Goal: Information Seeking & Learning: Learn about a topic

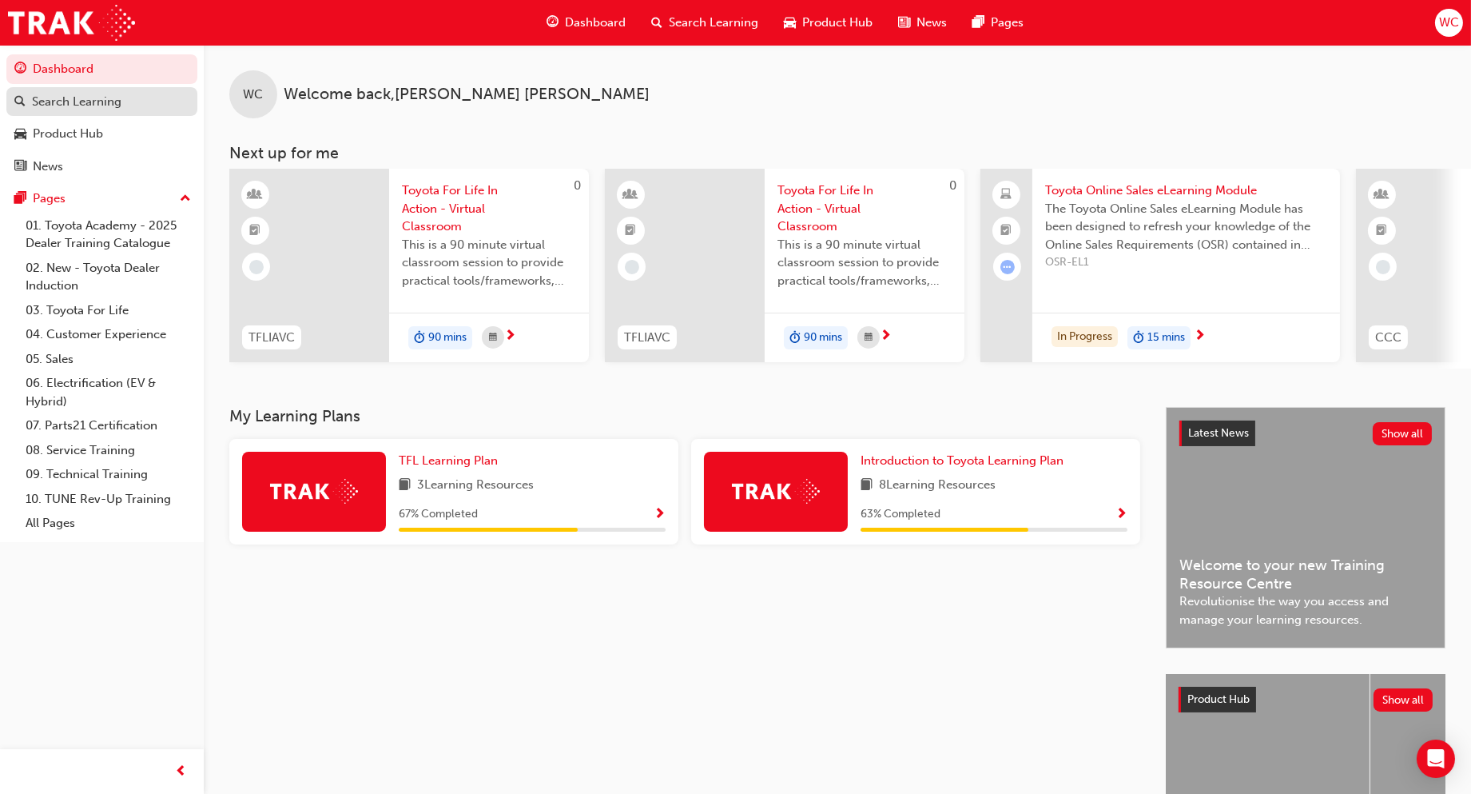
click at [78, 102] on div "Search Learning" at bounding box center [77, 102] width 90 height 18
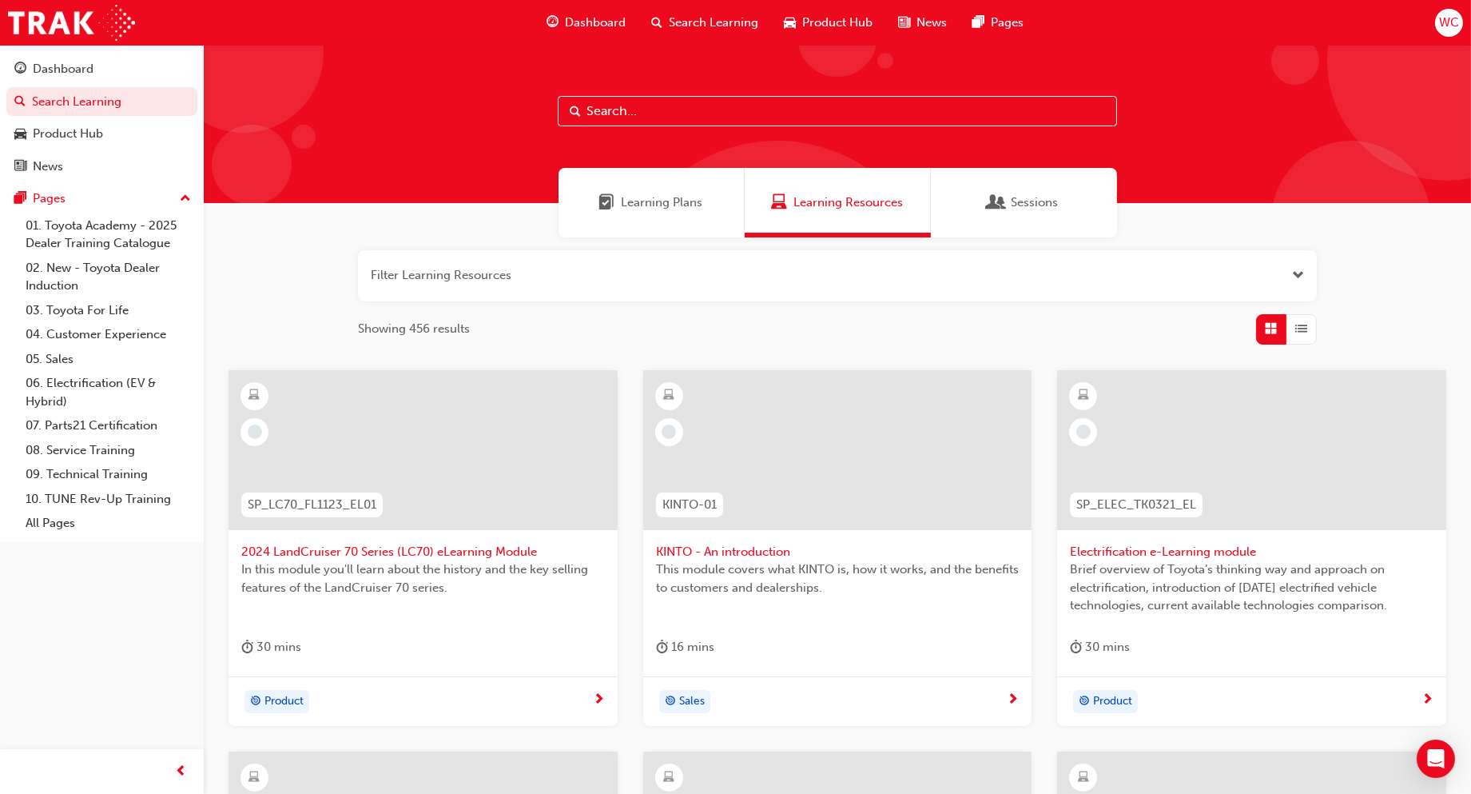
click at [664, 97] on input "text" at bounding box center [837, 111] width 559 height 30
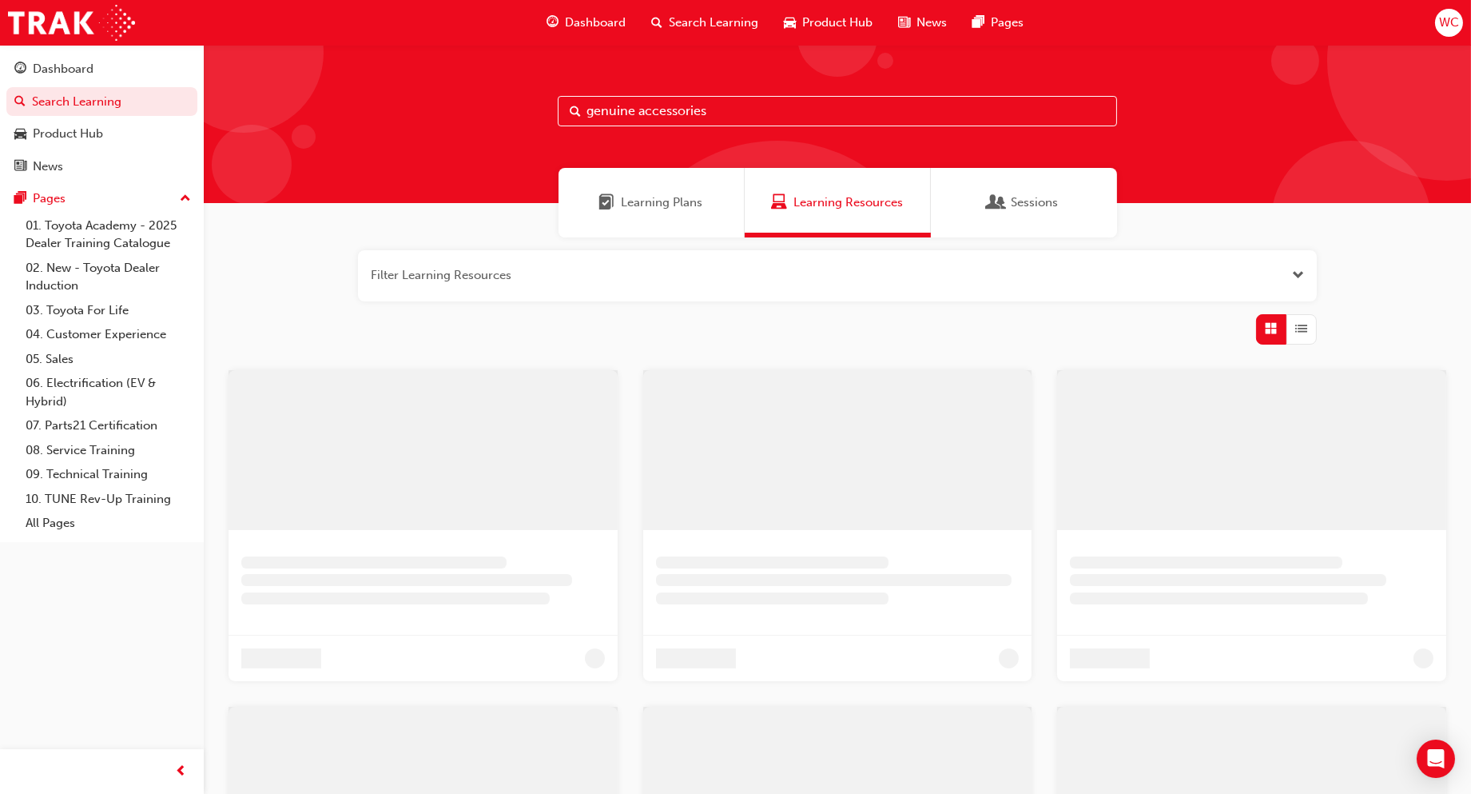
type input "genuine accessories"
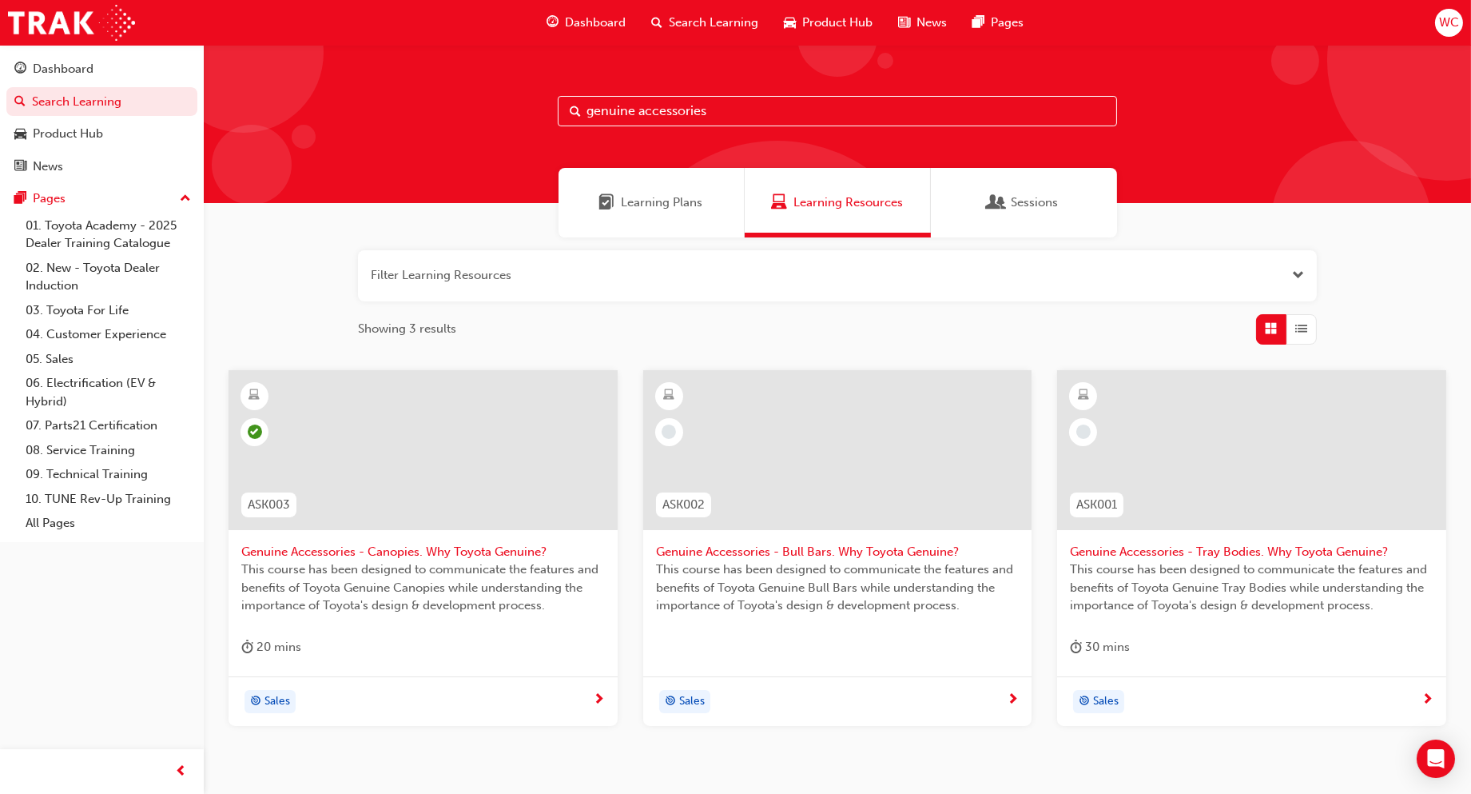
click at [832, 432] on div at bounding box center [837, 450] width 389 height 160
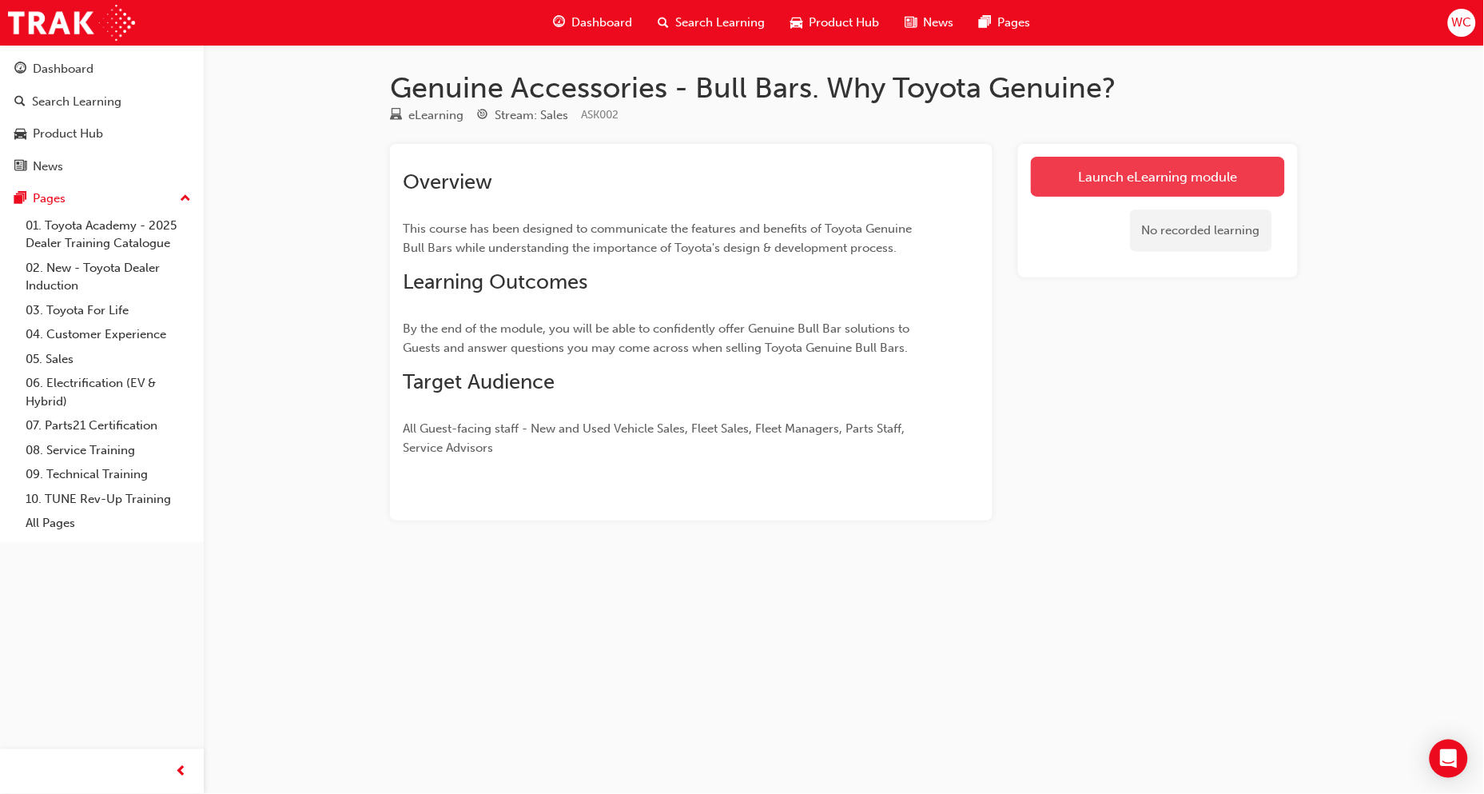
click at [1136, 181] on link "Launch eLearning module" at bounding box center [1158, 177] width 254 height 40
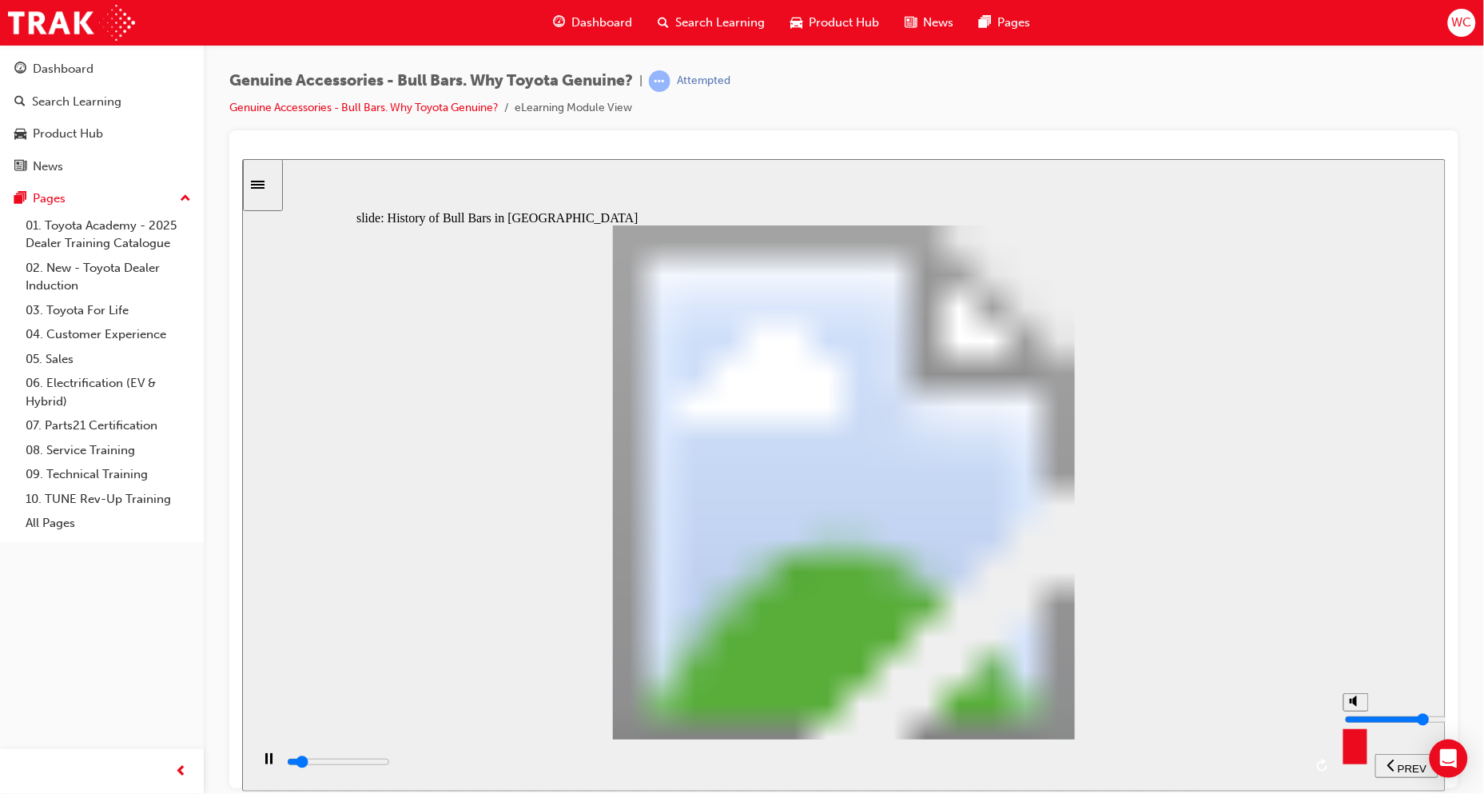
type input "2400"
type input "6"
type input "2500"
type input "5"
type input "3200"
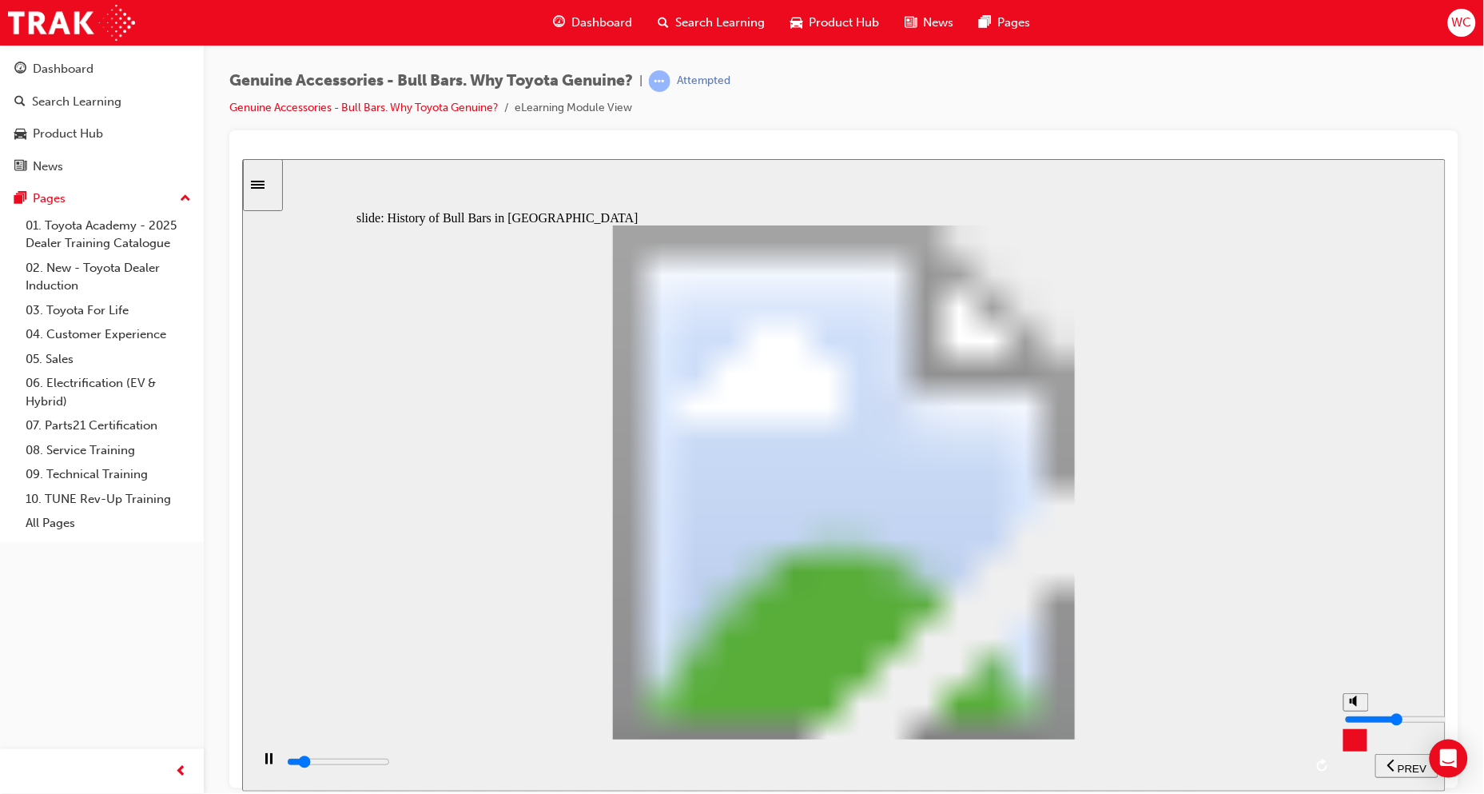
type input "5"
click at [1354, 714] on input "volume" at bounding box center [1395, 718] width 103 height 13
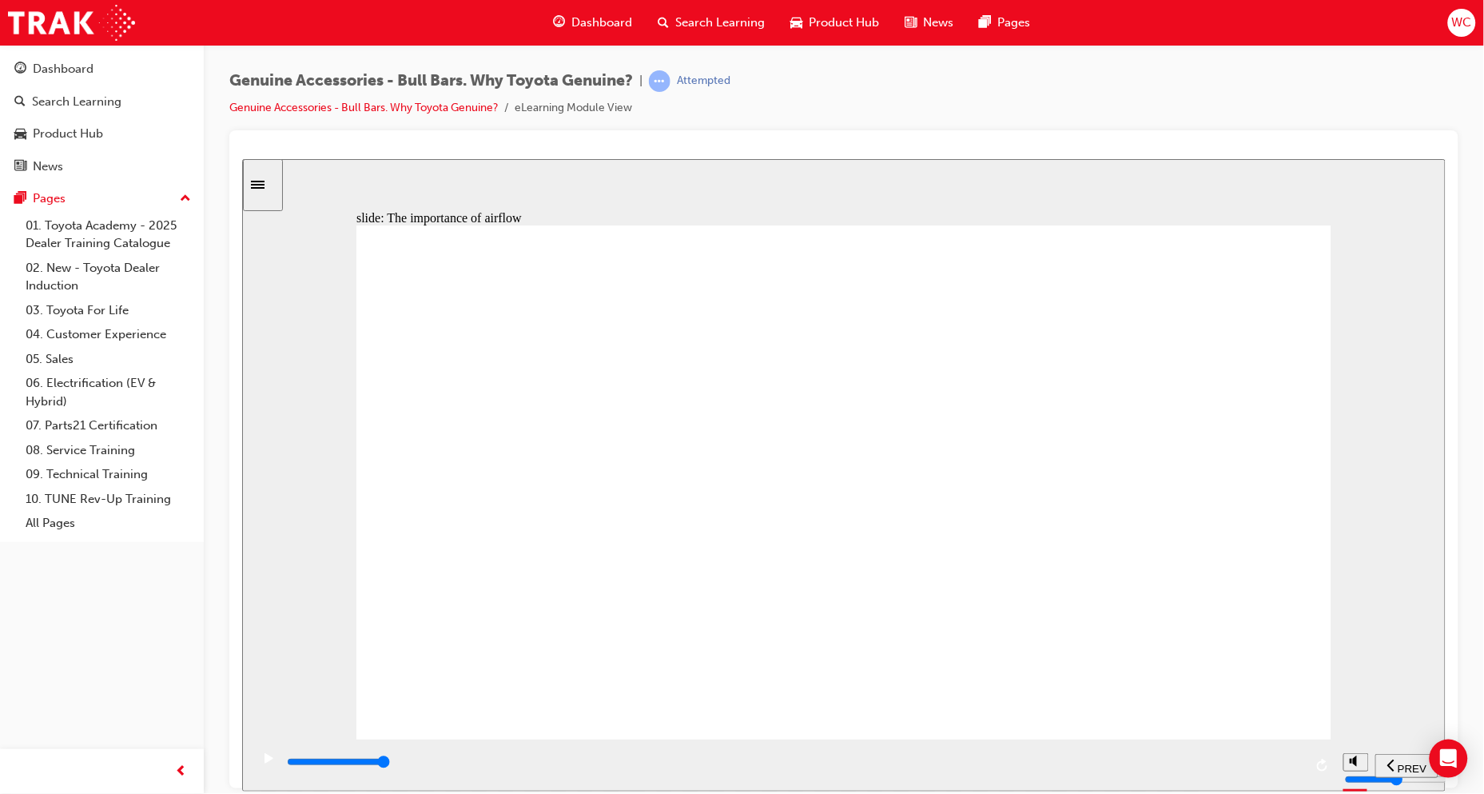
type input "8500"
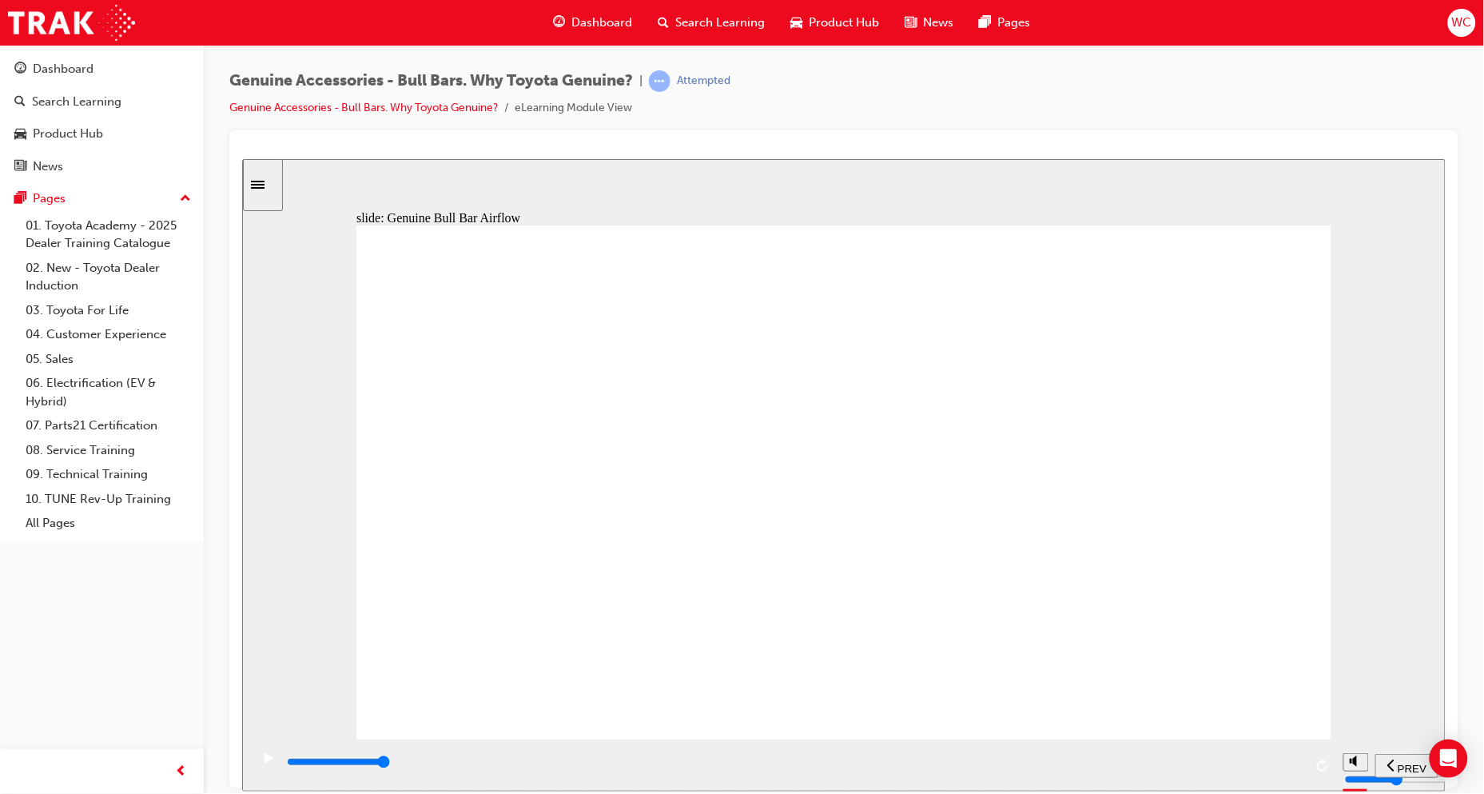
drag, startPoint x: 772, startPoint y: 495, endPoint x: 783, endPoint y: 485, distance: 14.7
drag, startPoint x: 784, startPoint y: 484, endPoint x: 839, endPoint y: 468, distance: 57.4
drag, startPoint x: 839, startPoint y: 468, endPoint x: 846, endPoint y: 510, distance: 43.0
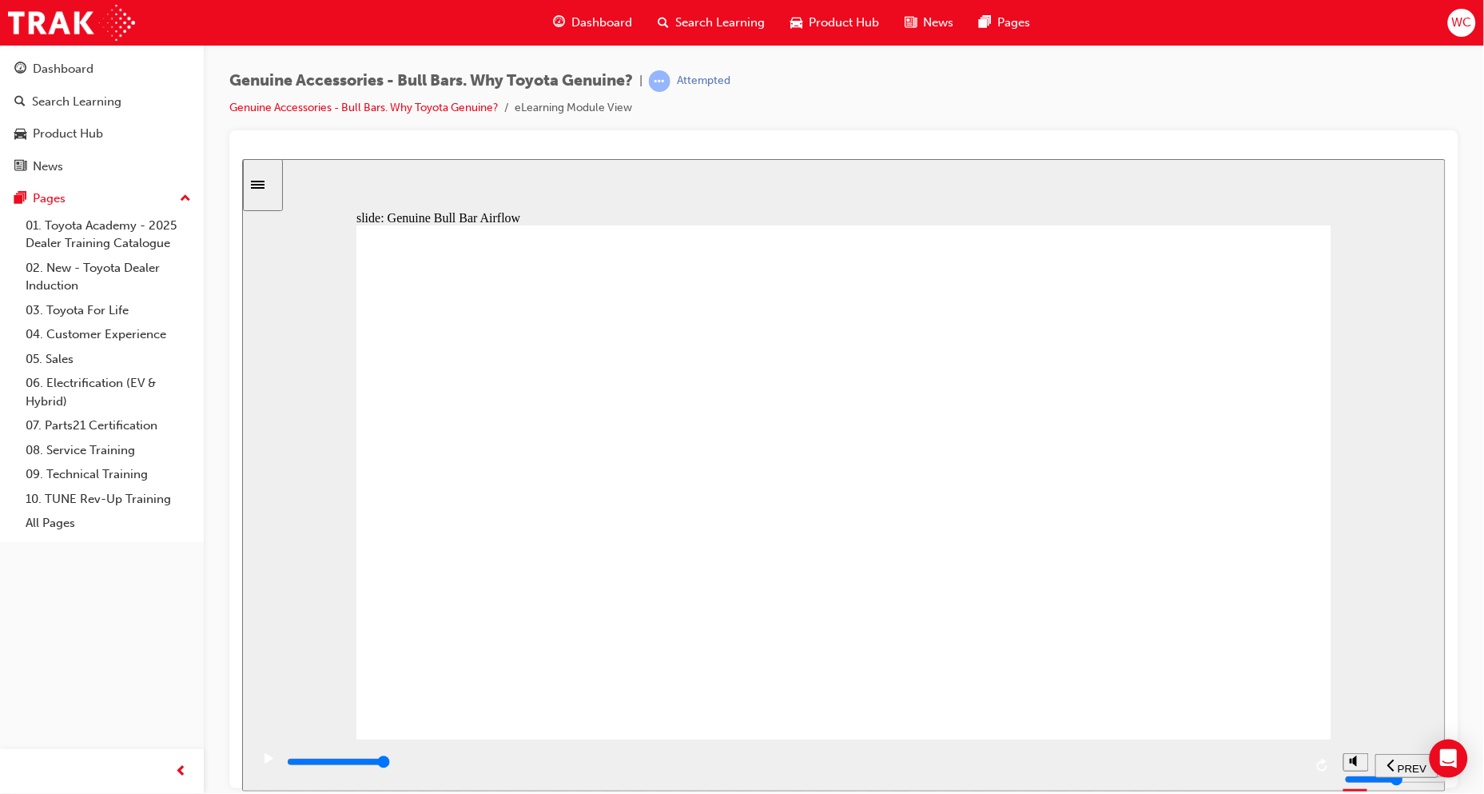
click at [1359, 706] on icon "volume" at bounding box center [1355, 700] width 13 height 11
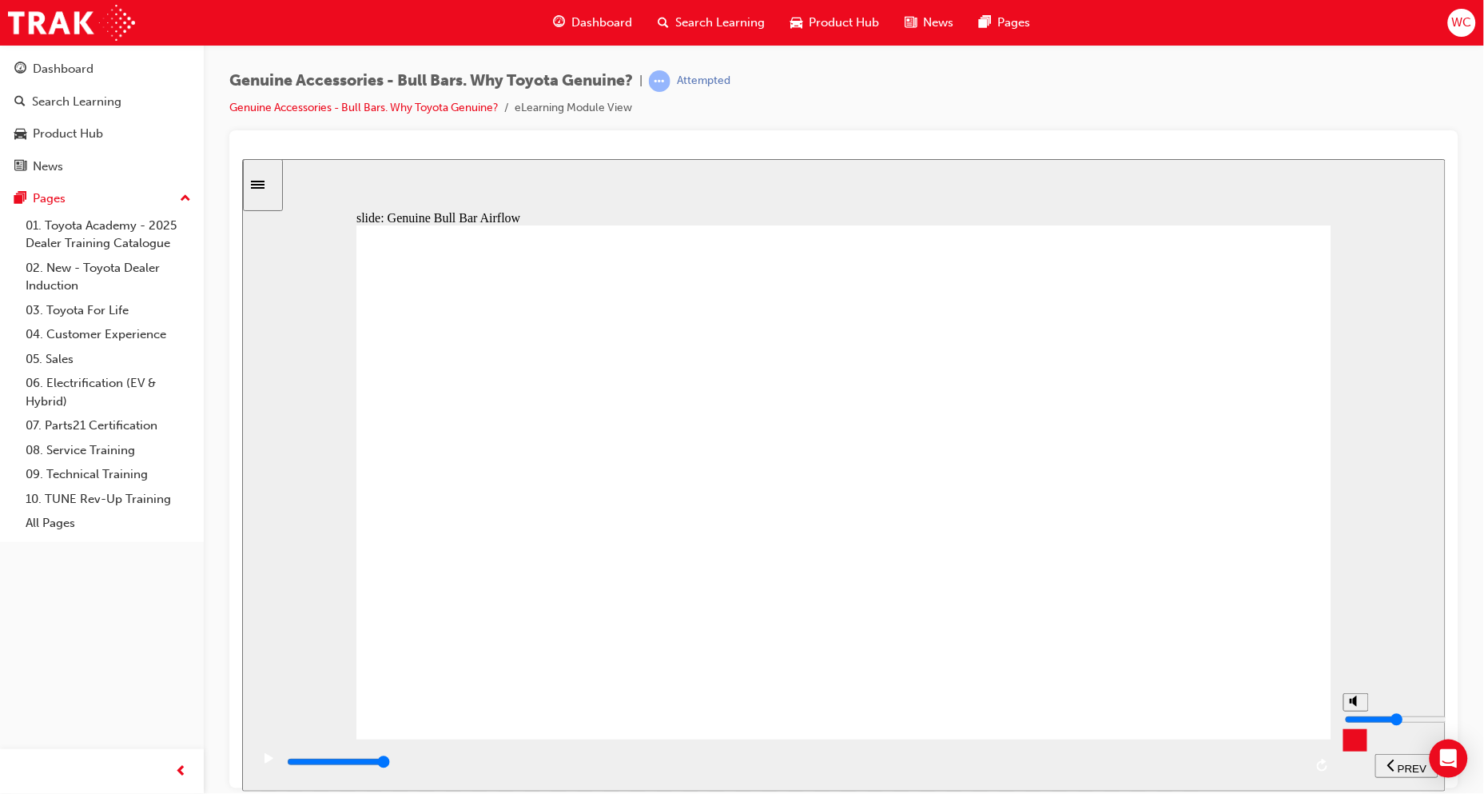
type input "0"
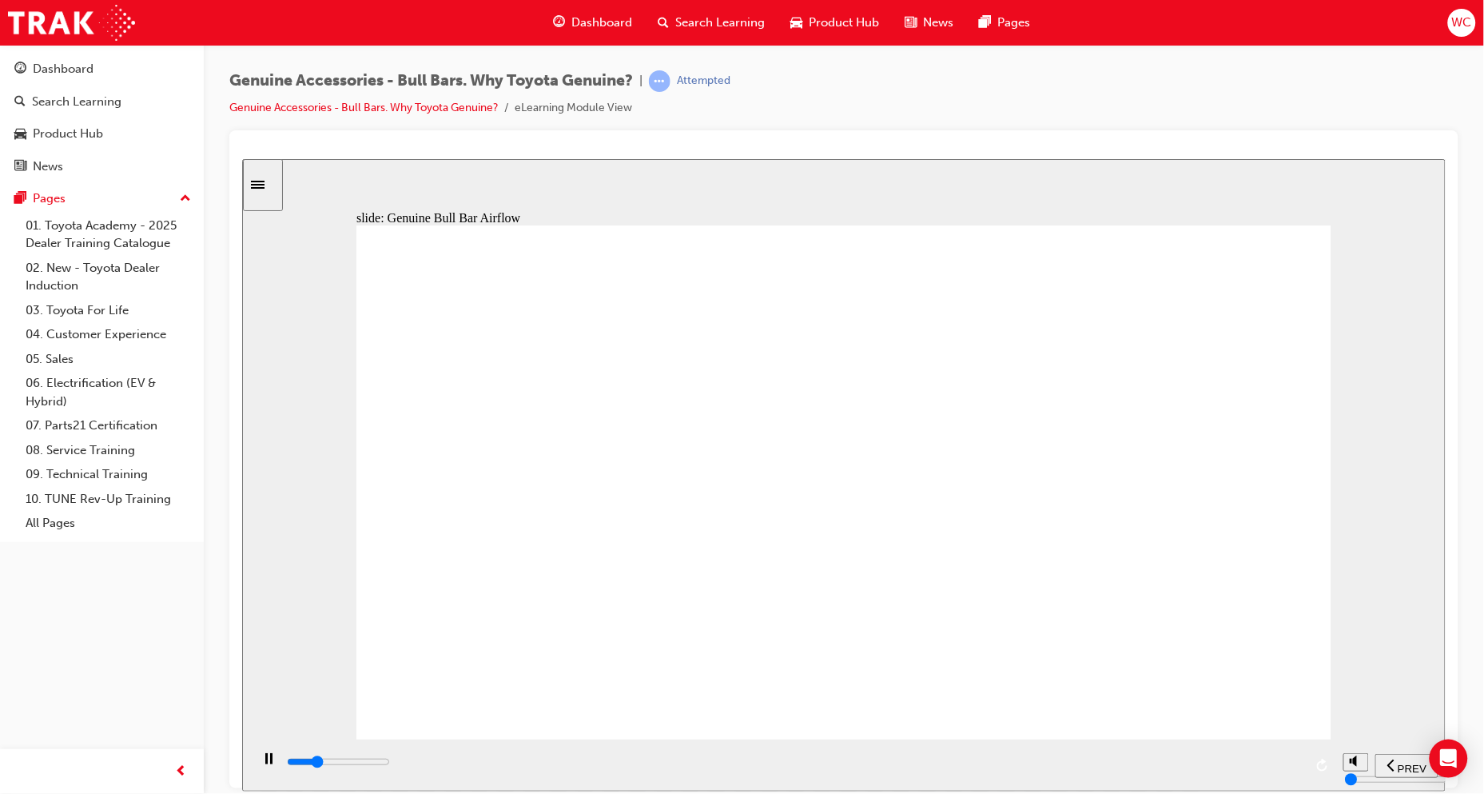
drag, startPoint x: 896, startPoint y: 619, endPoint x: 743, endPoint y: 567, distance: 161.5
click at [1360, 706] on icon "volume" at bounding box center [1355, 700] width 13 height 11
type input "10700"
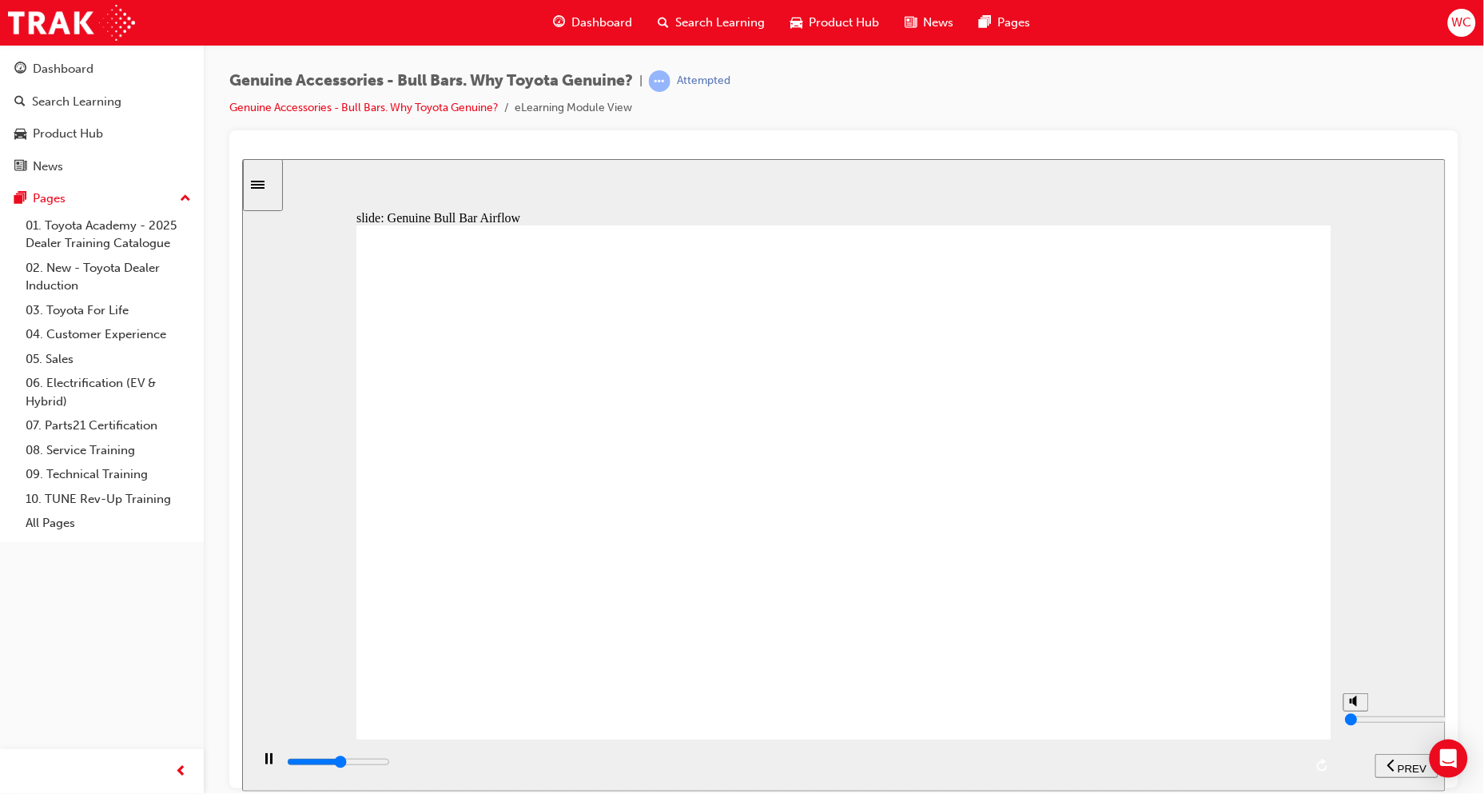
type input "5"
type input "11400"
type input "6"
type input "11400"
type input "7"
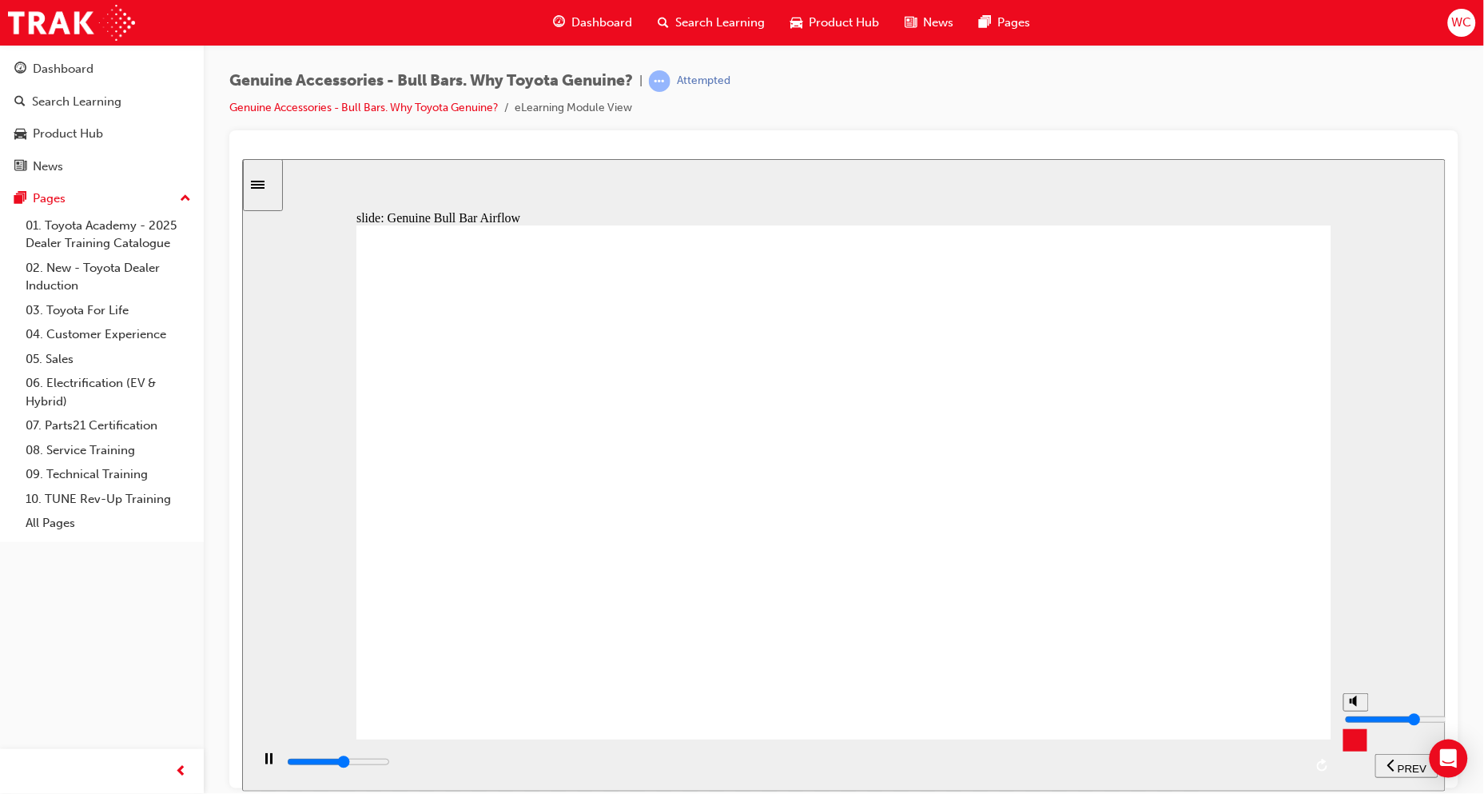
type input "11400"
type input "8"
type input "11500"
type input "9"
type input "11500"
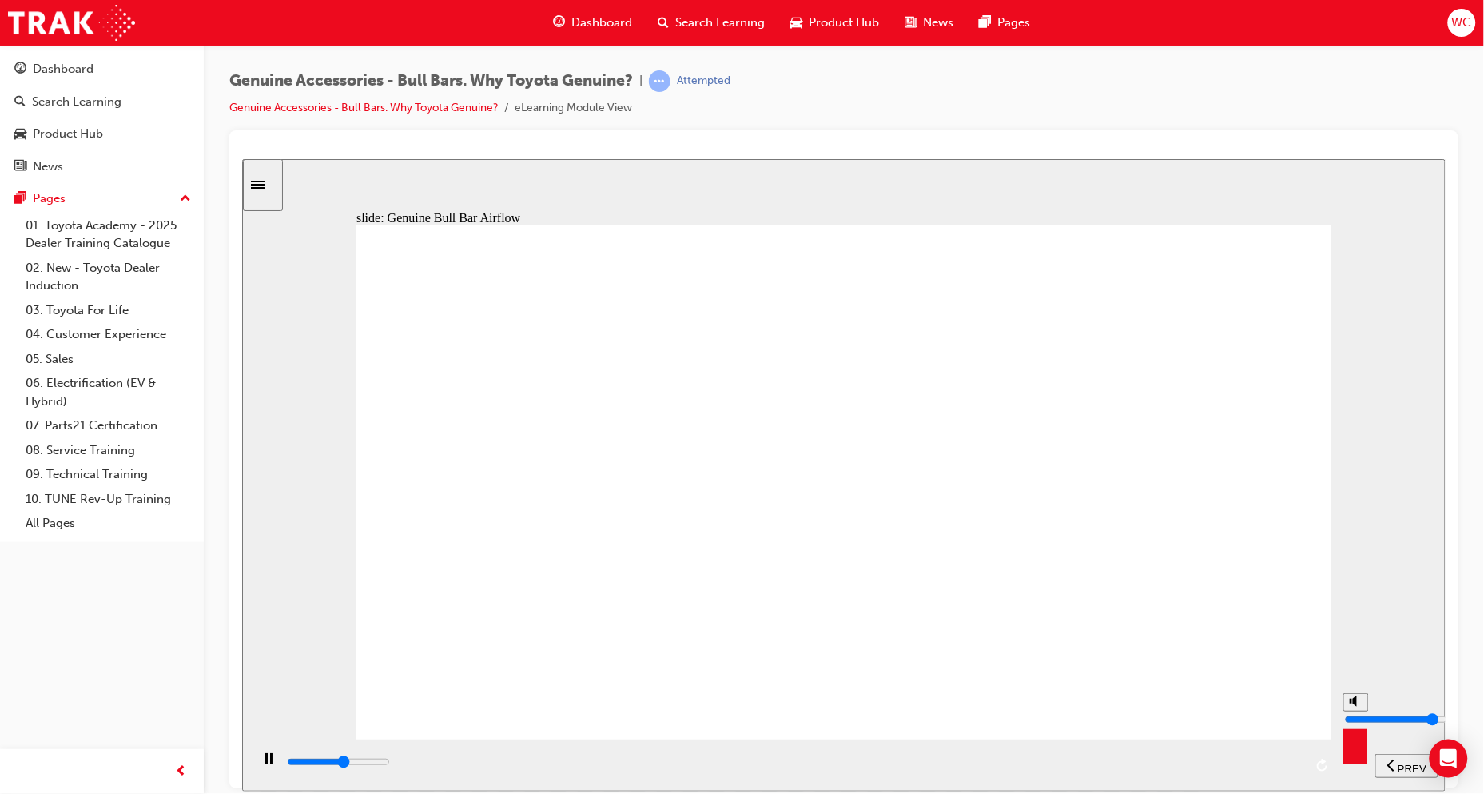
type input "10"
type input "11900"
drag, startPoint x: 1352, startPoint y: 712, endPoint x: 1350, endPoint y: 690, distance: 22.4
type input "10"
click at [1350, 712] on input "volume" at bounding box center [1395, 718] width 103 height 13
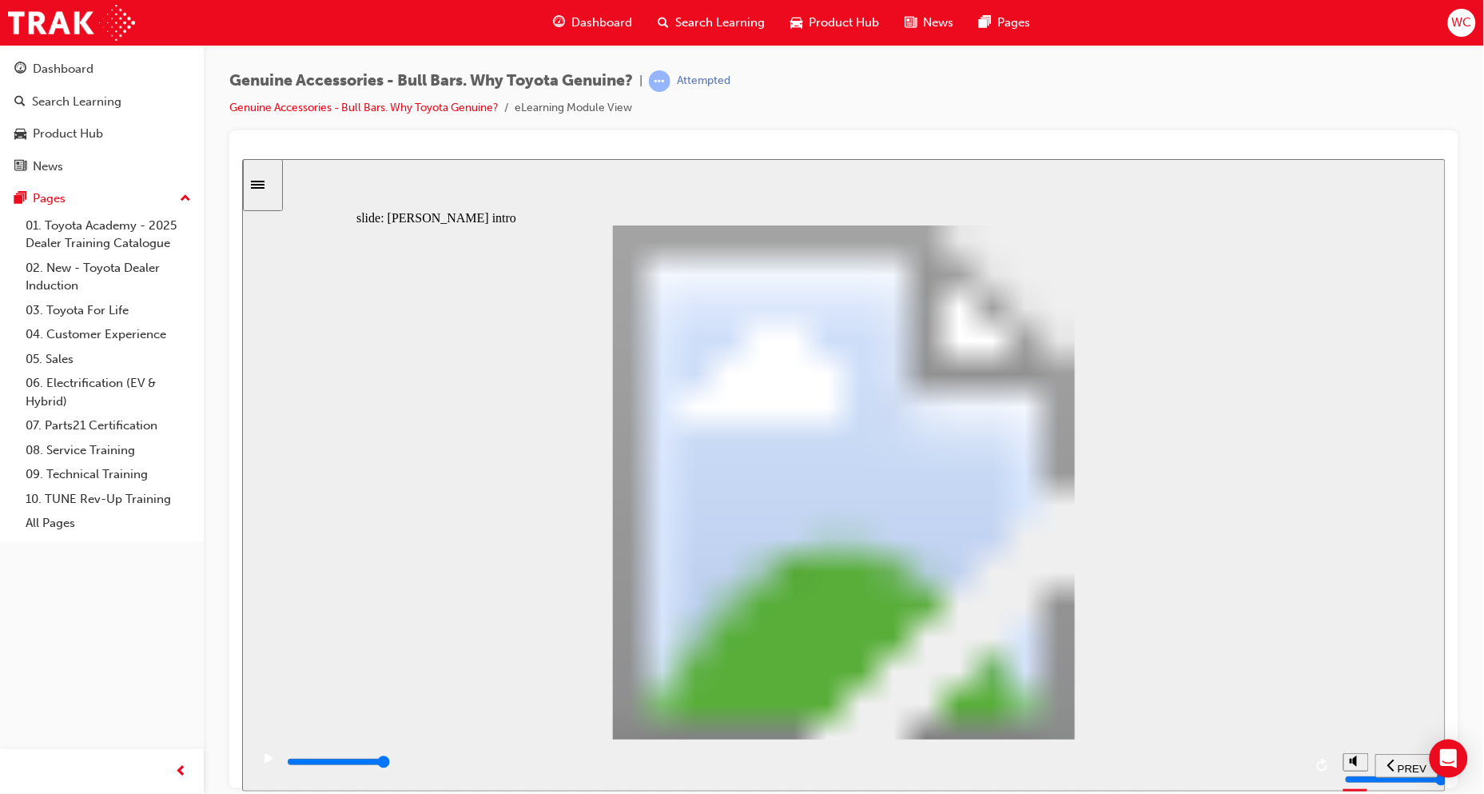
type input "8500"
type input "102"
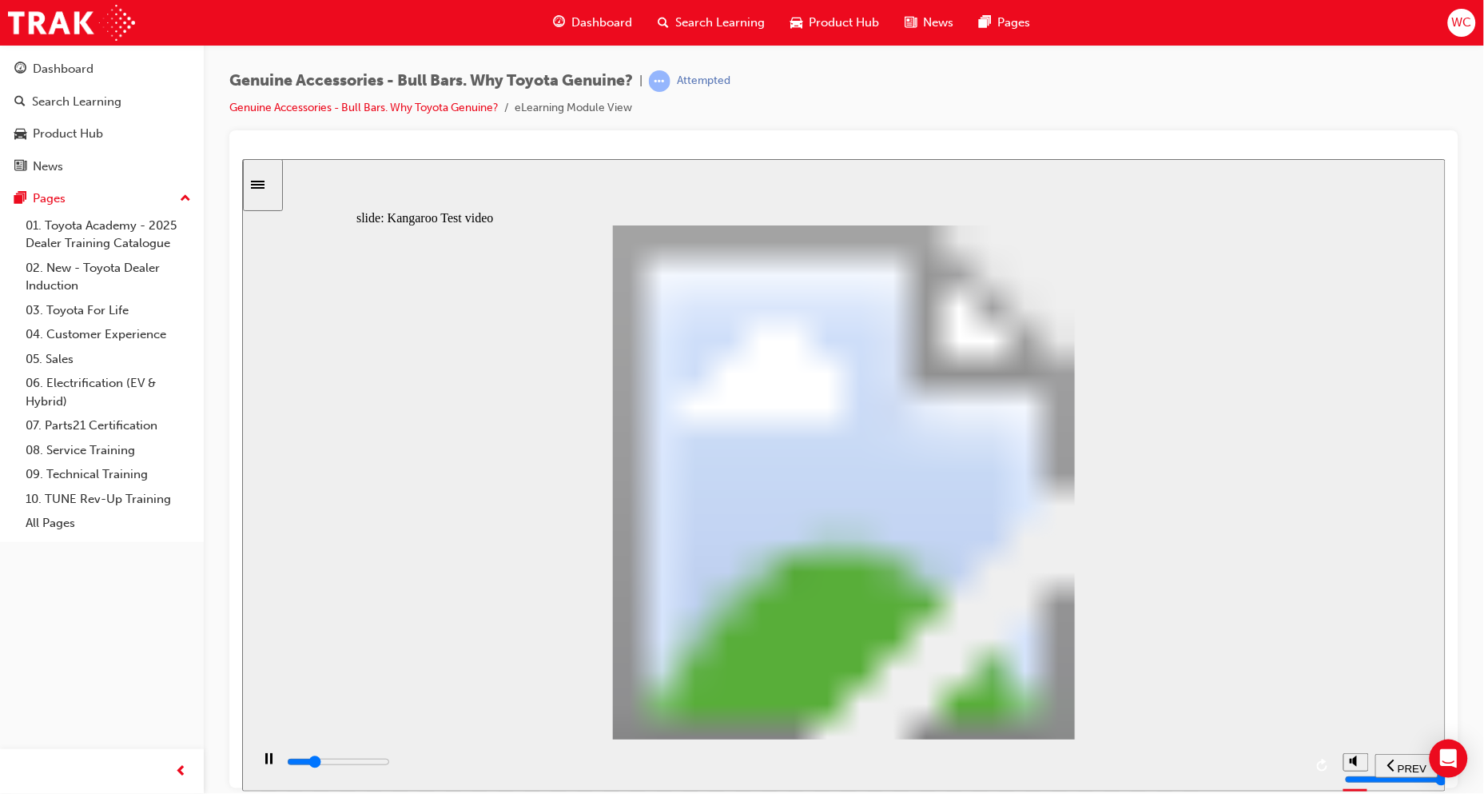
type input "5100"
type input "0"
type input "5100"
type input "0"
type input "5100"
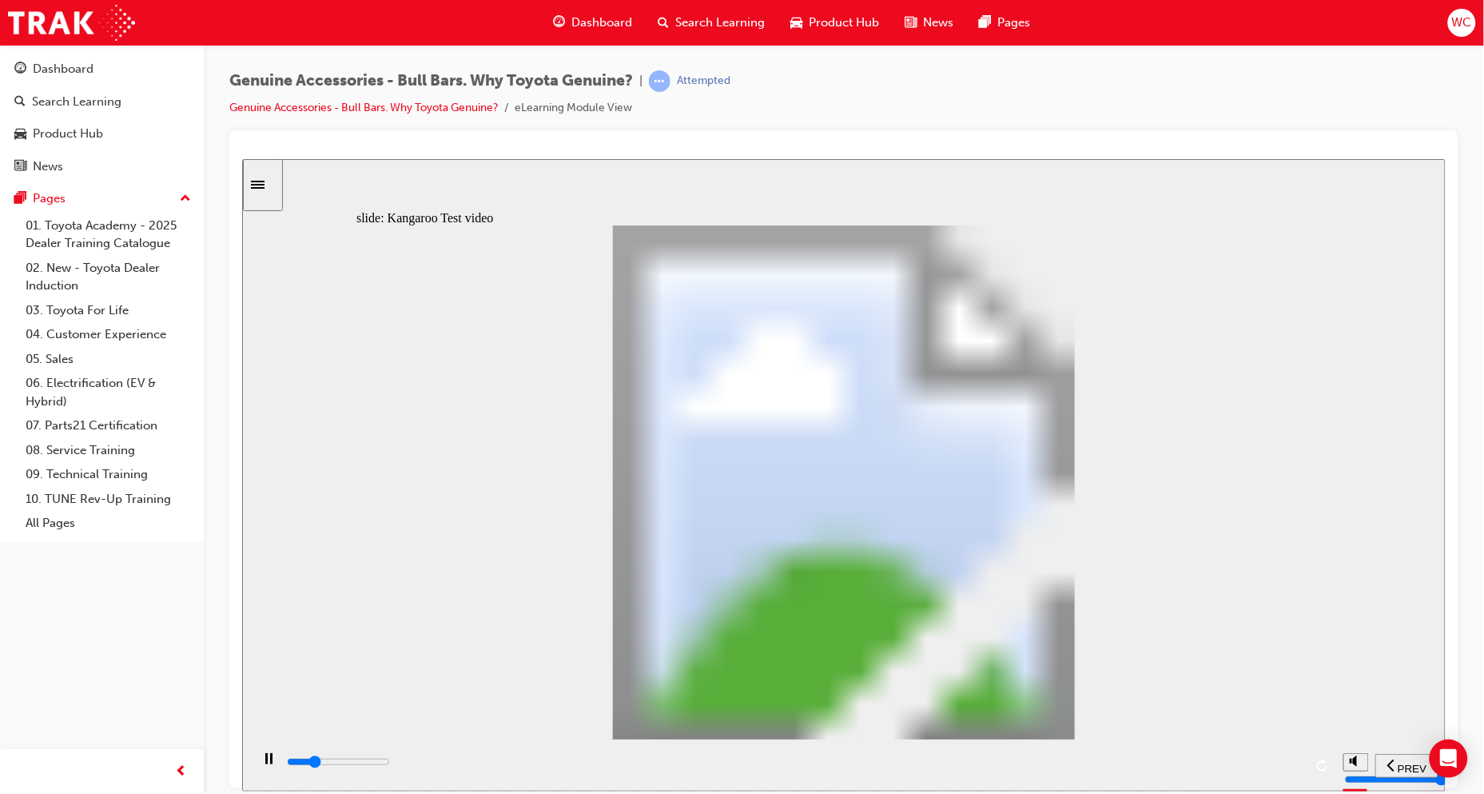
type input "0"
type input "5200"
type input "0"
type input "5200"
type input "0"
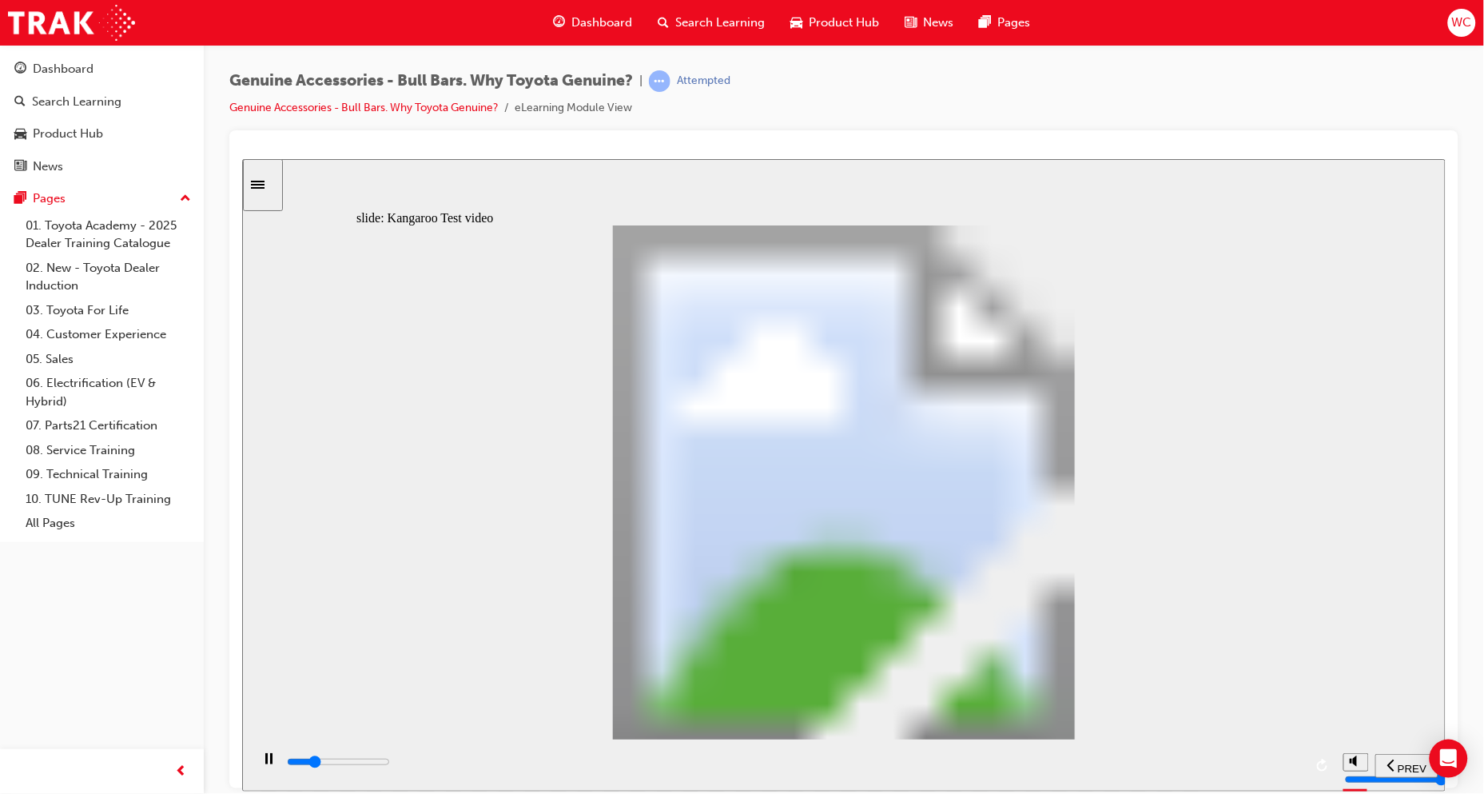
type input "5200"
type input "0"
type input "5200"
type input "0"
type input "5200"
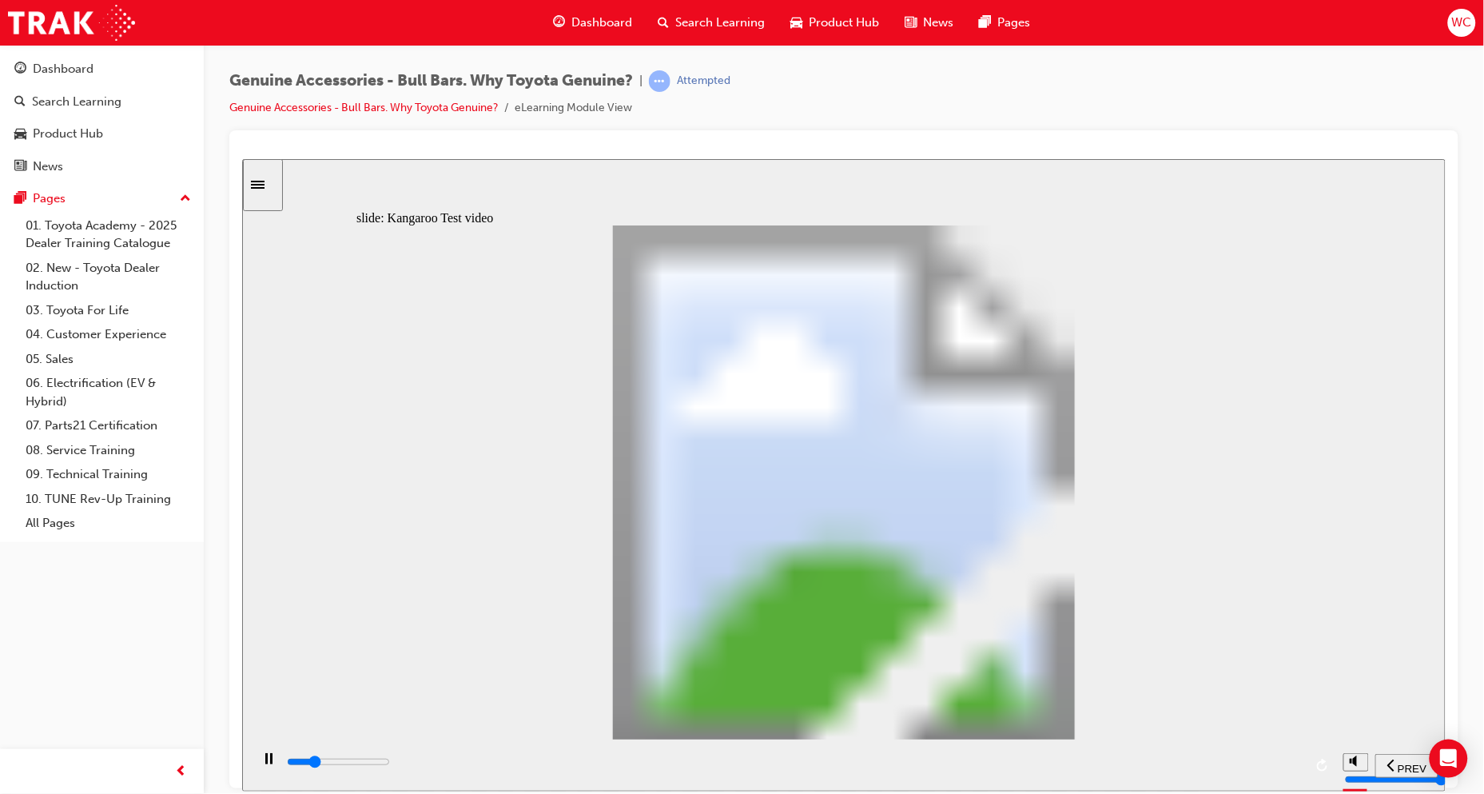
type input "0"
type input "5200"
type input "0"
type input "5300"
type input "0"
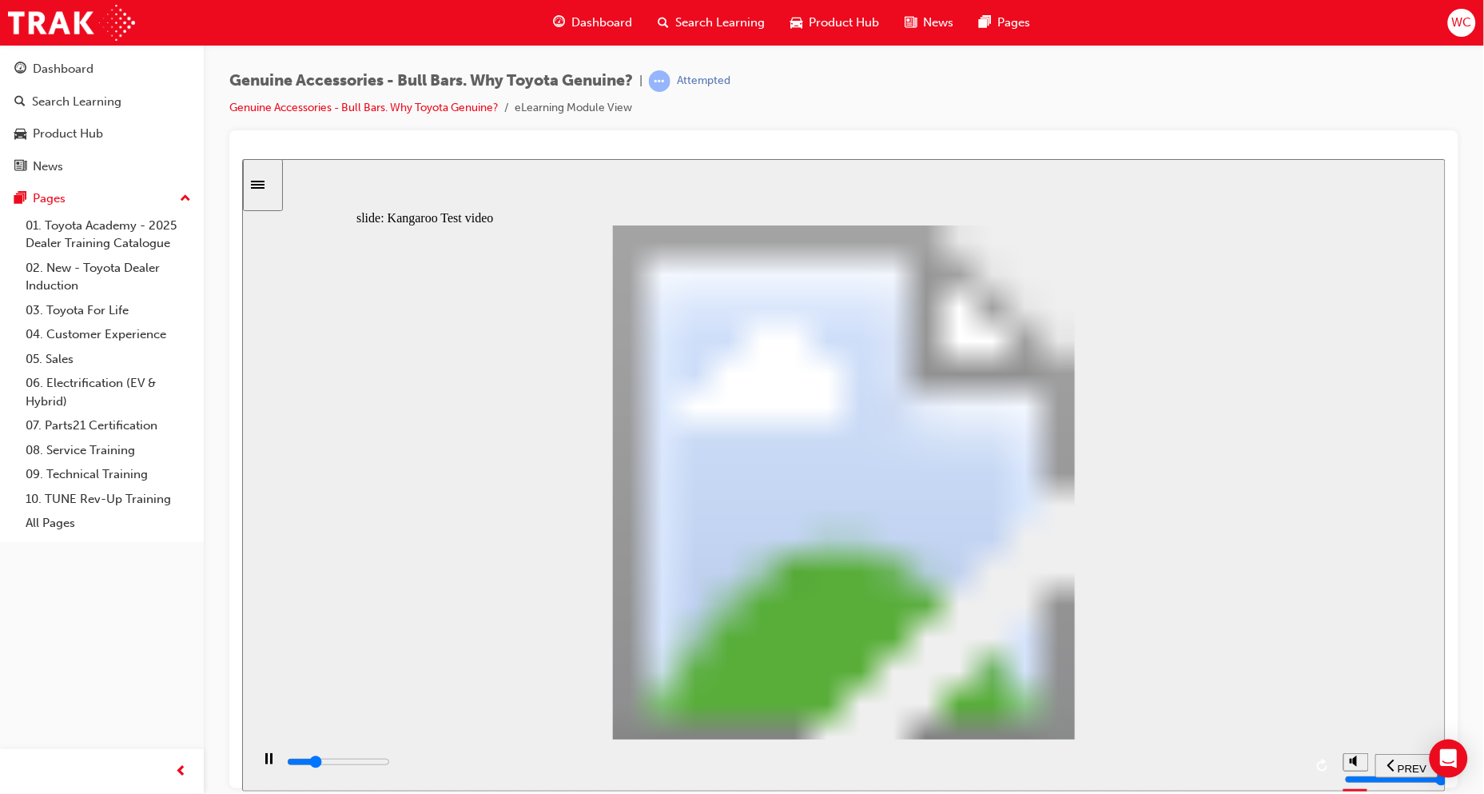
type input "5300"
type input "0"
type input "5300"
type input "0"
type input "5300"
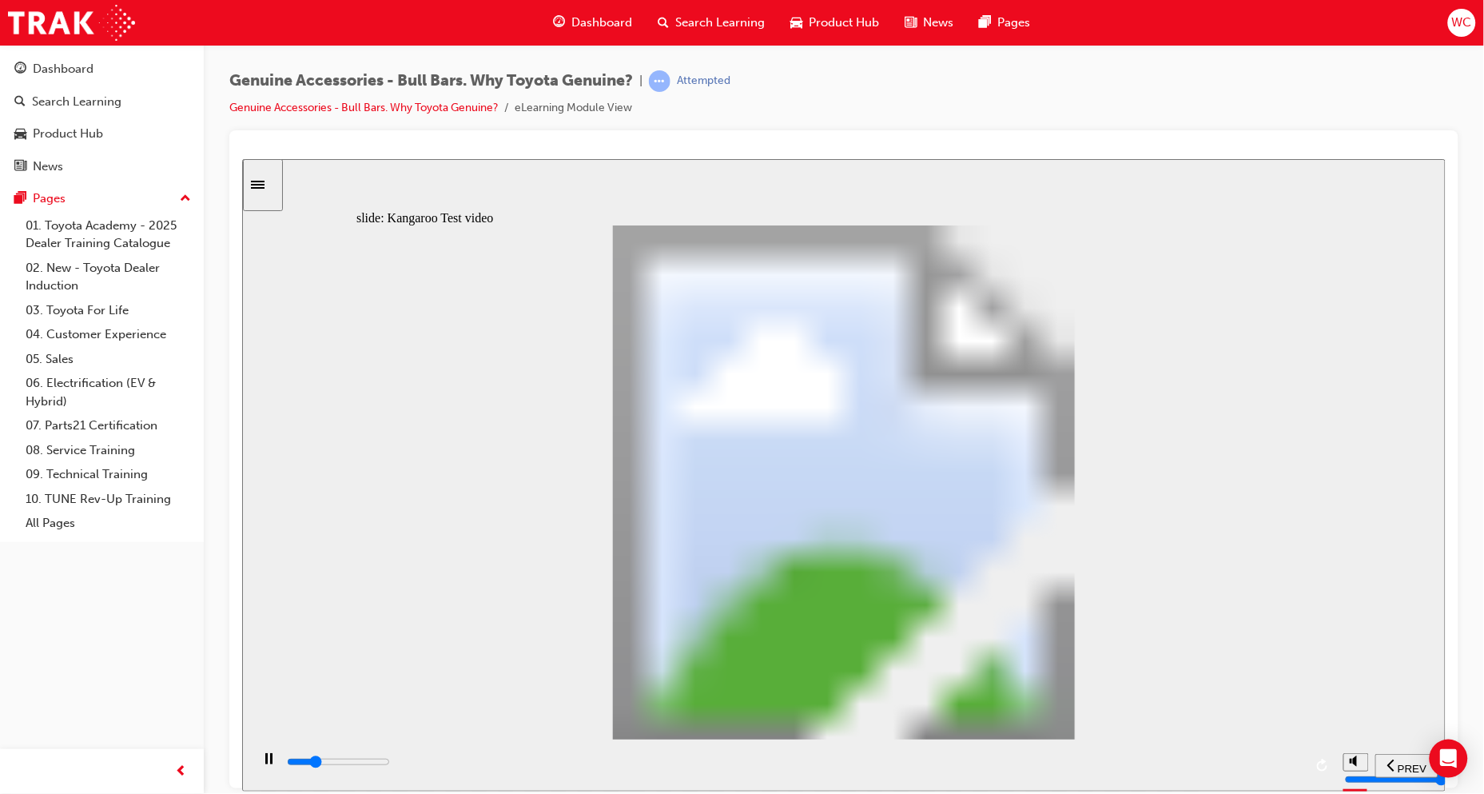
type input "0"
type input "5300"
type input "0"
type input "5300"
type input "0"
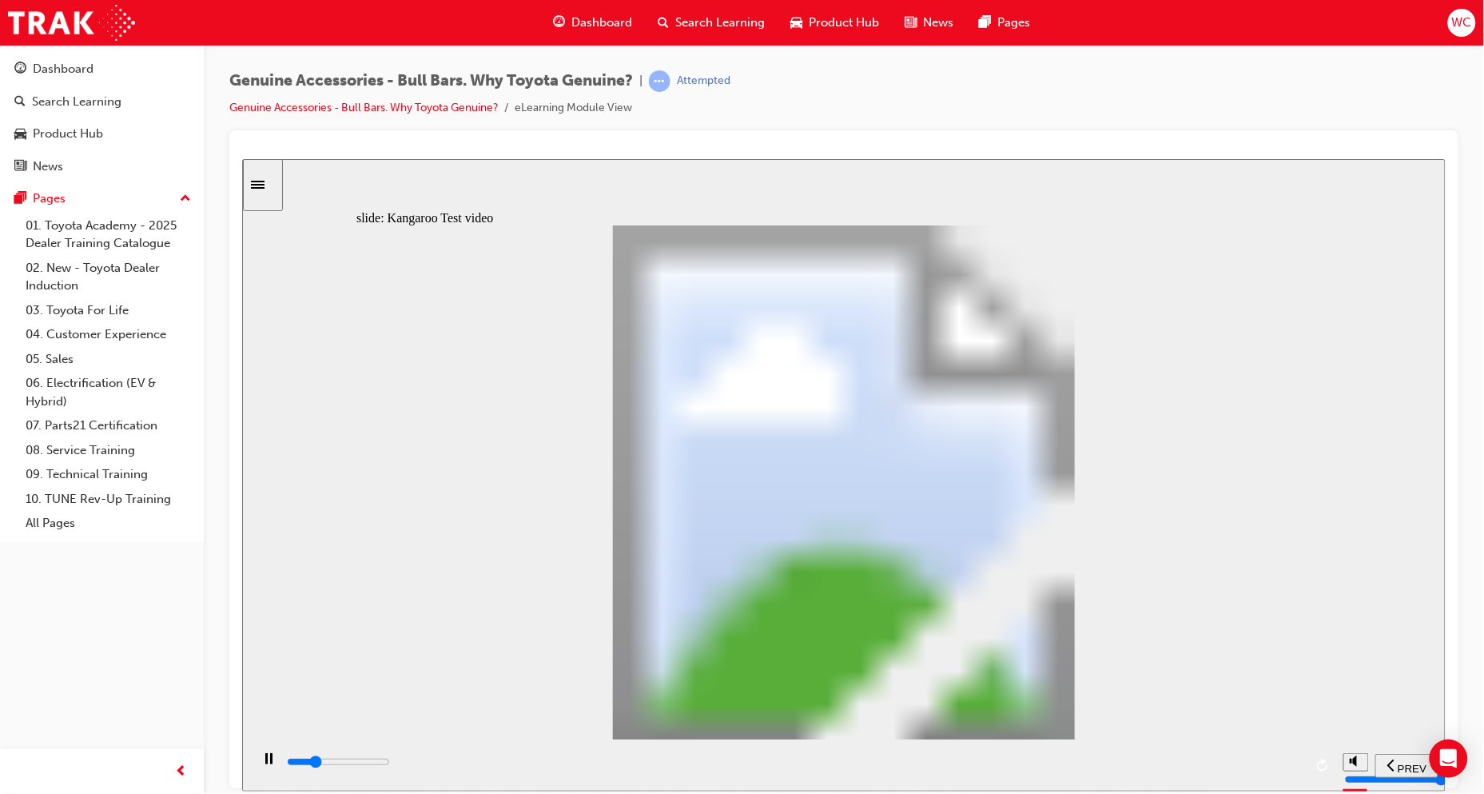
type input "5400"
type input "0"
type input "5600"
type input "1"
type input "5900"
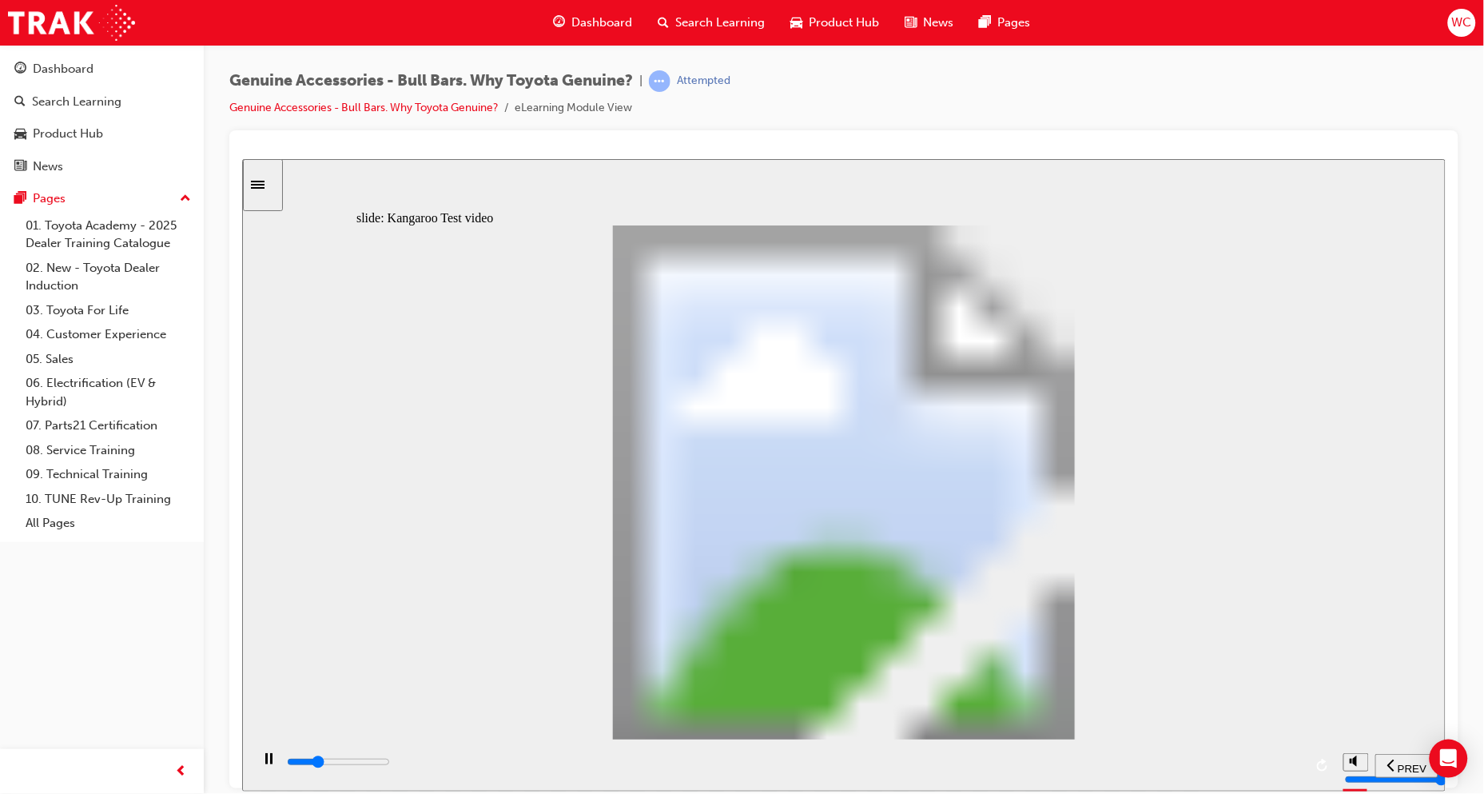
type input "1"
type input "6200"
type input "1"
type input "6400"
type input "2"
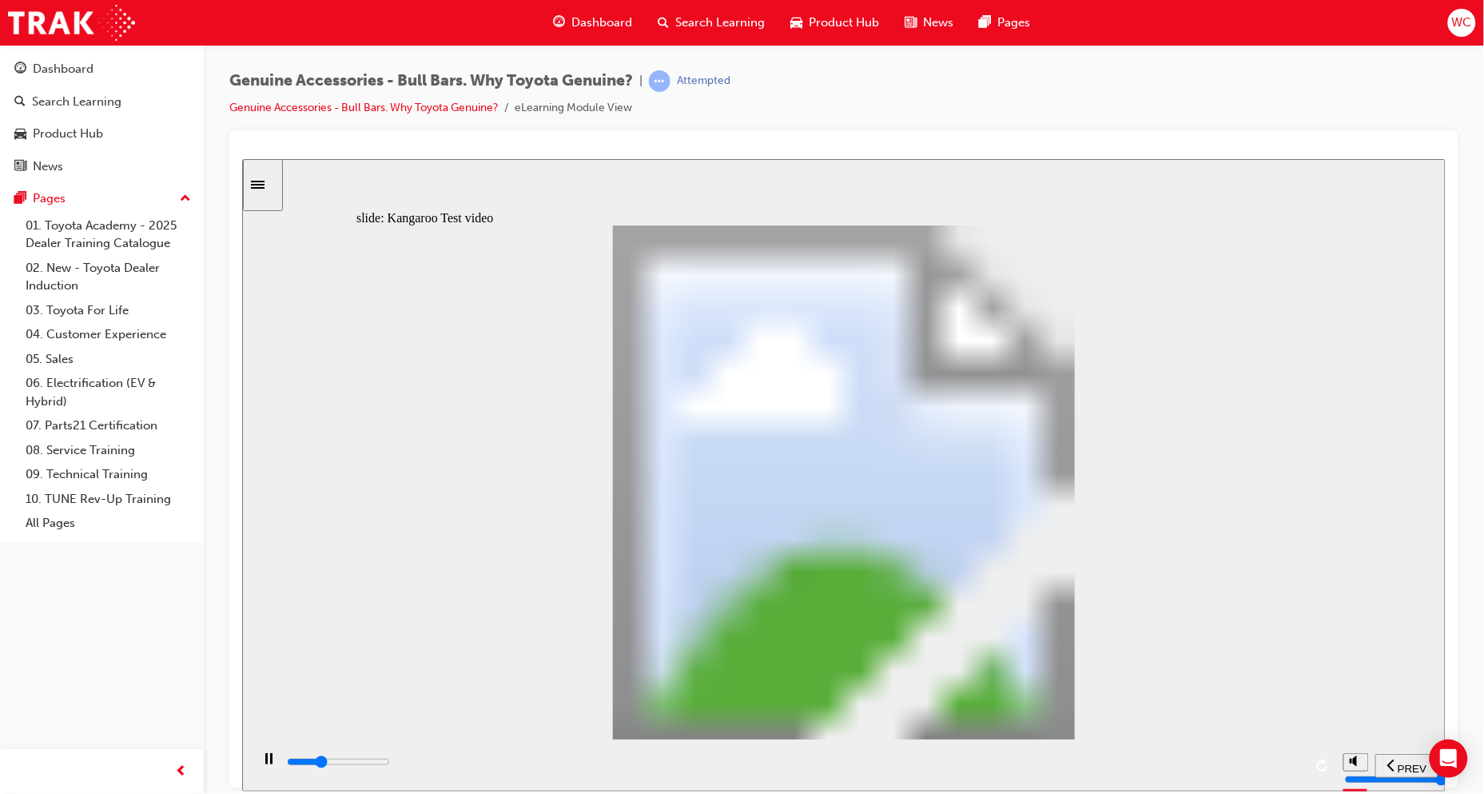
type input "6700"
type input "2"
type input "7000"
type input "2"
type input "7200"
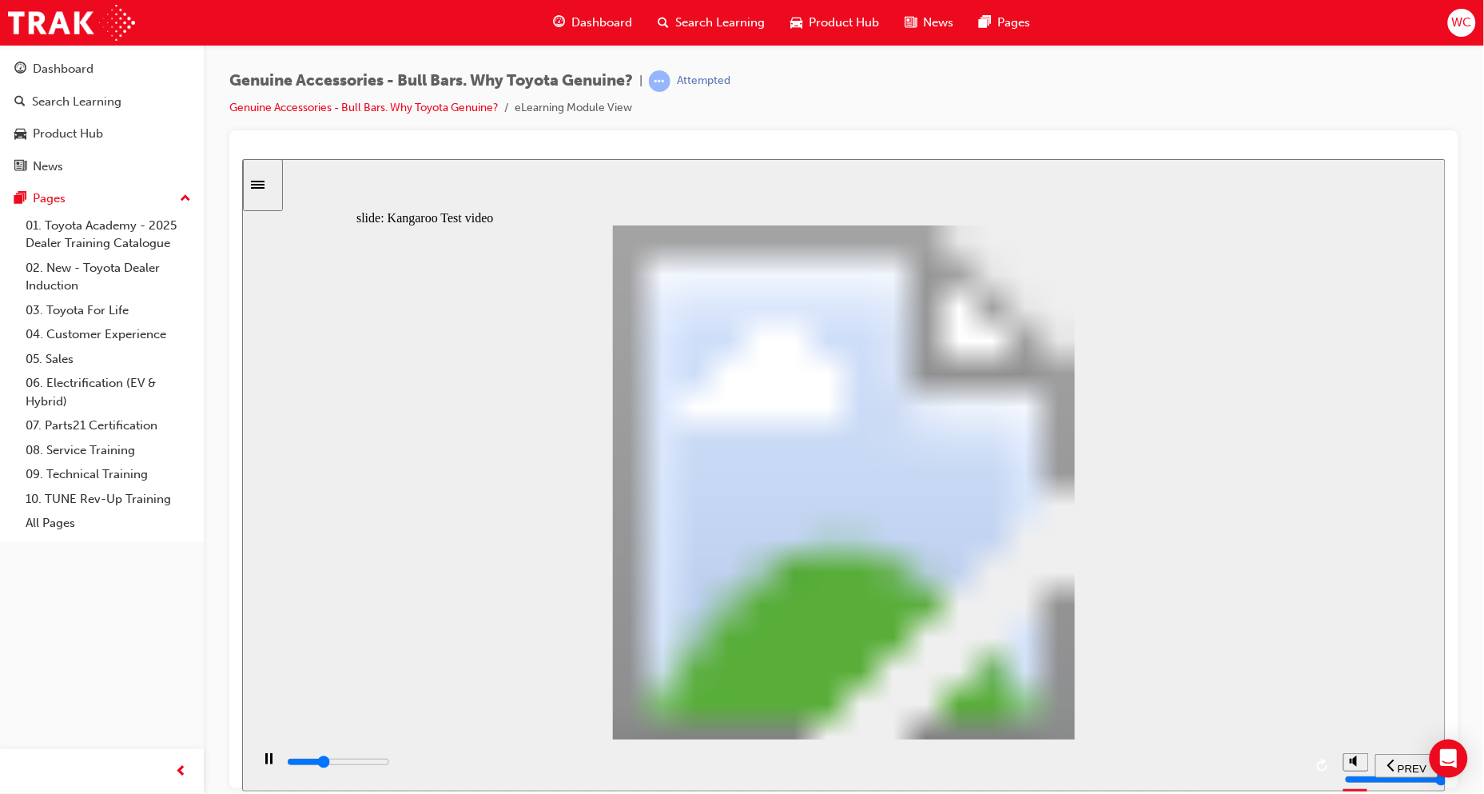
type input "2"
type input "7500"
type input "3"
type input "7800"
type input "3"
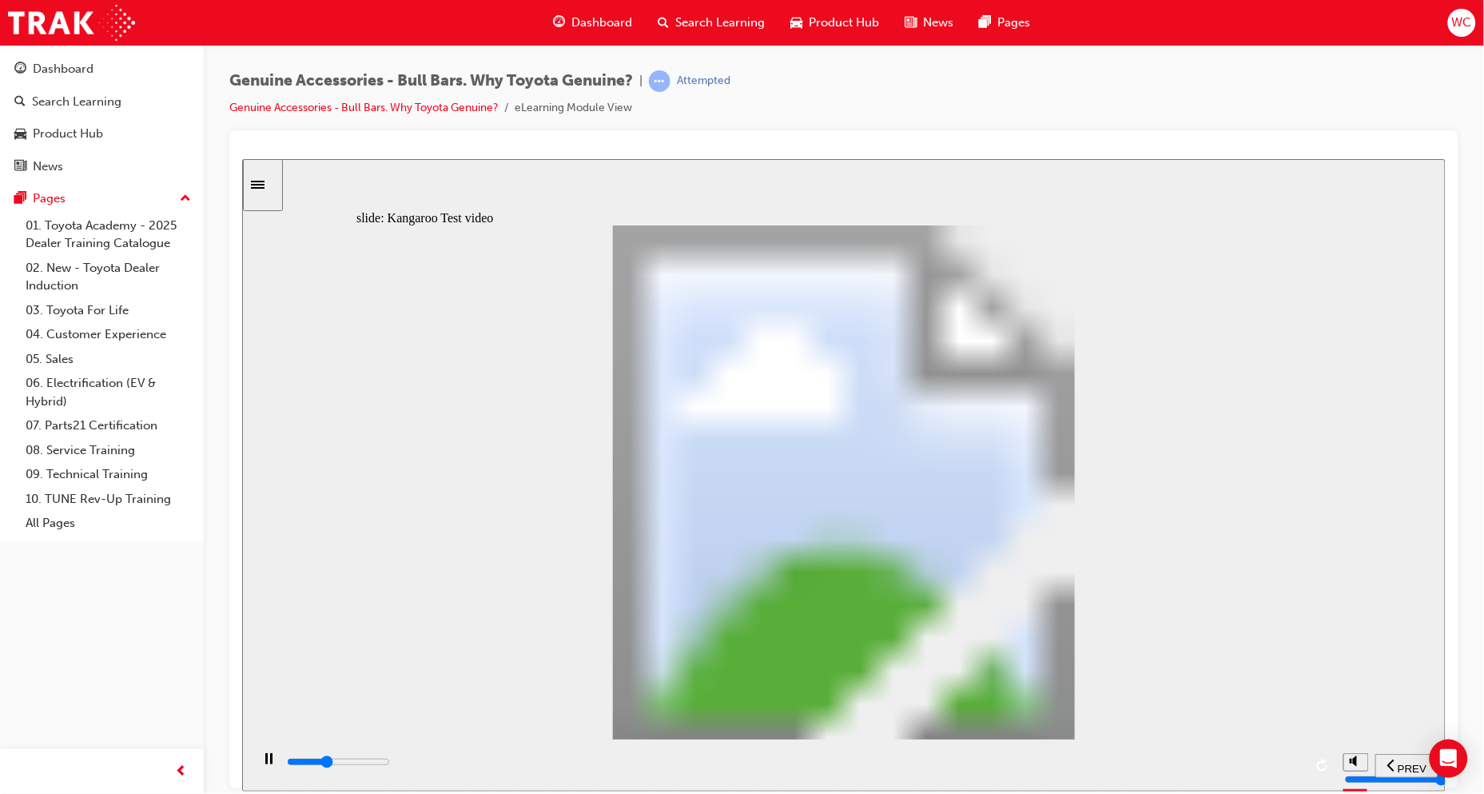
type input "8000"
type input "3"
type input "8300"
type input "3"
type input "8600"
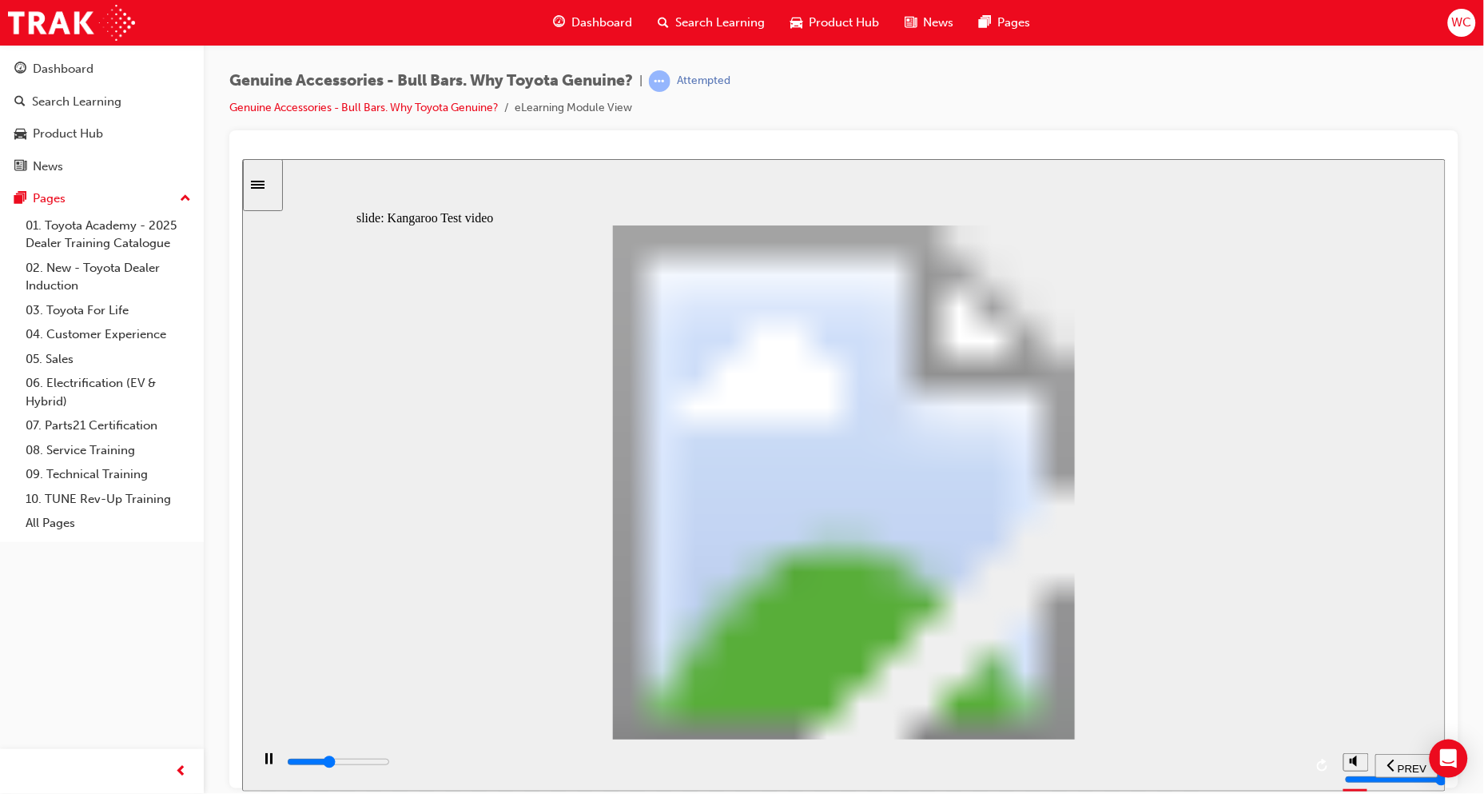
type input "4"
type input "8800"
type input "4"
type input "9100"
type input "4"
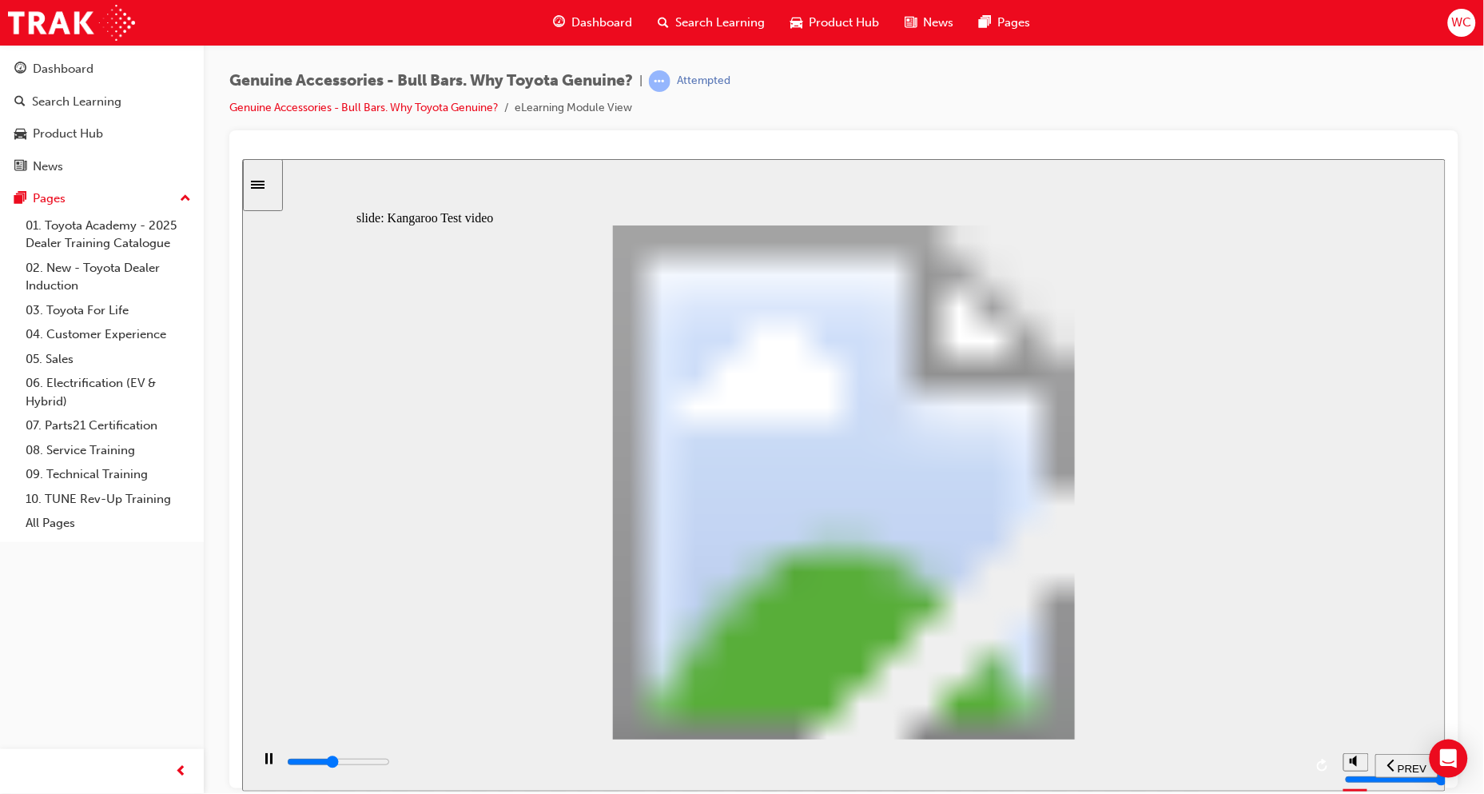
type input "9400"
type input "4"
type input "9600"
type input "5"
type input "9900"
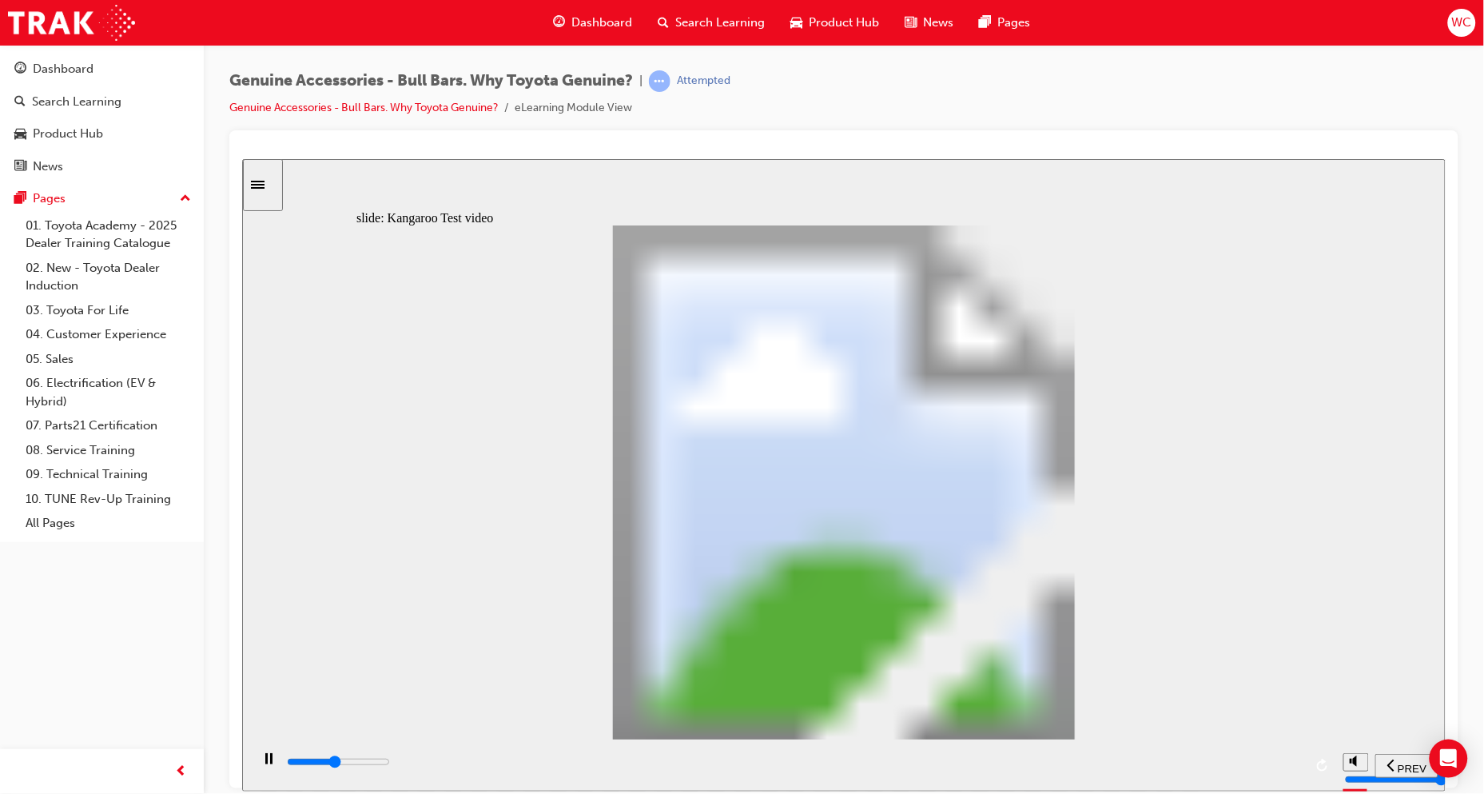
type input "5"
type input "10200"
type input "5"
type input "10400"
type input "6"
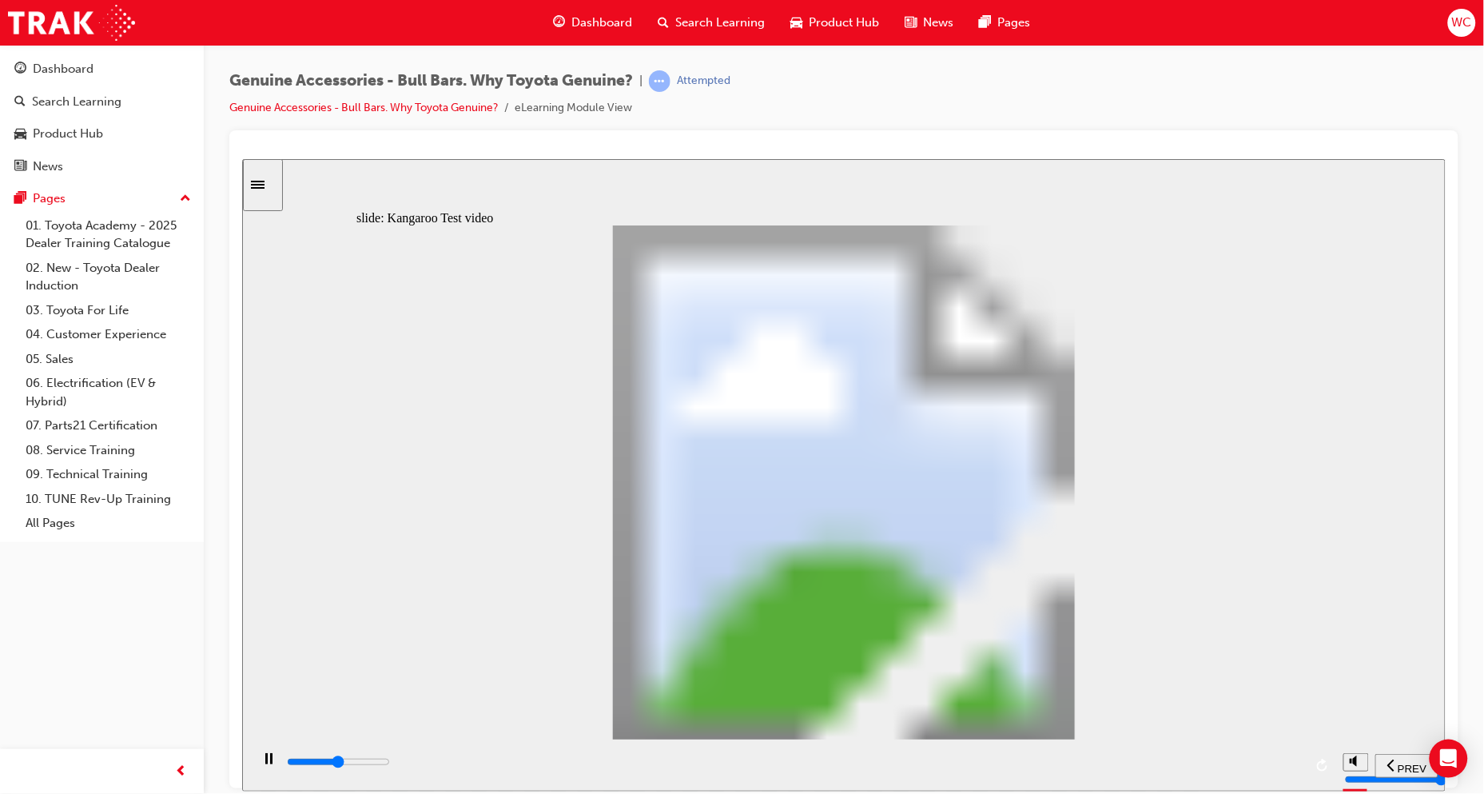
type input "10700"
type input "6"
type input "11000"
type input "6"
type input "11200"
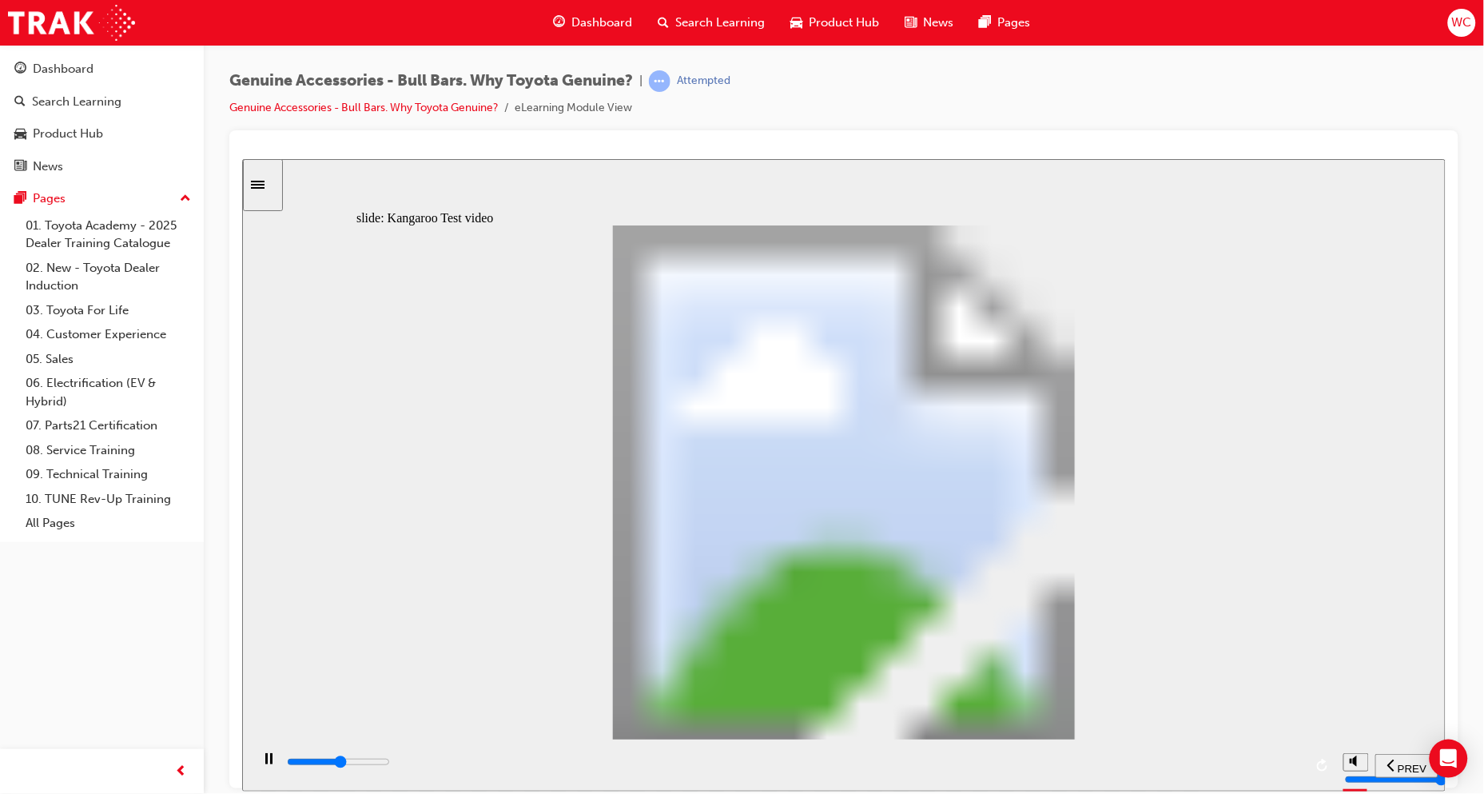
type input "6"
type input "11500"
type input "7"
type input "11800"
type input "7"
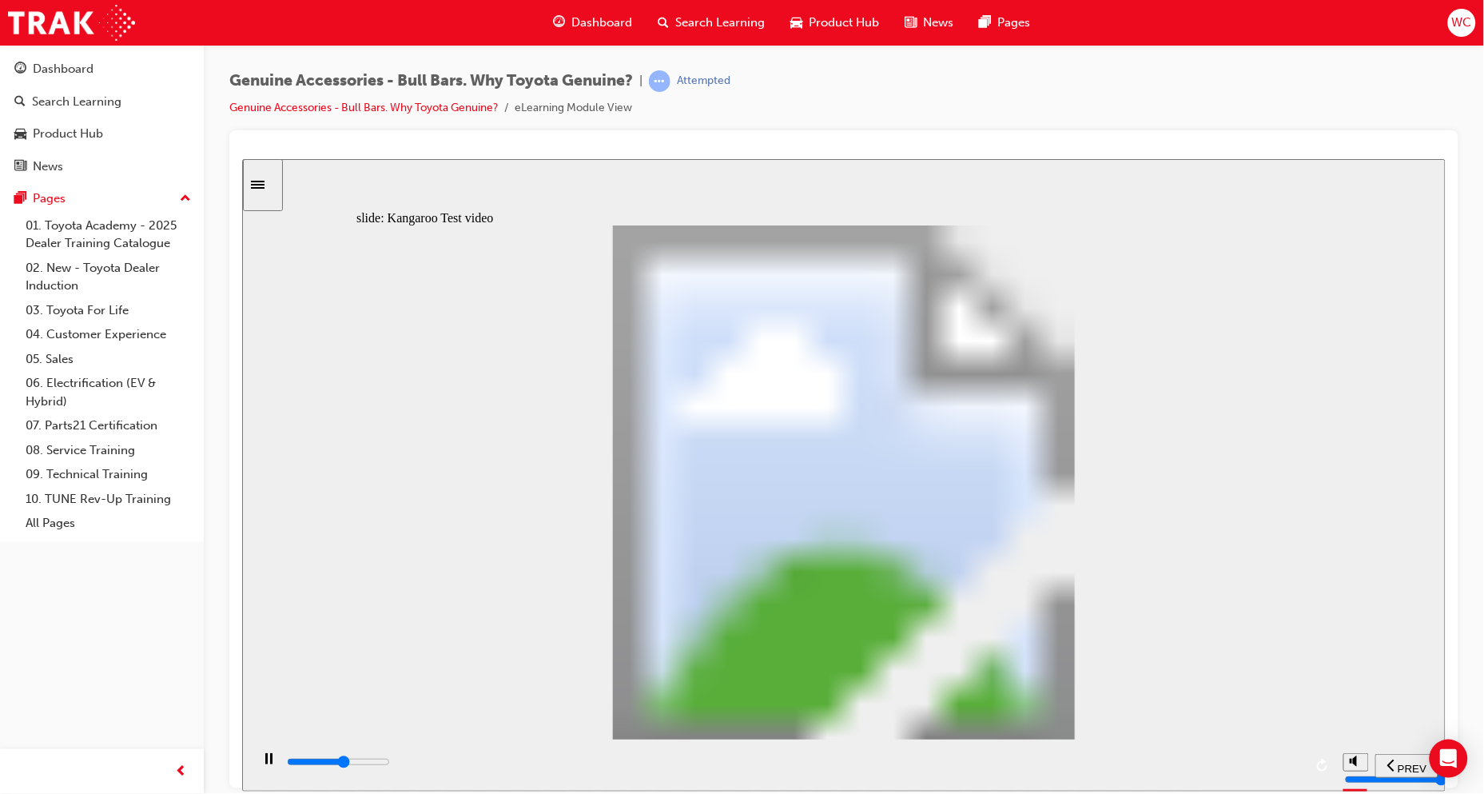
type input "12000"
type input "7"
type input "12300"
type input "7"
type input "12500"
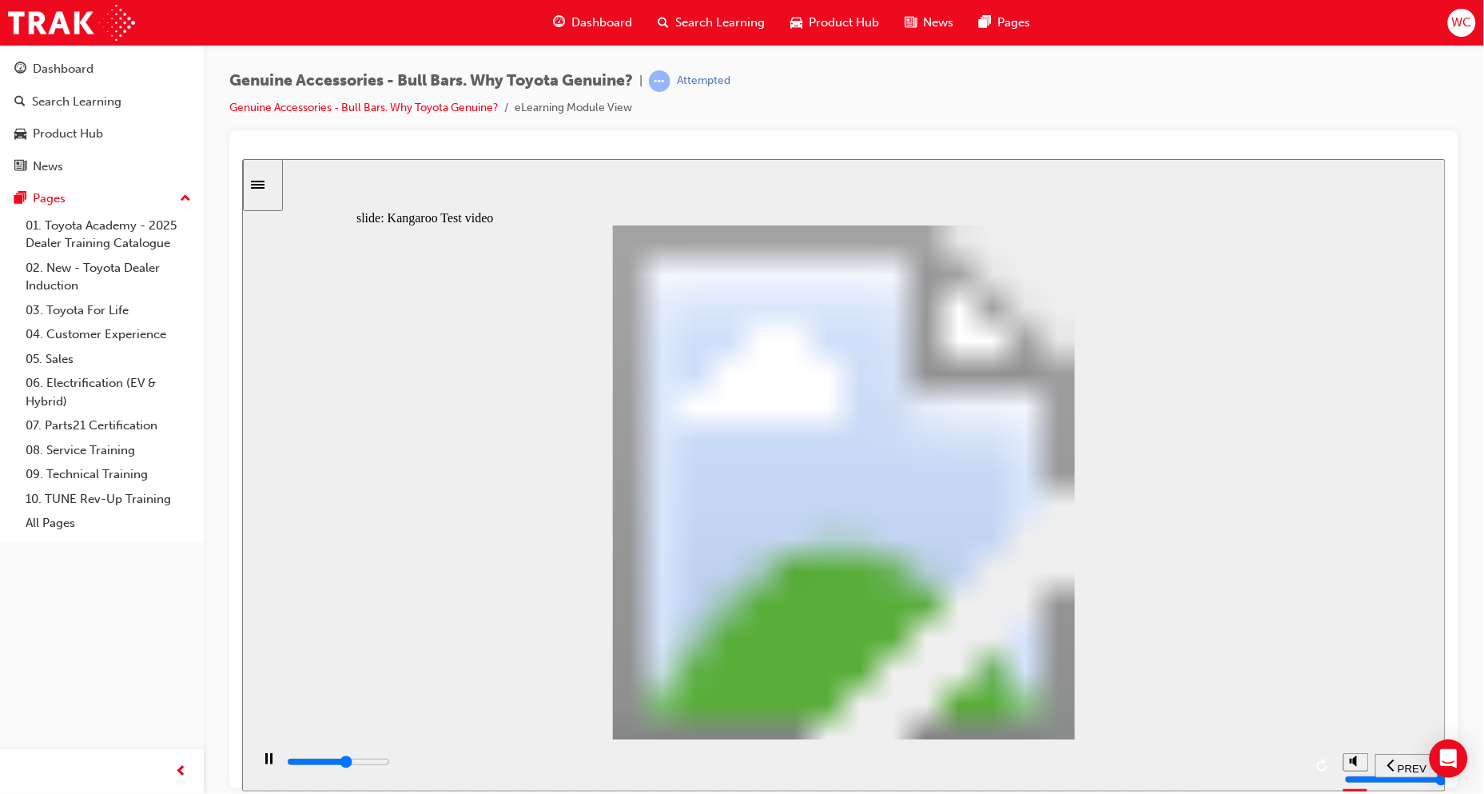
type input "8"
type input "12800"
type input "8"
type input "13100"
type input "8"
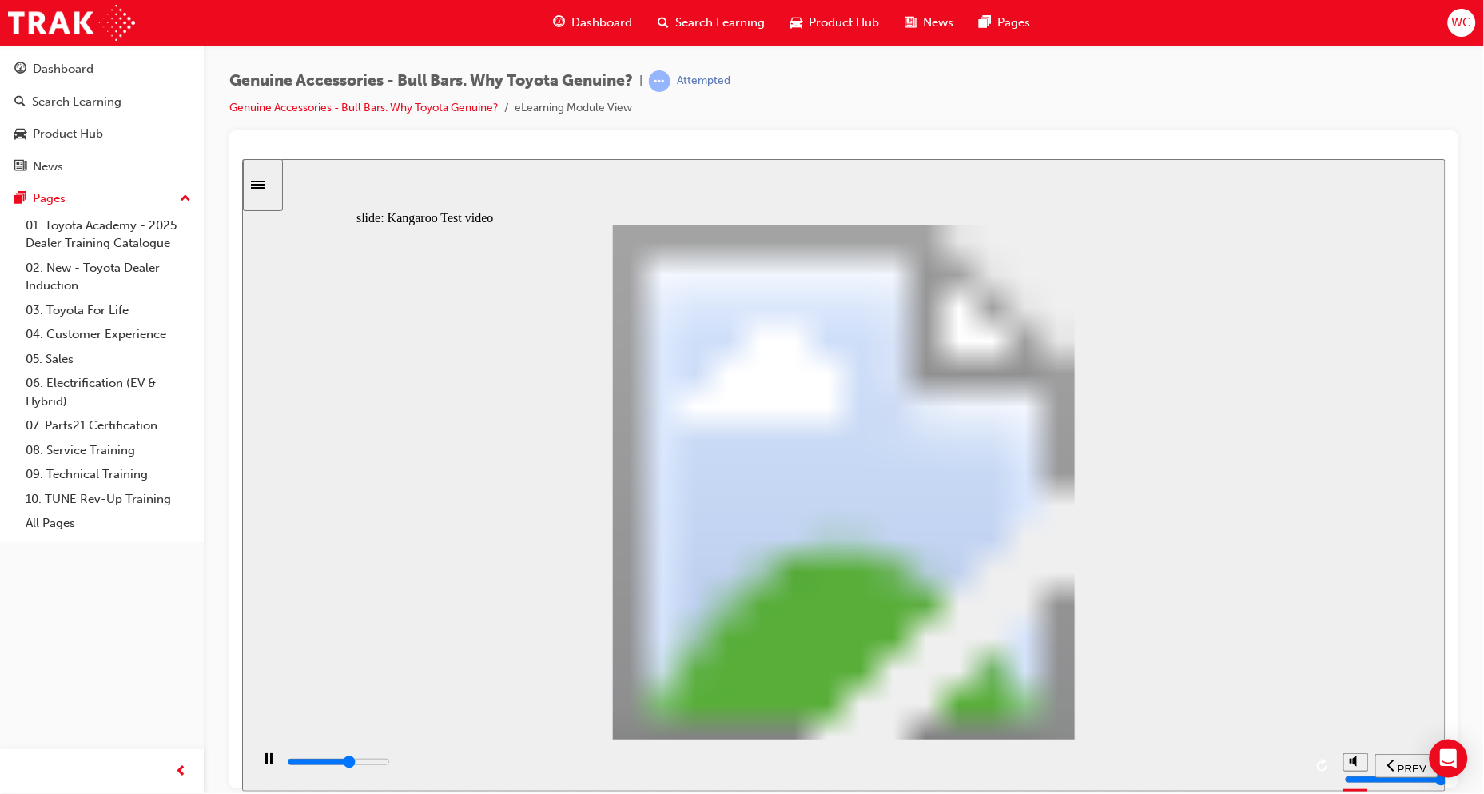
type input "13300"
type input "8"
type input "13600"
type input "9"
type input "13900"
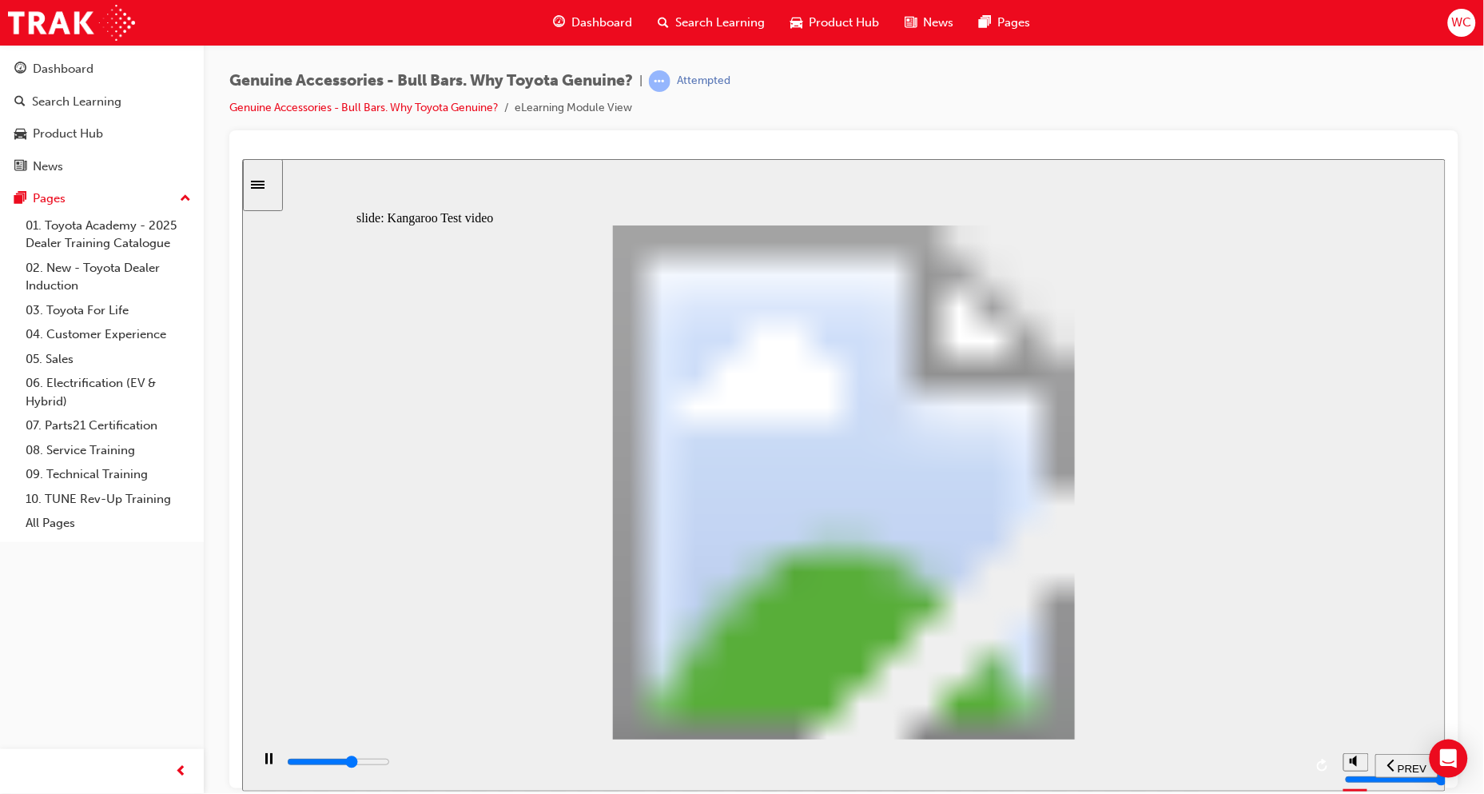
type input "9"
type input "14100"
type input "9"
type input "14400"
type input "10"
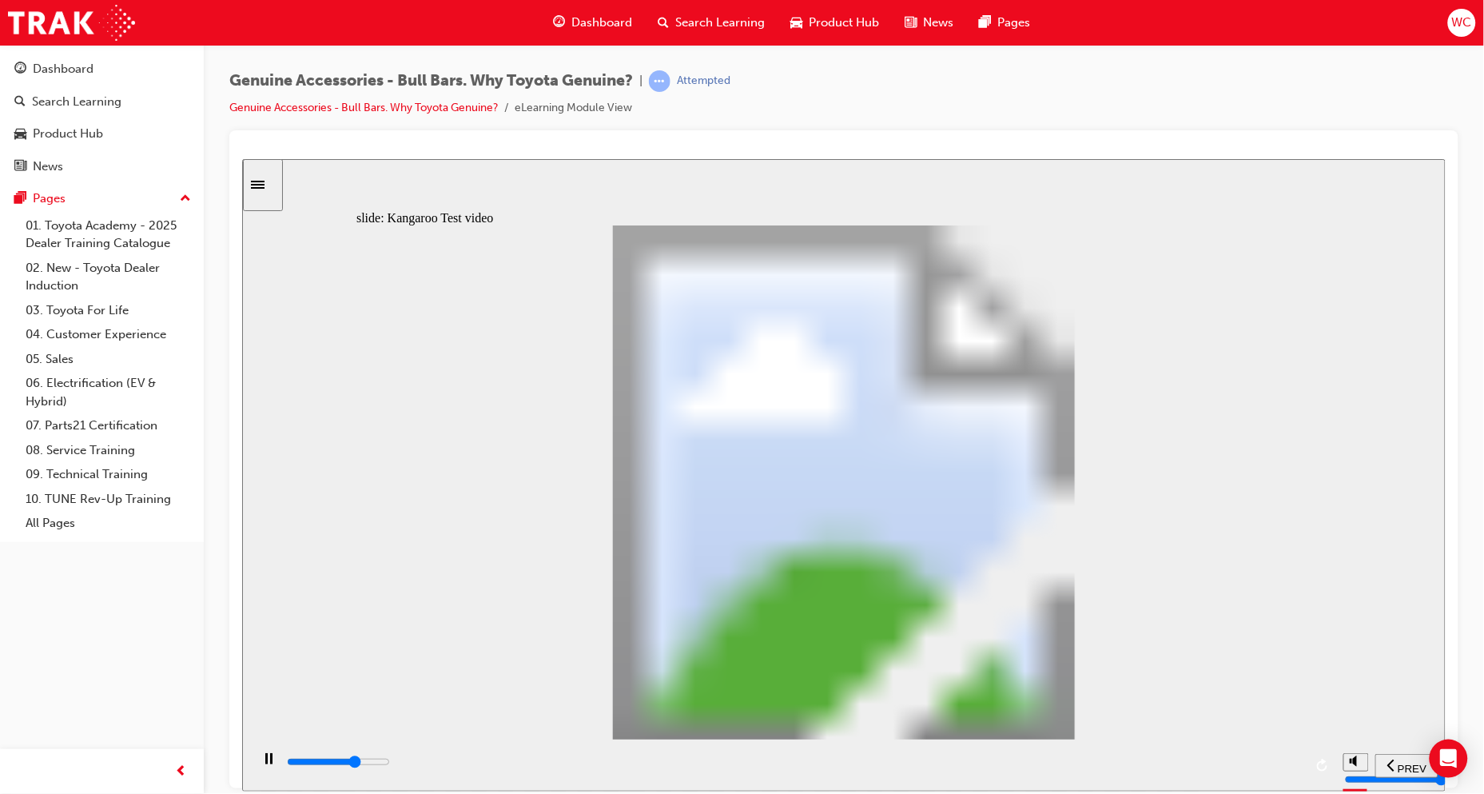
type input "14700"
type input "10"
type input "14900"
type input "10"
type input "15200"
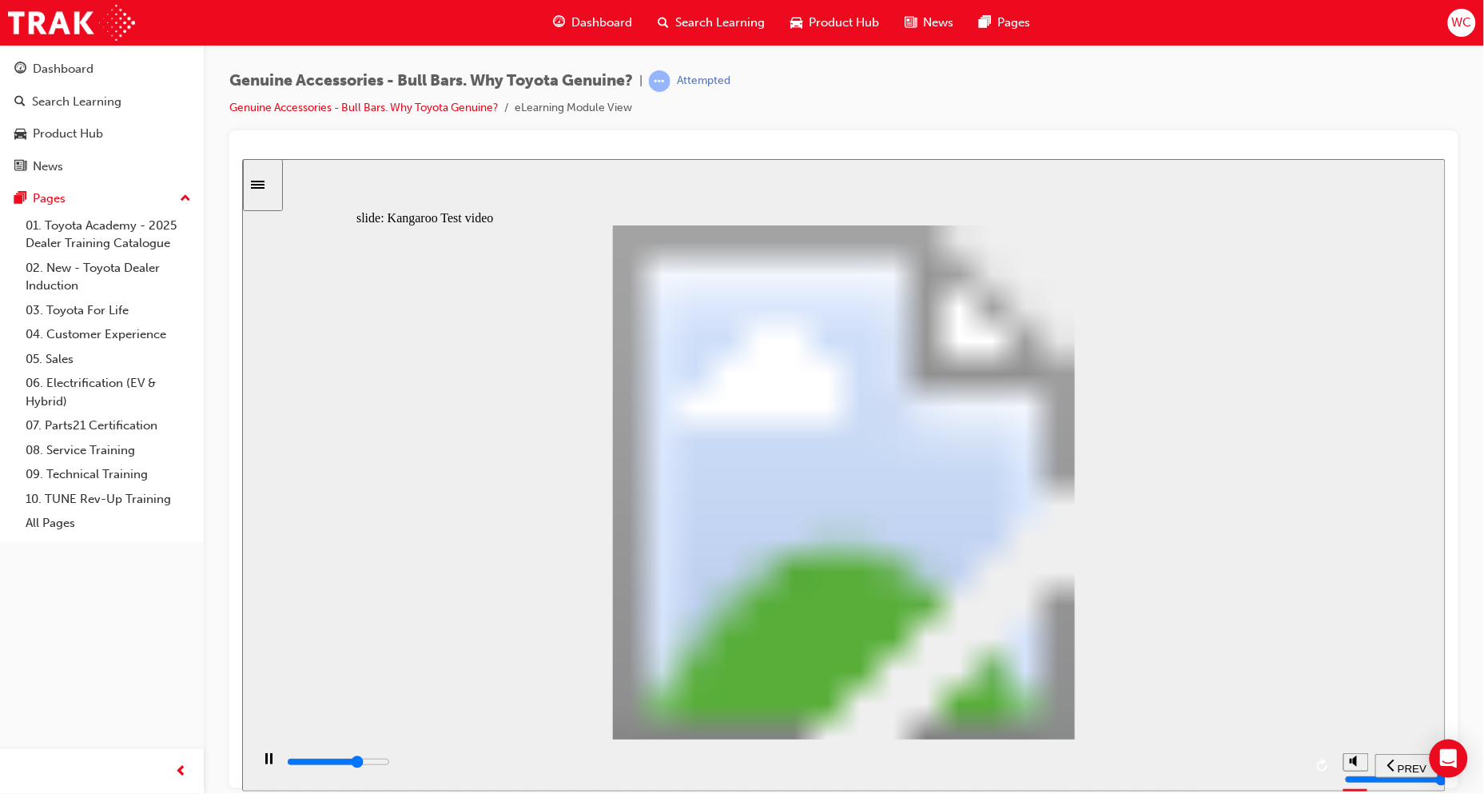
type input "10"
type input "15500"
type input "11"
type input "15700"
type input "11"
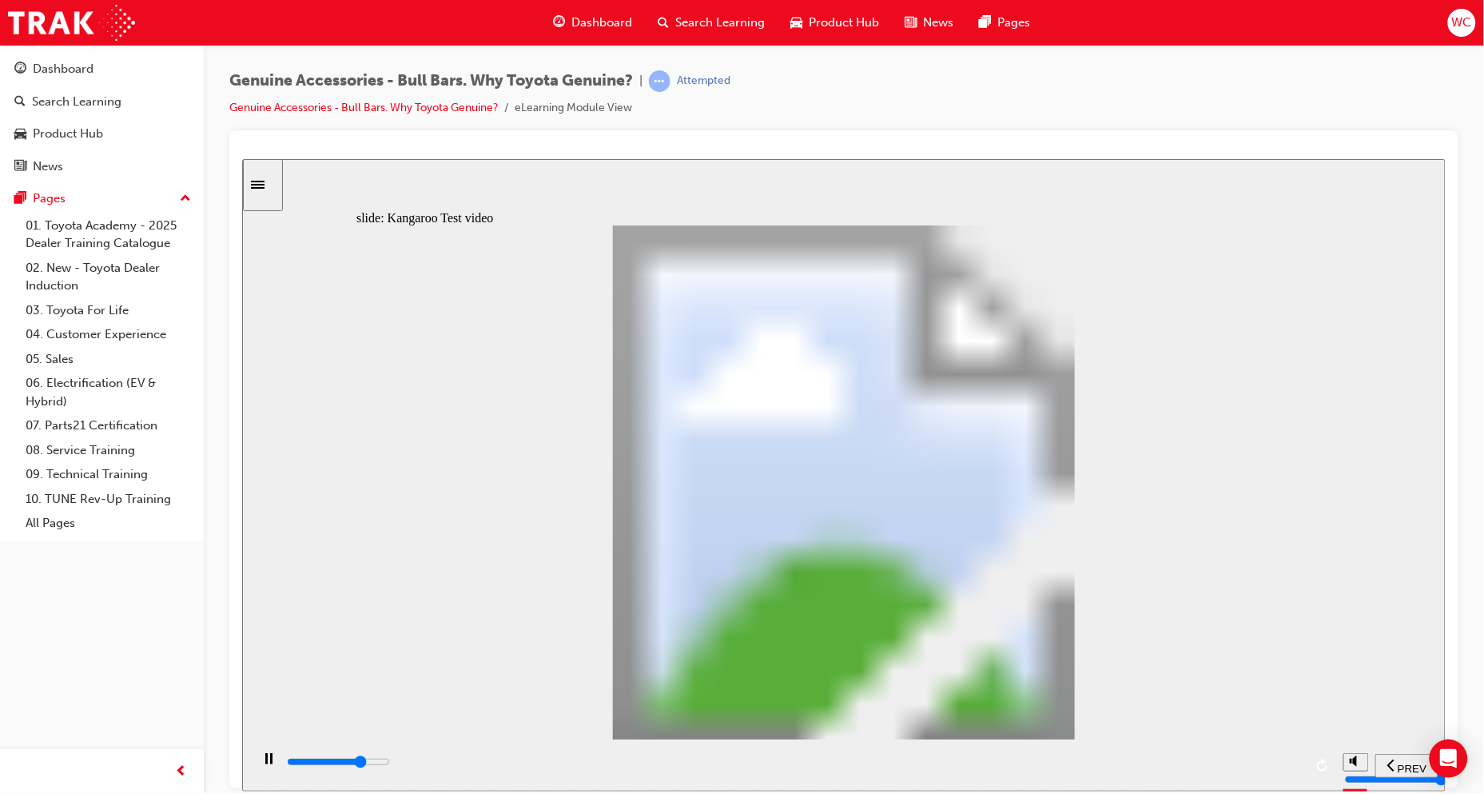
type input "16000"
type input "11"
type input "16300"
type input "11"
type input "16500"
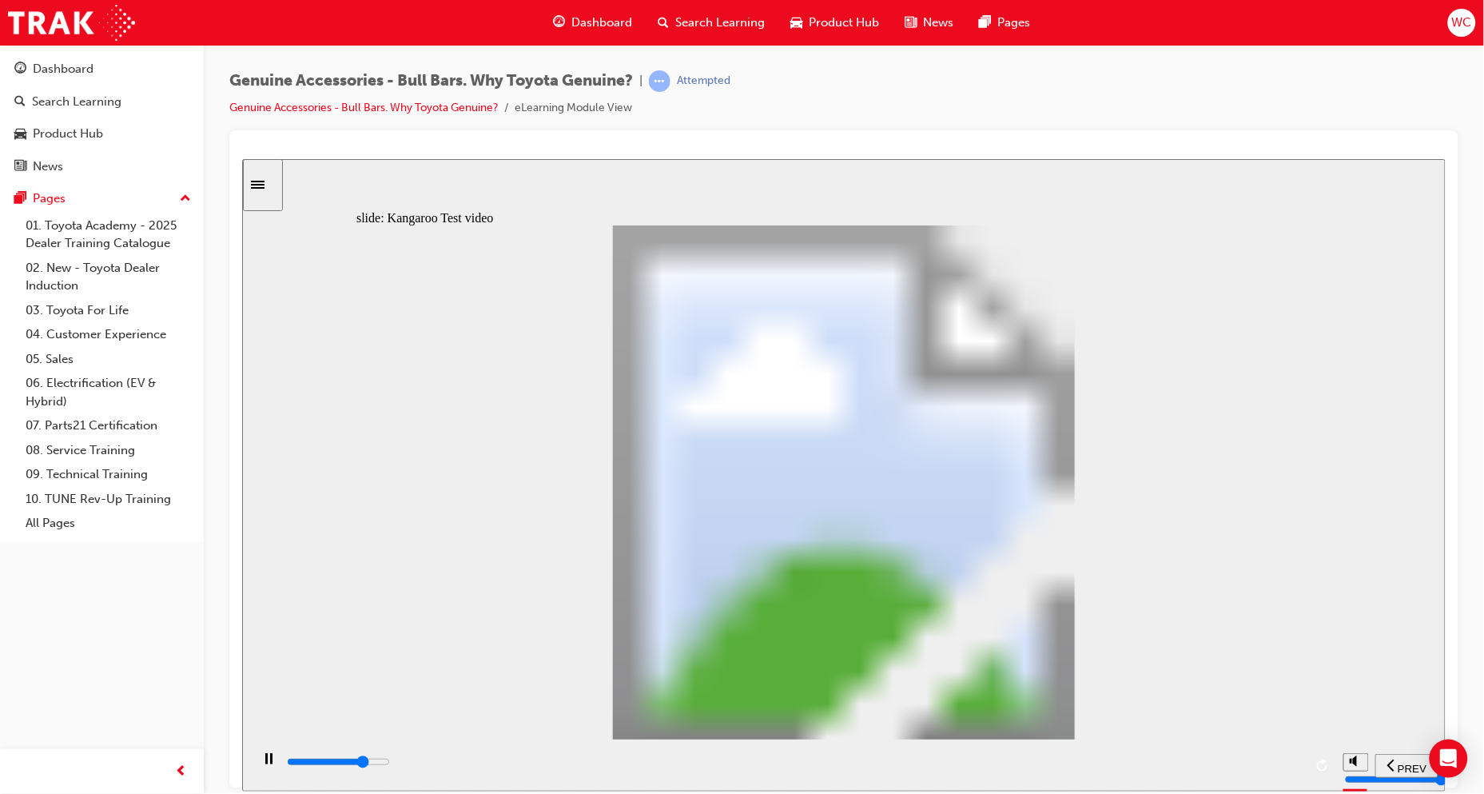
type input "12"
type input "16800"
type input "12"
type input "17100"
type input "12"
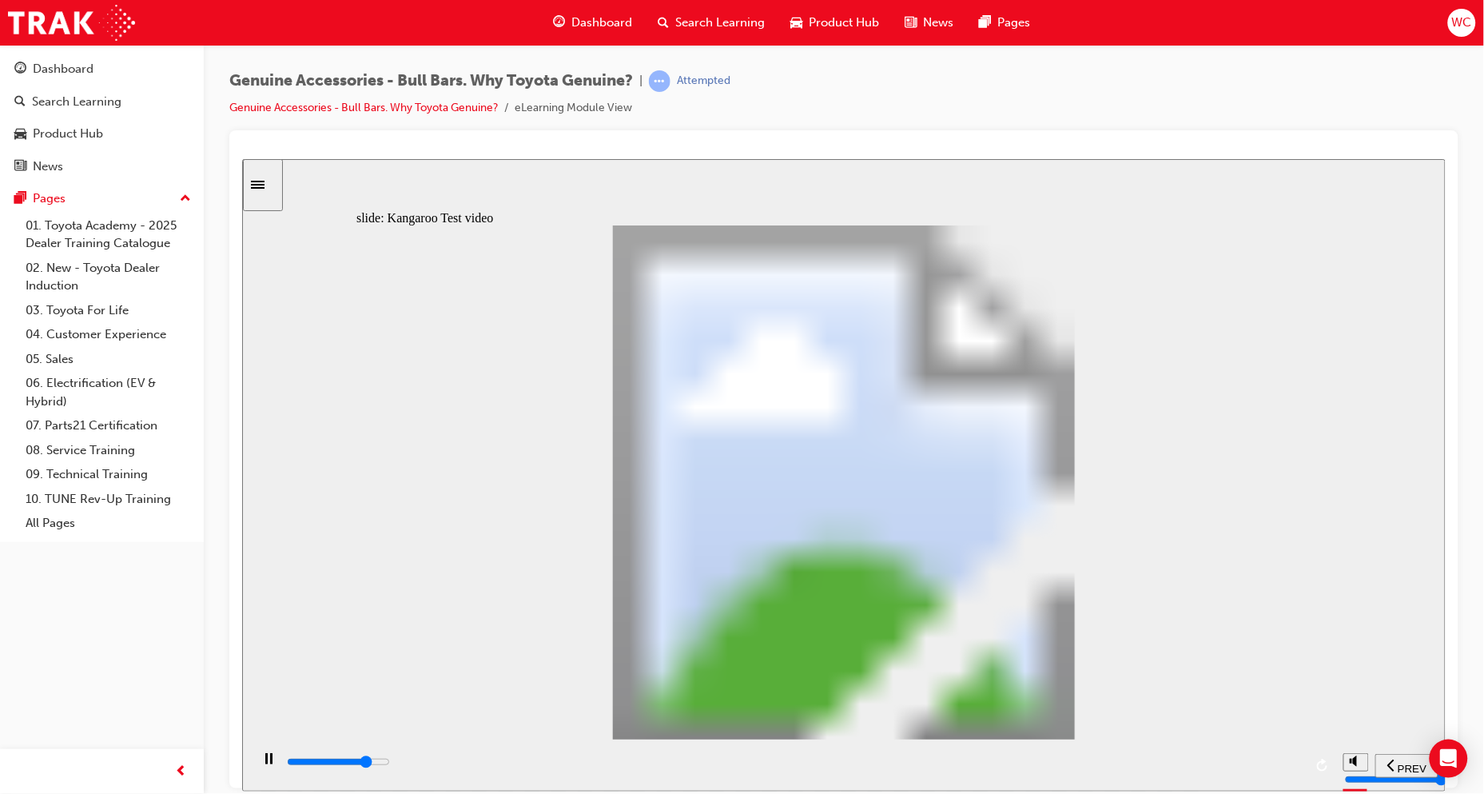
type input "17300"
type input "12"
type input "17600"
type input "13"
type input "17900"
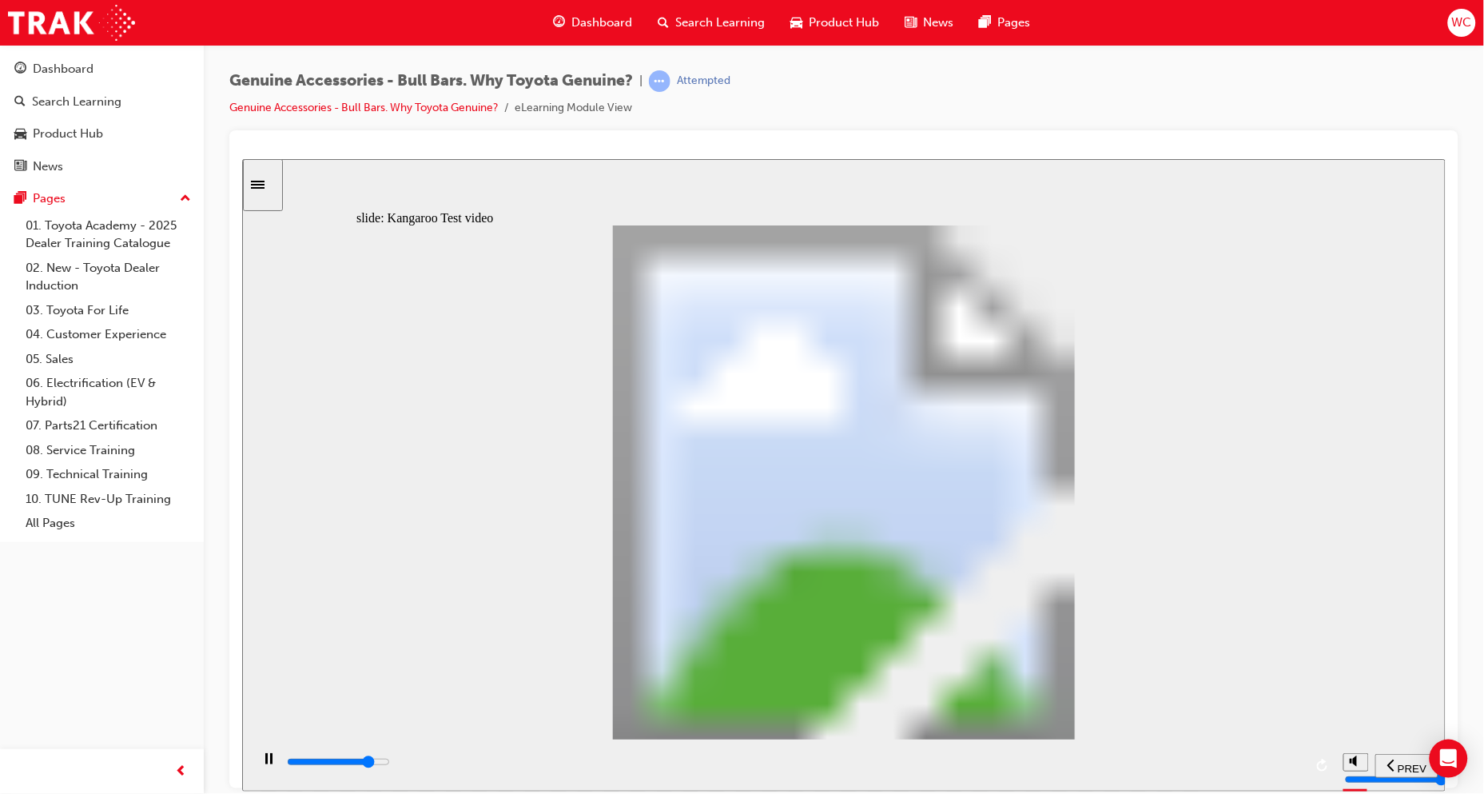
type input "13"
type input "18100"
type input "13"
type input "18400"
type input "13"
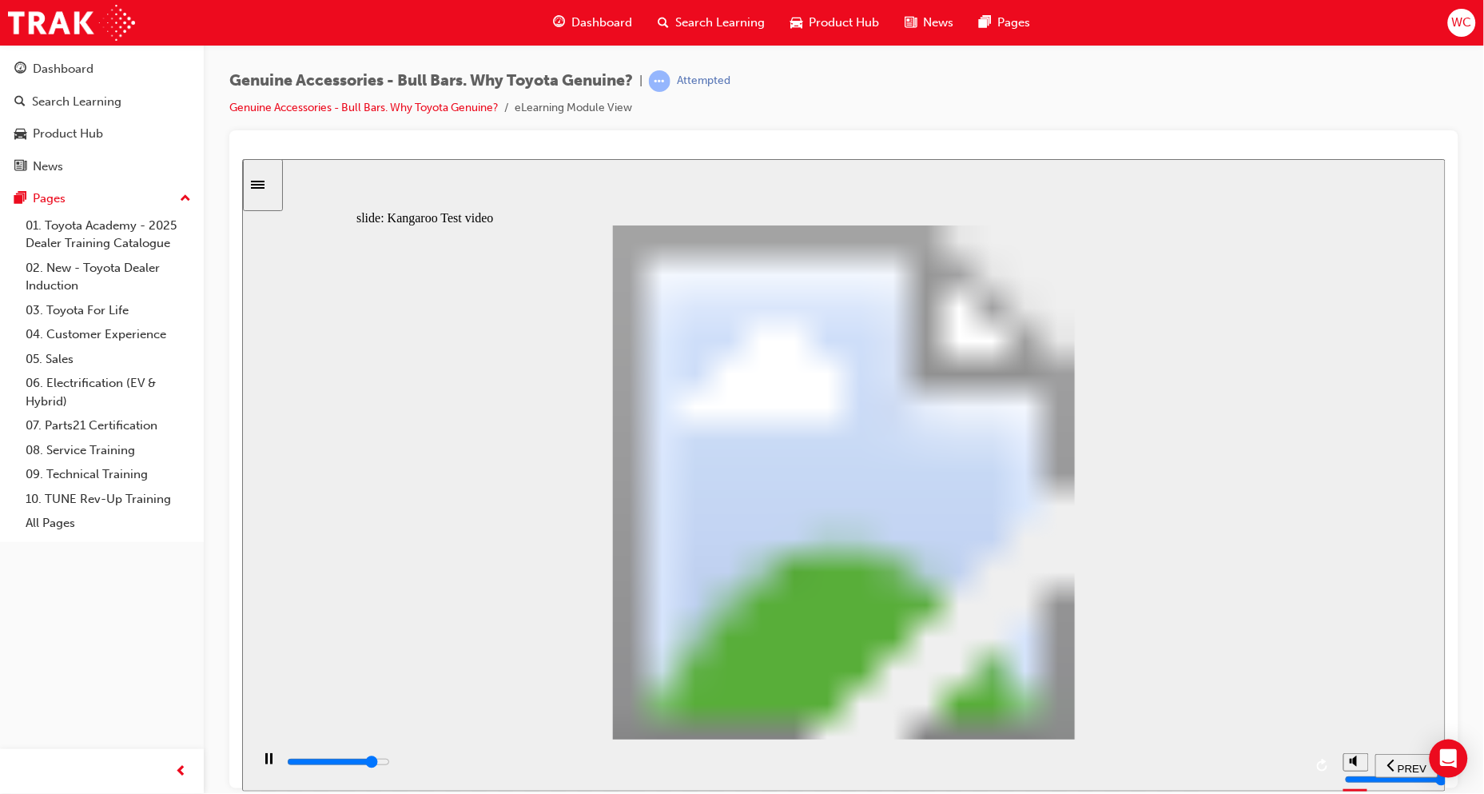
type input "18700"
type input "14"
type input "18900"
type input "14"
type input "19200"
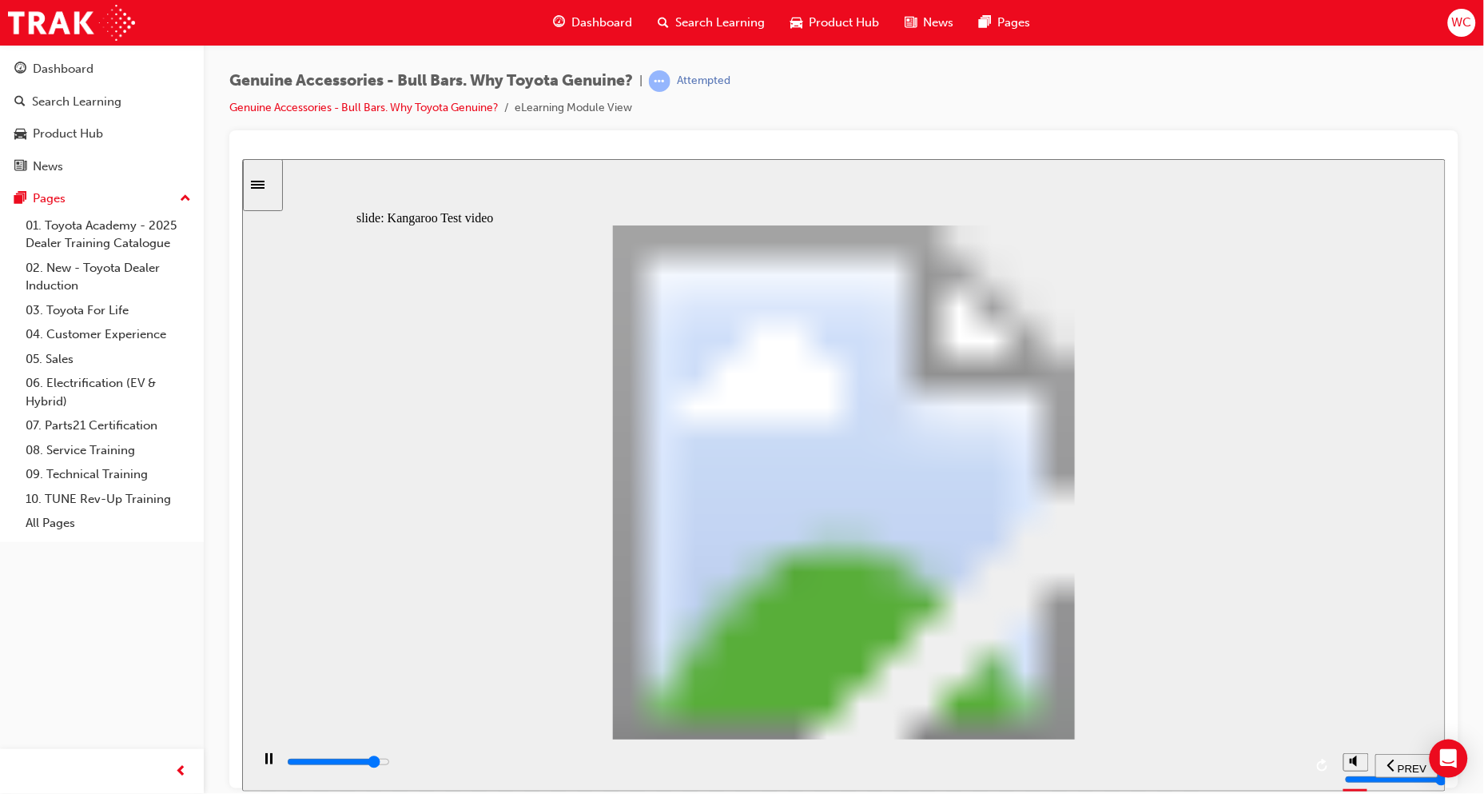
type input "14"
type input "19500"
type input "15"
type input "19700"
type input "15"
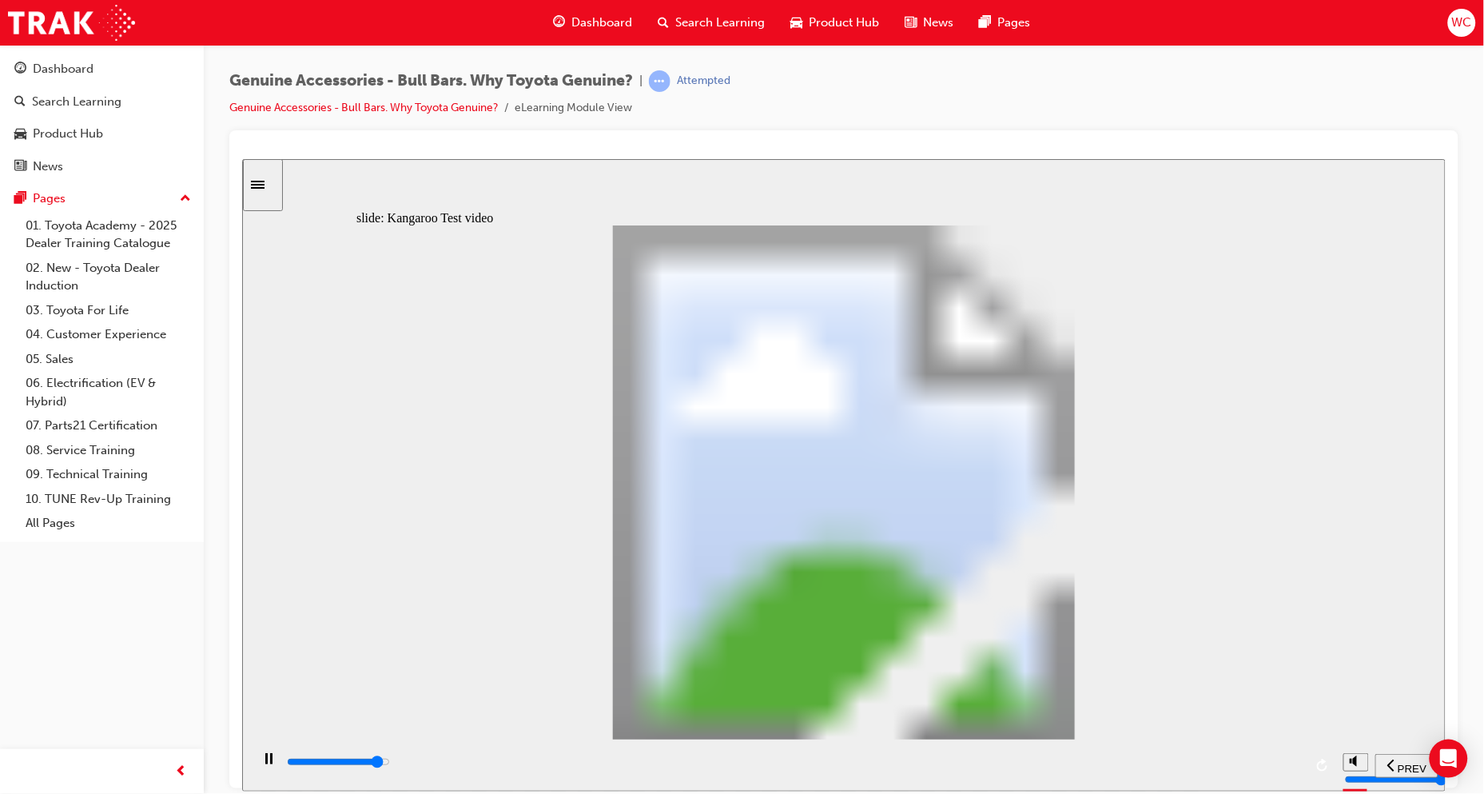
type input "20000"
type input "15"
type input "20300"
type input "15"
type input "20500"
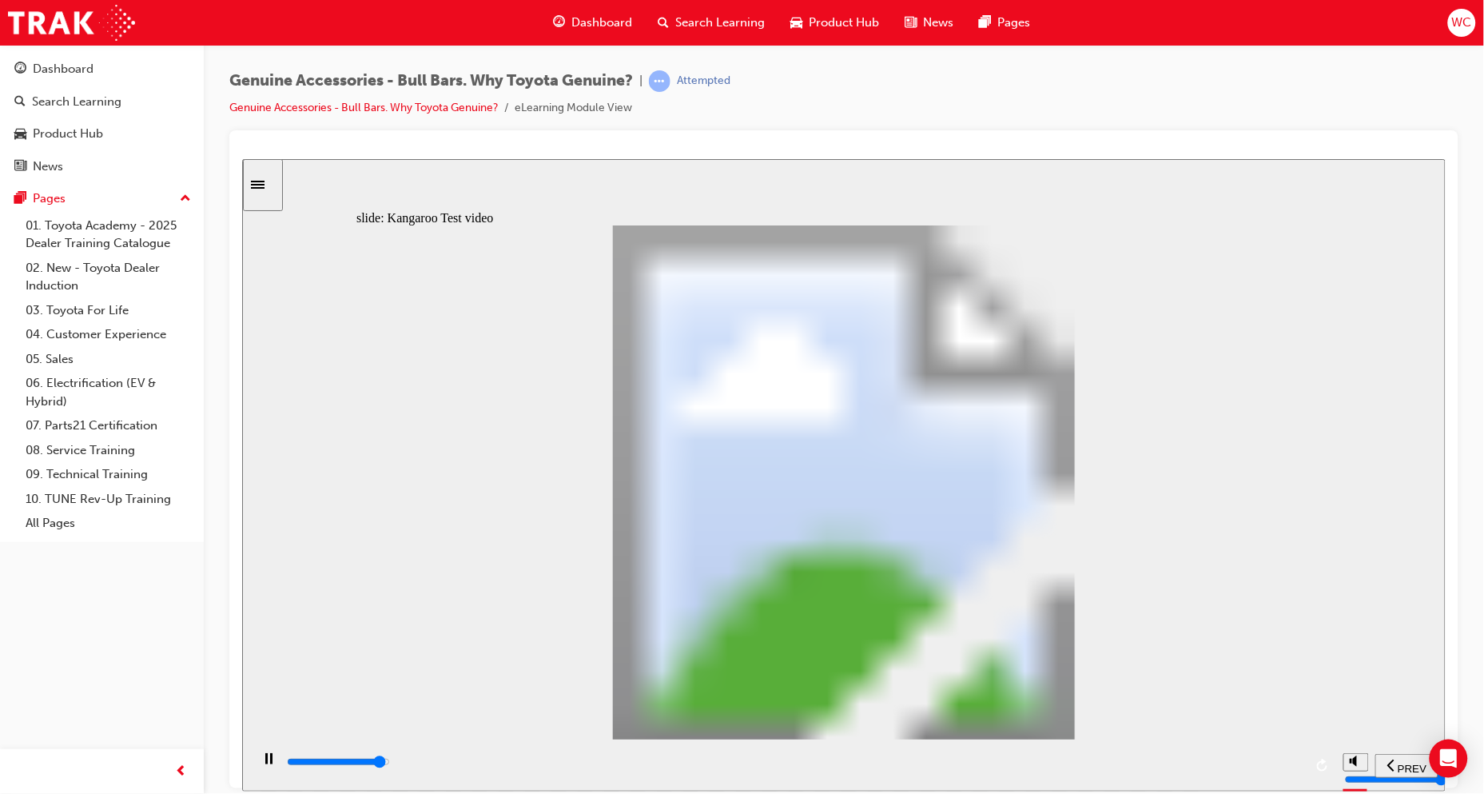
type input "16"
type input "20800"
type input "16"
type input "21000"
type input "16"
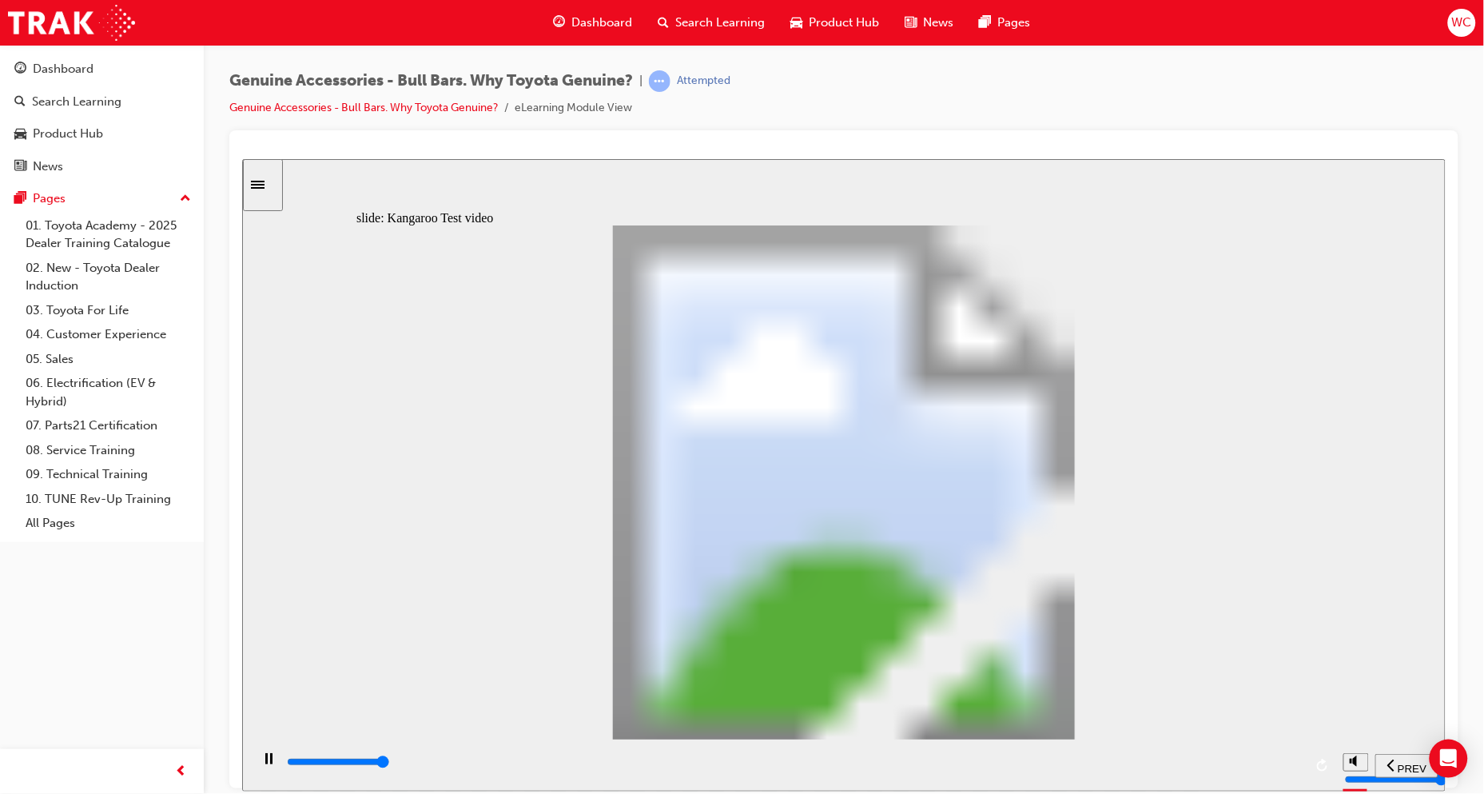
type input "21300"
type input "16"
type input "21500"
type input "18"
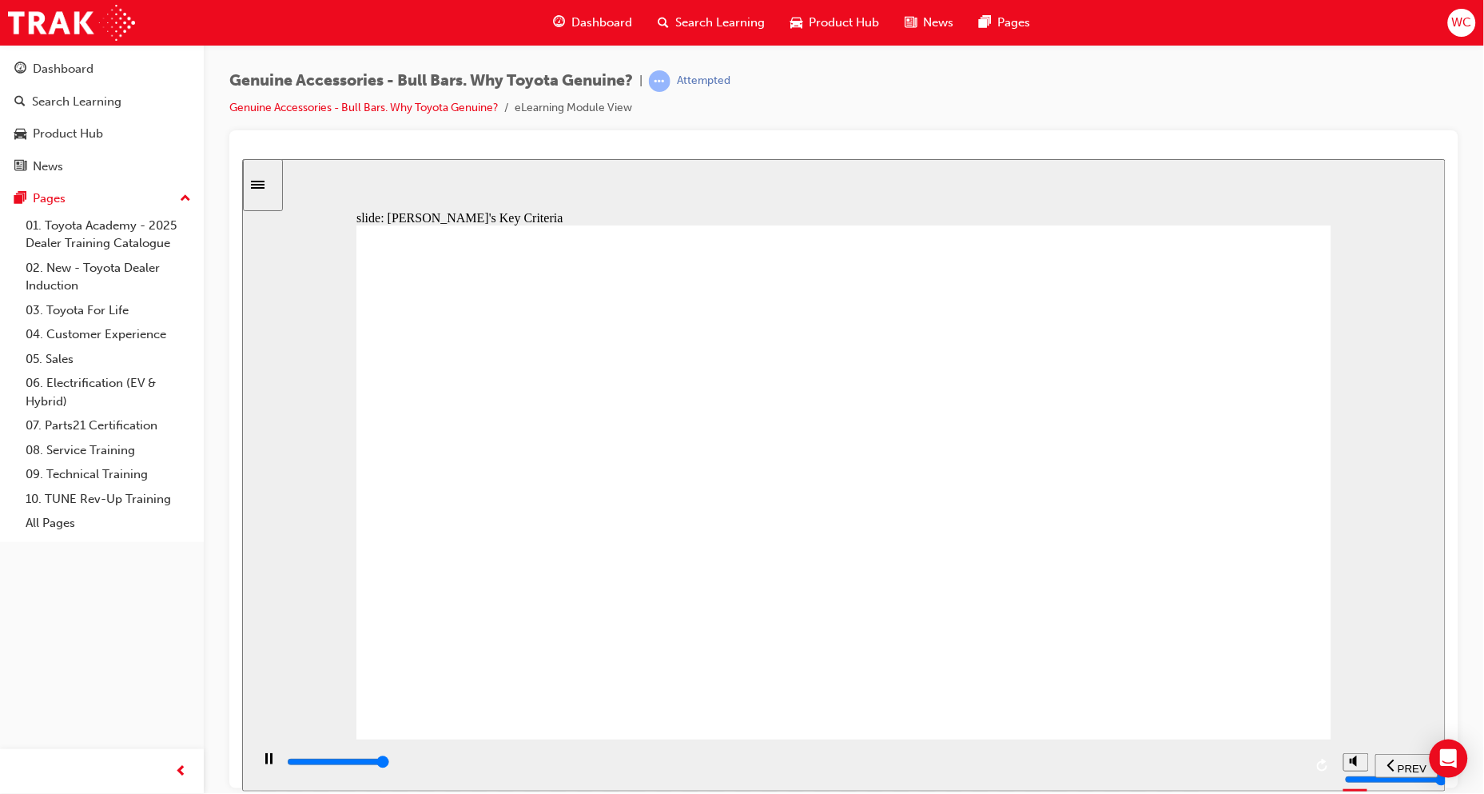
click at [264, 188] on icon "Sidebar Toggle" at bounding box center [257, 184] width 14 height 8
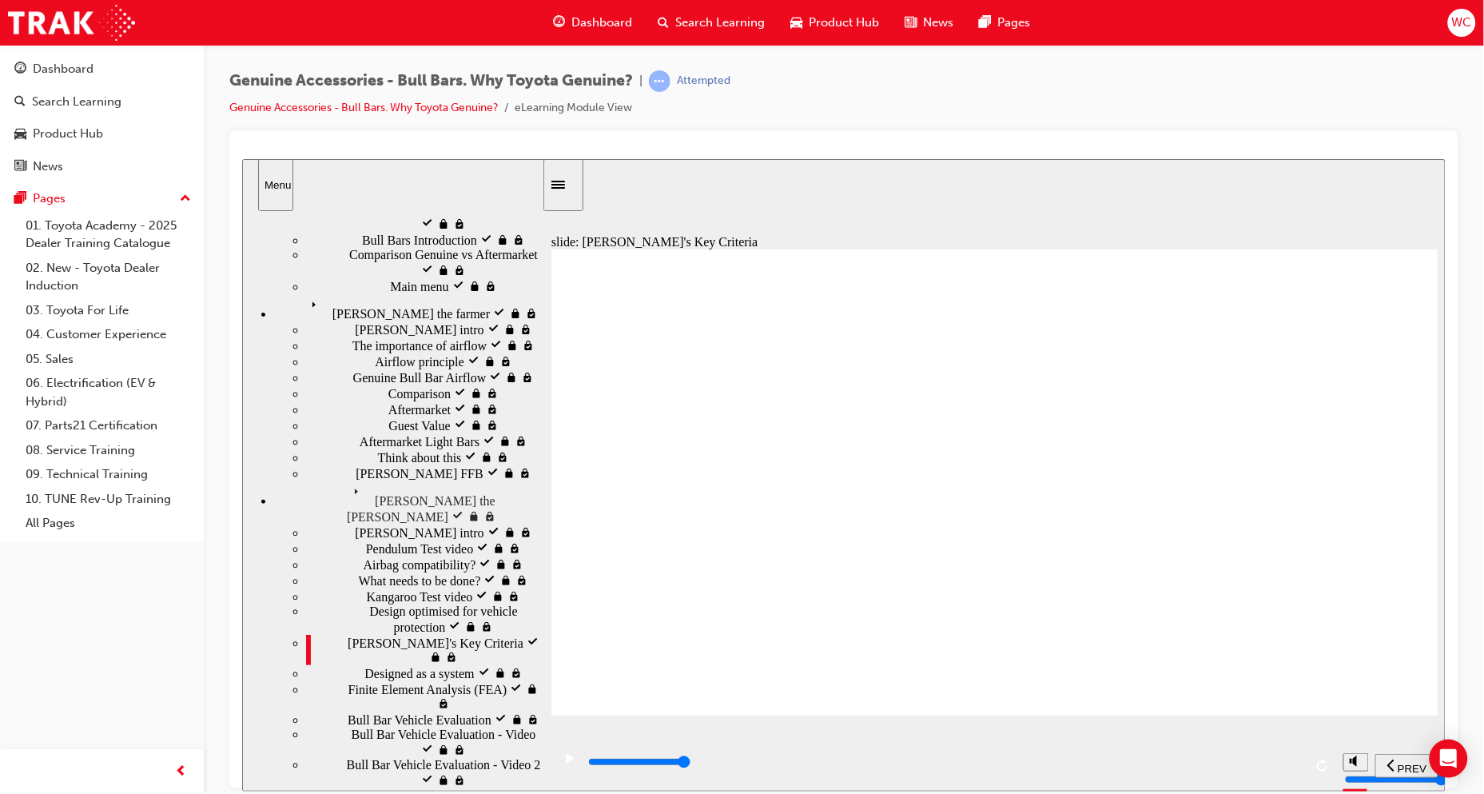
scroll to position [593, 0]
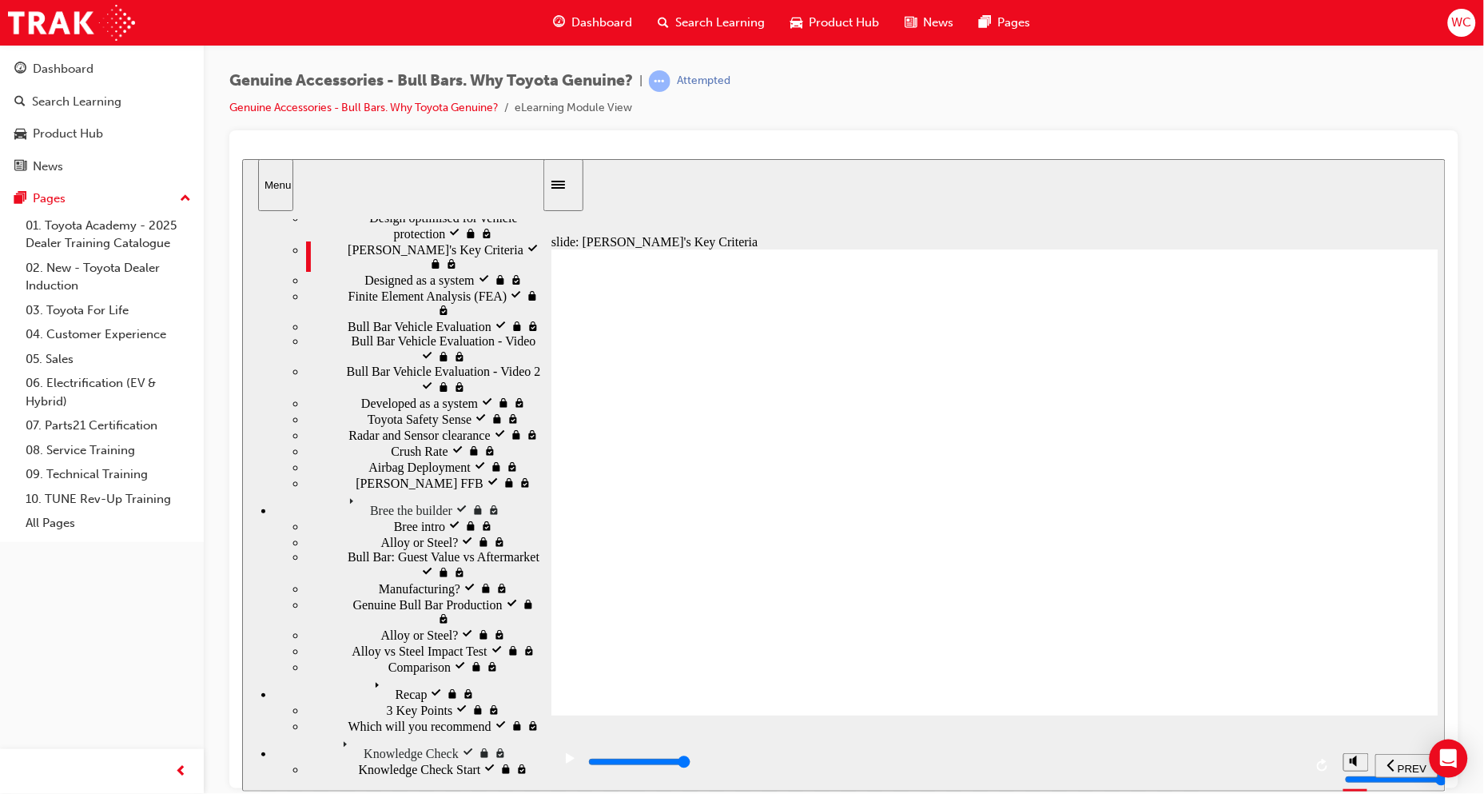
drag, startPoint x: 555, startPoint y: 193, endPoint x: 760, endPoint y: 177, distance: 205.2
click at [555, 190] on div "Sidebar Toggle" at bounding box center [562, 184] width 27 height 12
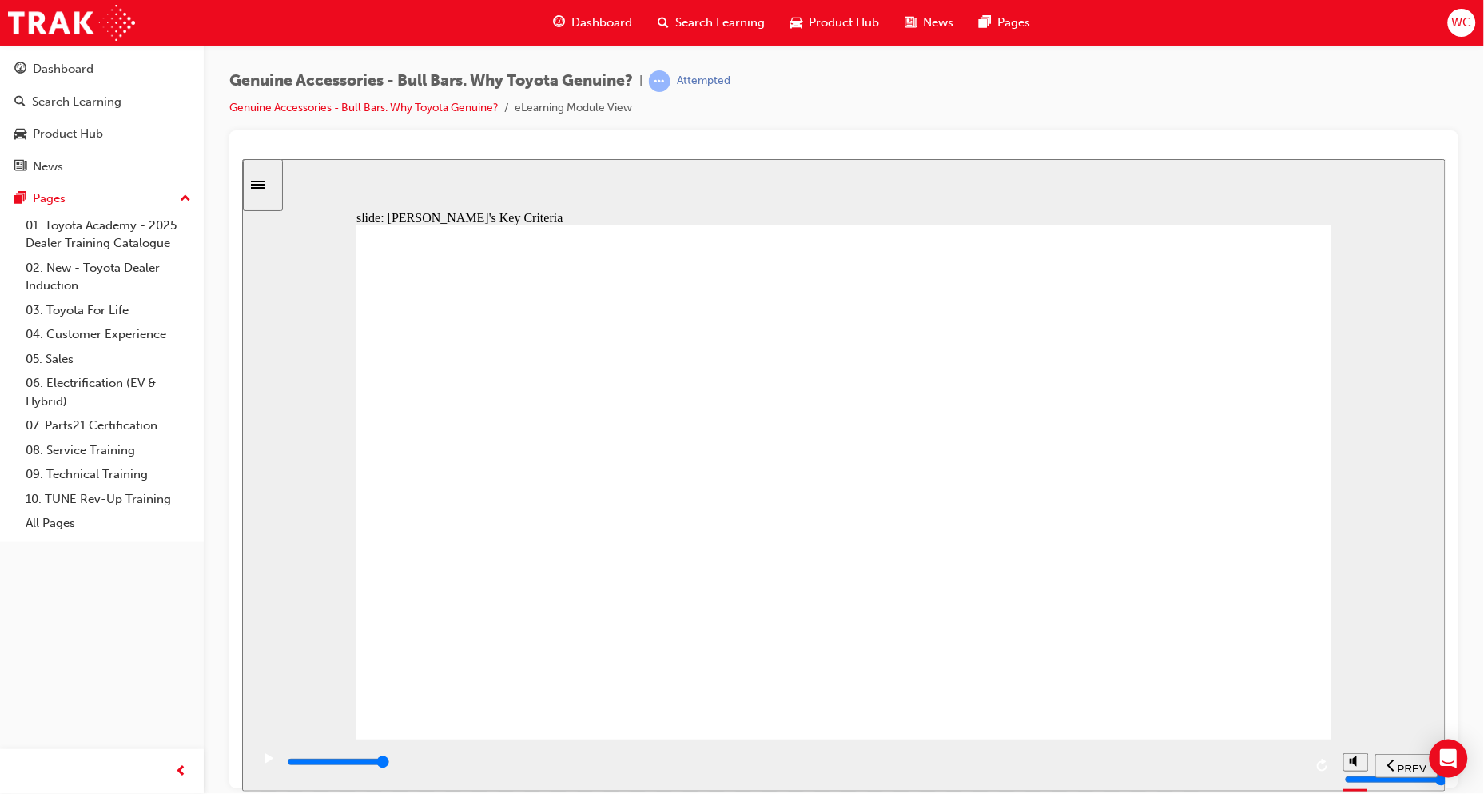
click at [273, 178] on div "Sidebar Toggle" at bounding box center [262, 184] width 27 height 12
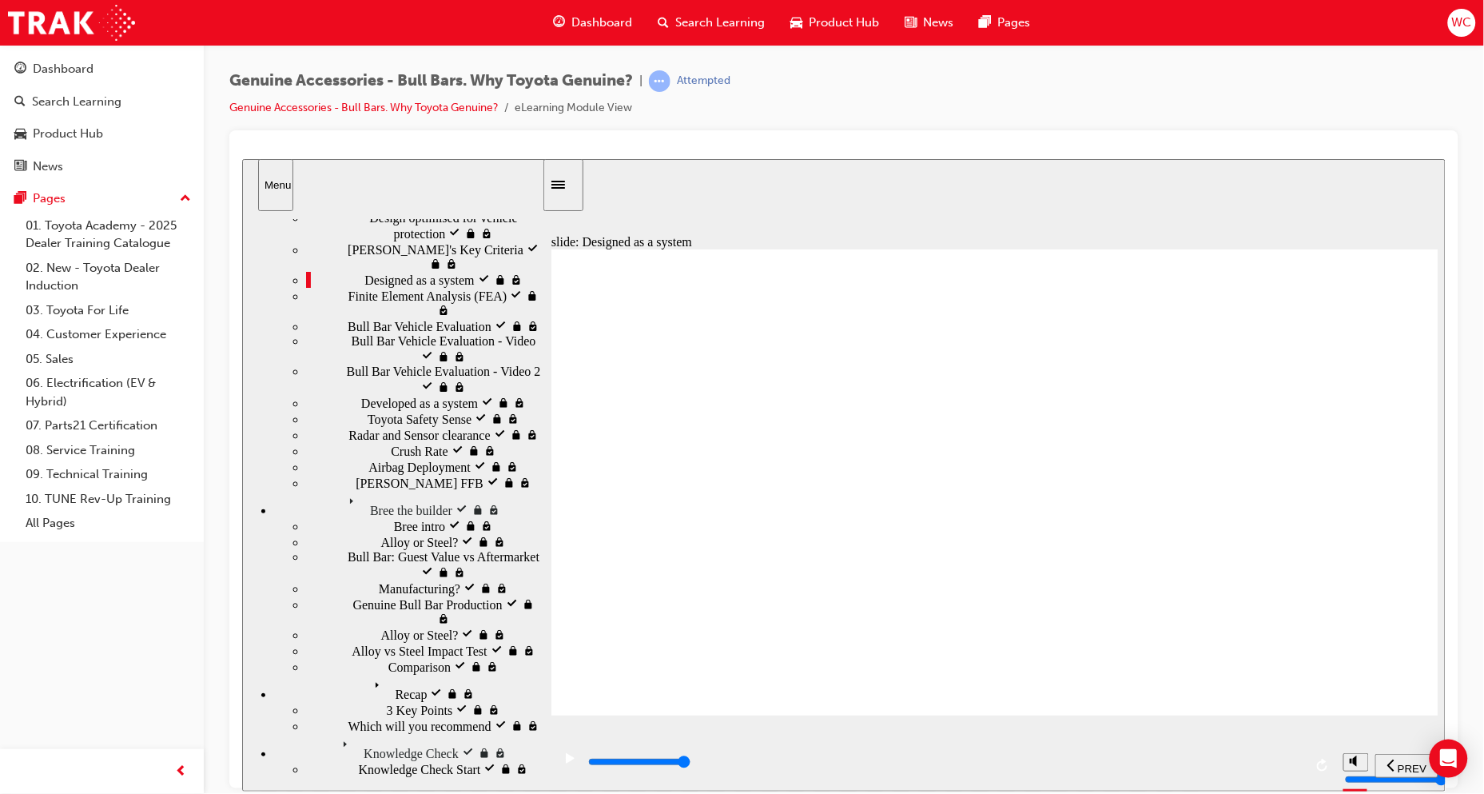
click at [569, 178] on div "Sidebar Toggle" at bounding box center [562, 184] width 27 height 12
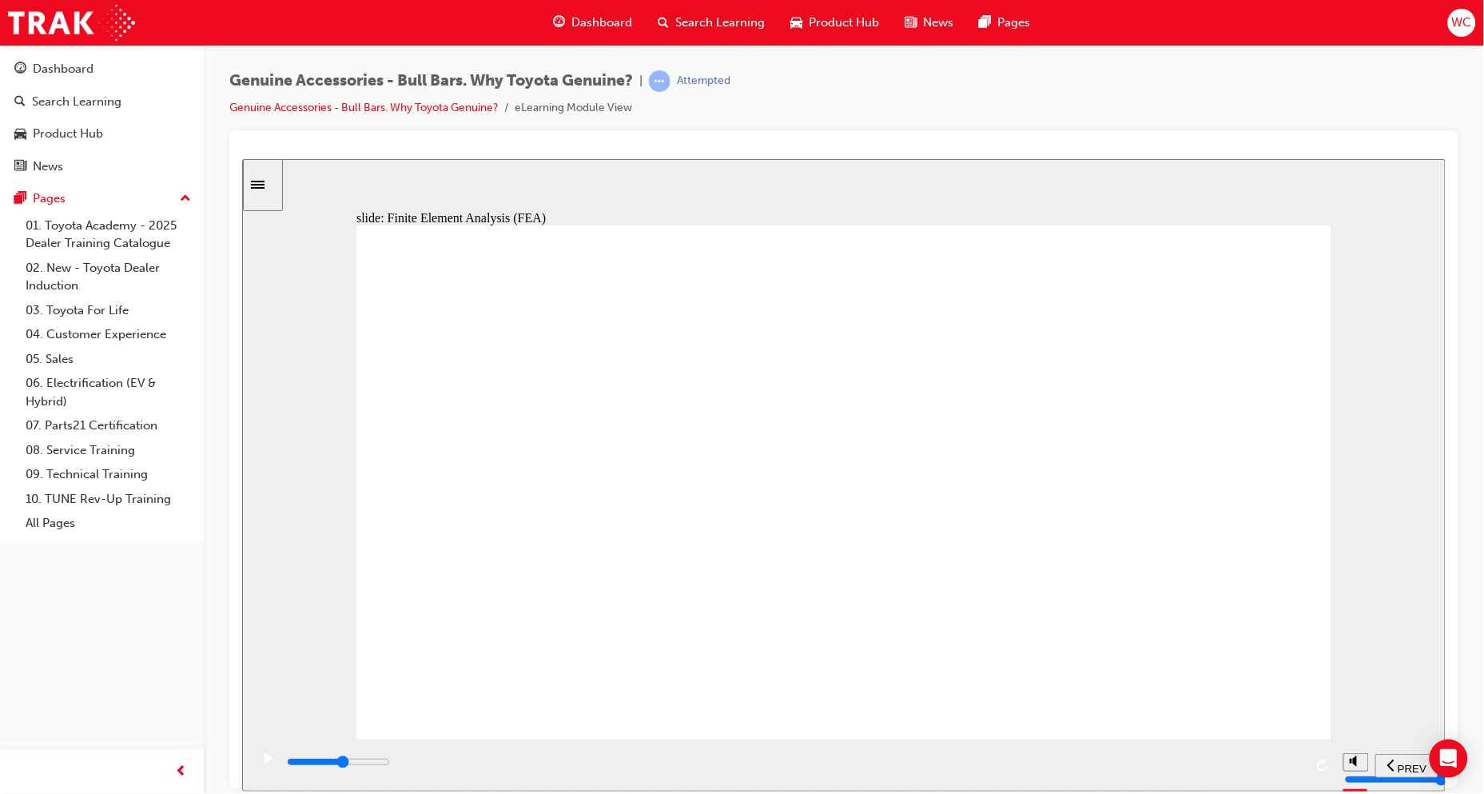
click at [265, 762] on icon "play/pause" at bounding box center [268, 757] width 9 height 10
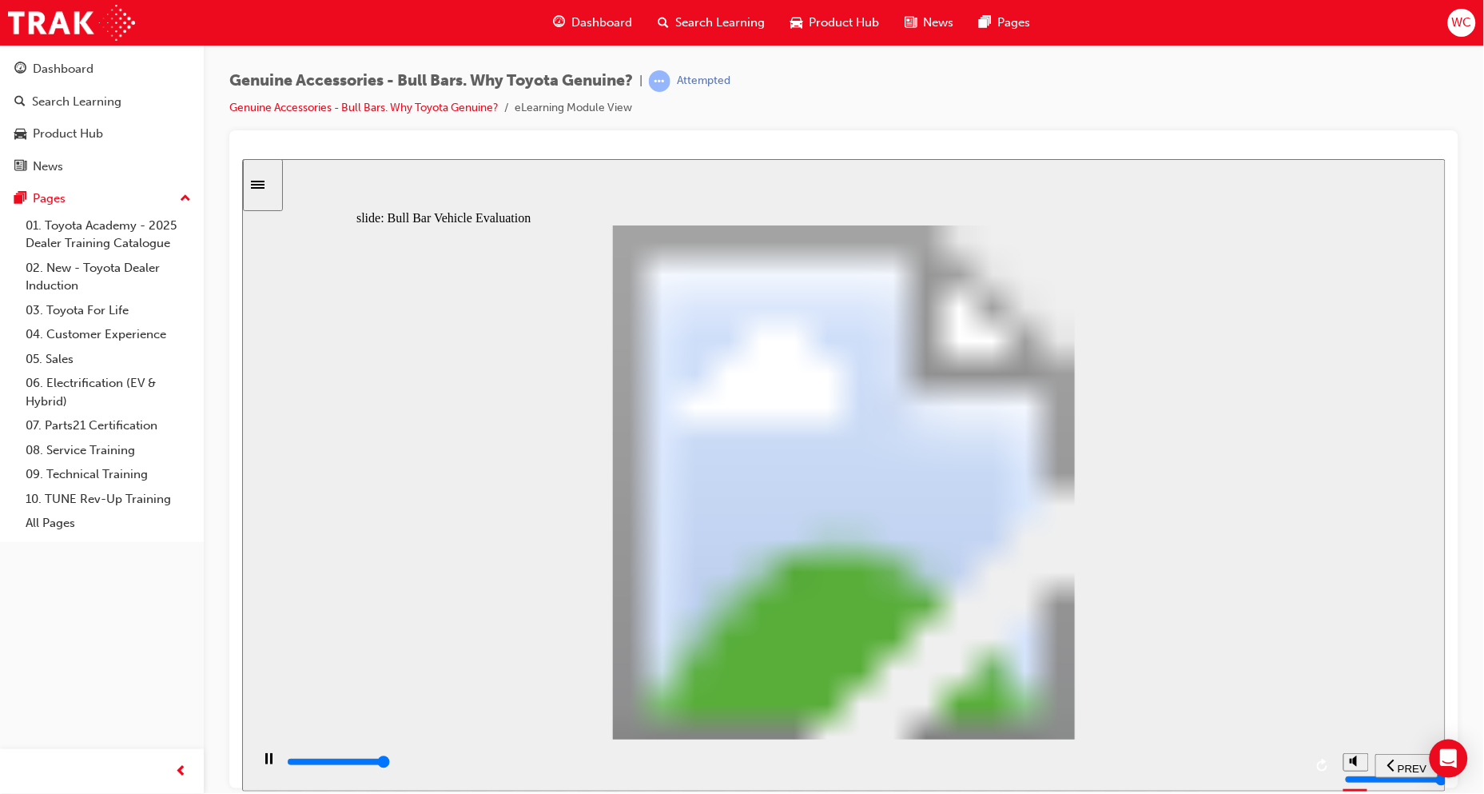
type input "21000"
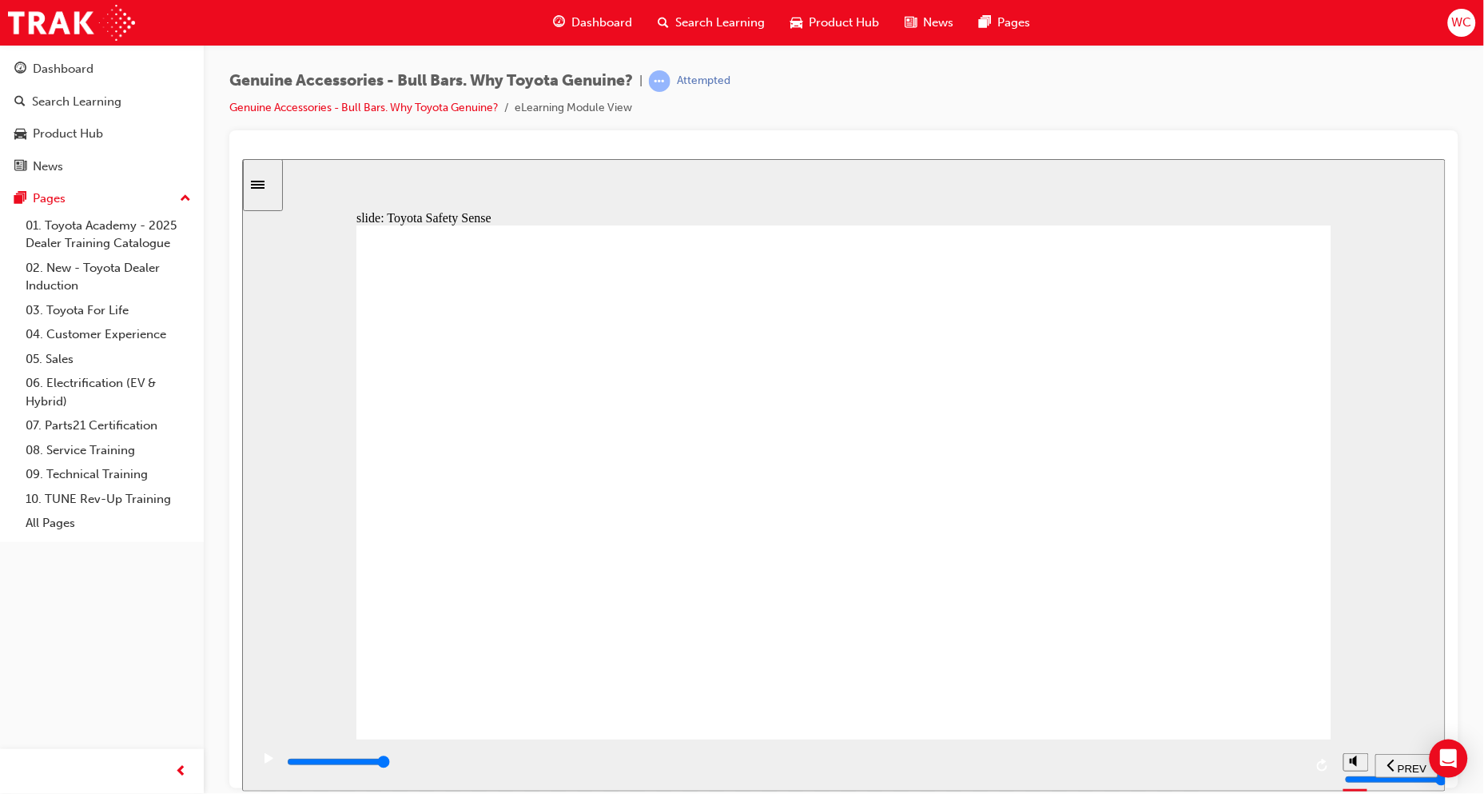
click at [274, 180] on icon "Sidebar Toggle" at bounding box center [262, 183] width 24 height 10
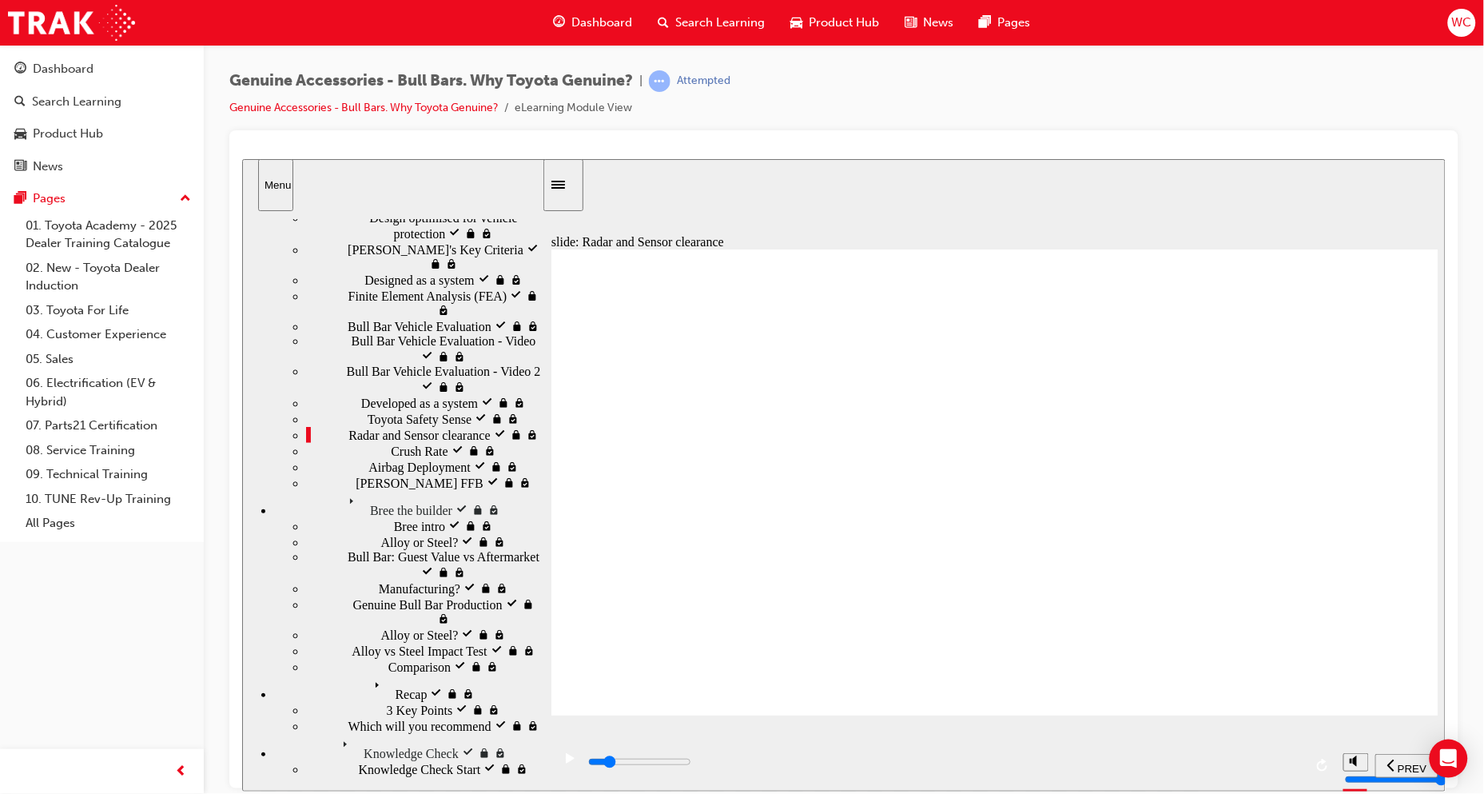
click at [564, 186] on icon "Sidebar Toggle" at bounding box center [558, 184] width 14 height 8
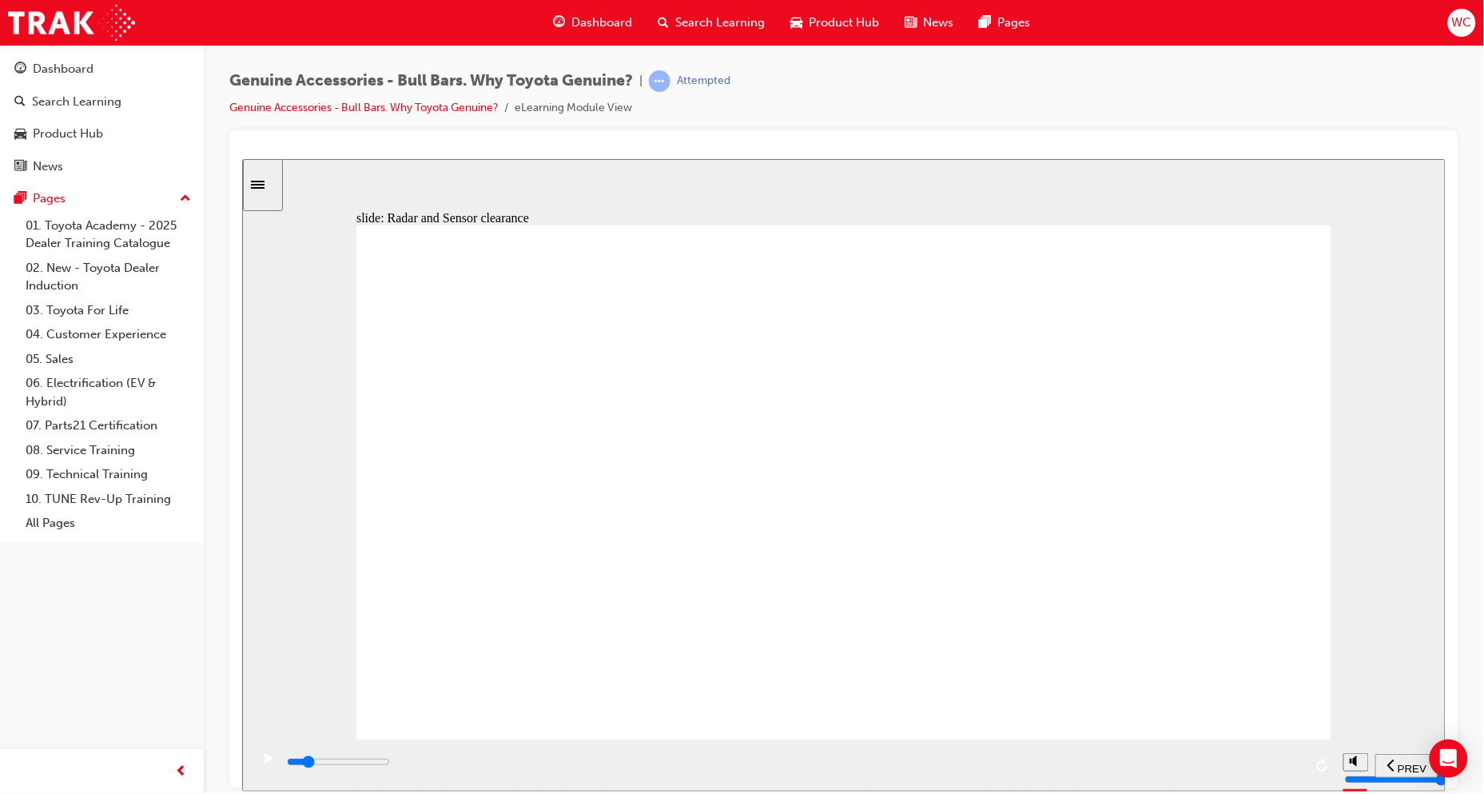
drag, startPoint x: 965, startPoint y: 550, endPoint x: 983, endPoint y: 520, distance: 35.5
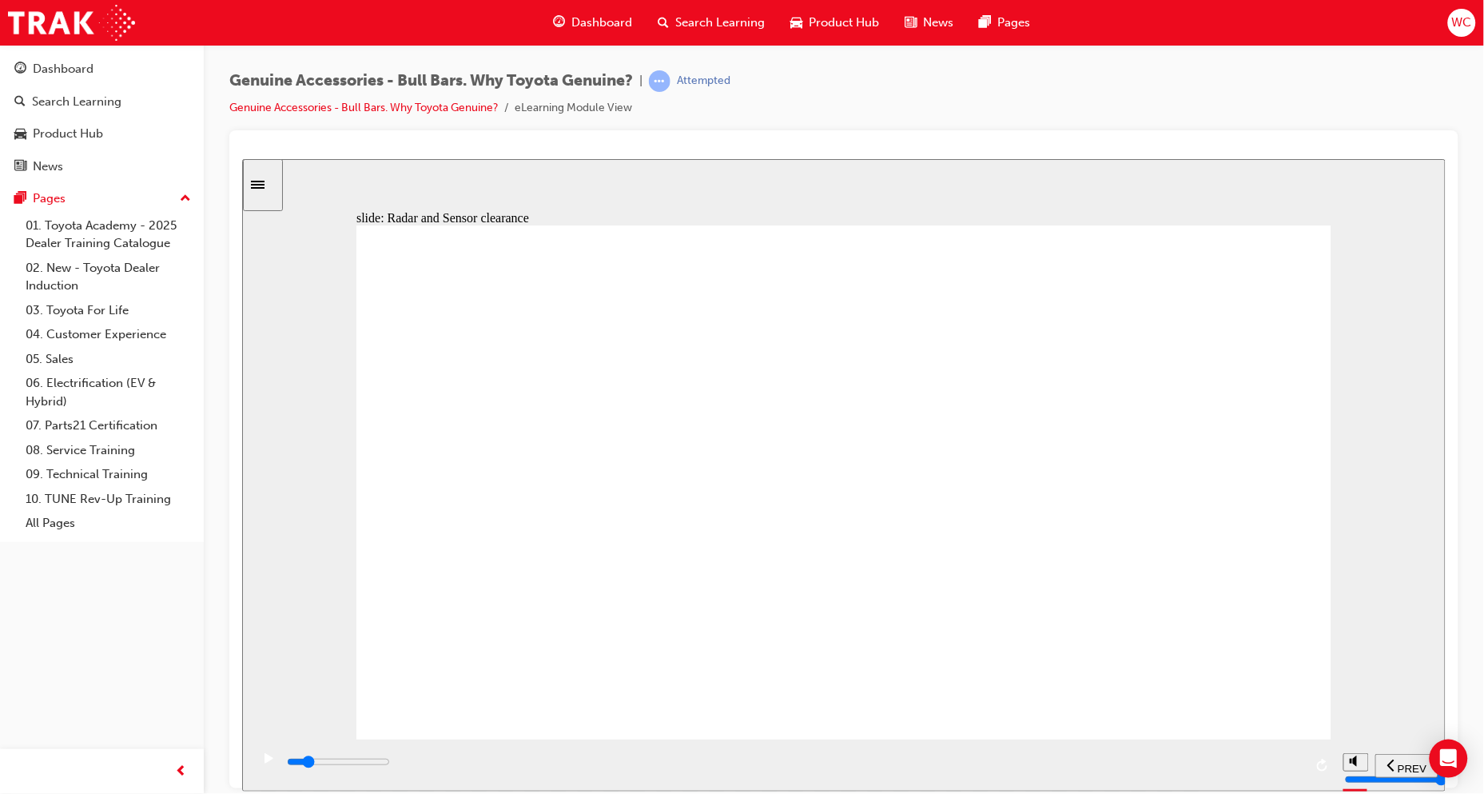
click at [281, 766] on div "playback controls" at bounding box center [791, 764] width 1085 height 52
click at [267, 763] on div "play/pause" at bounding box center [267, 765] width 27 height 27
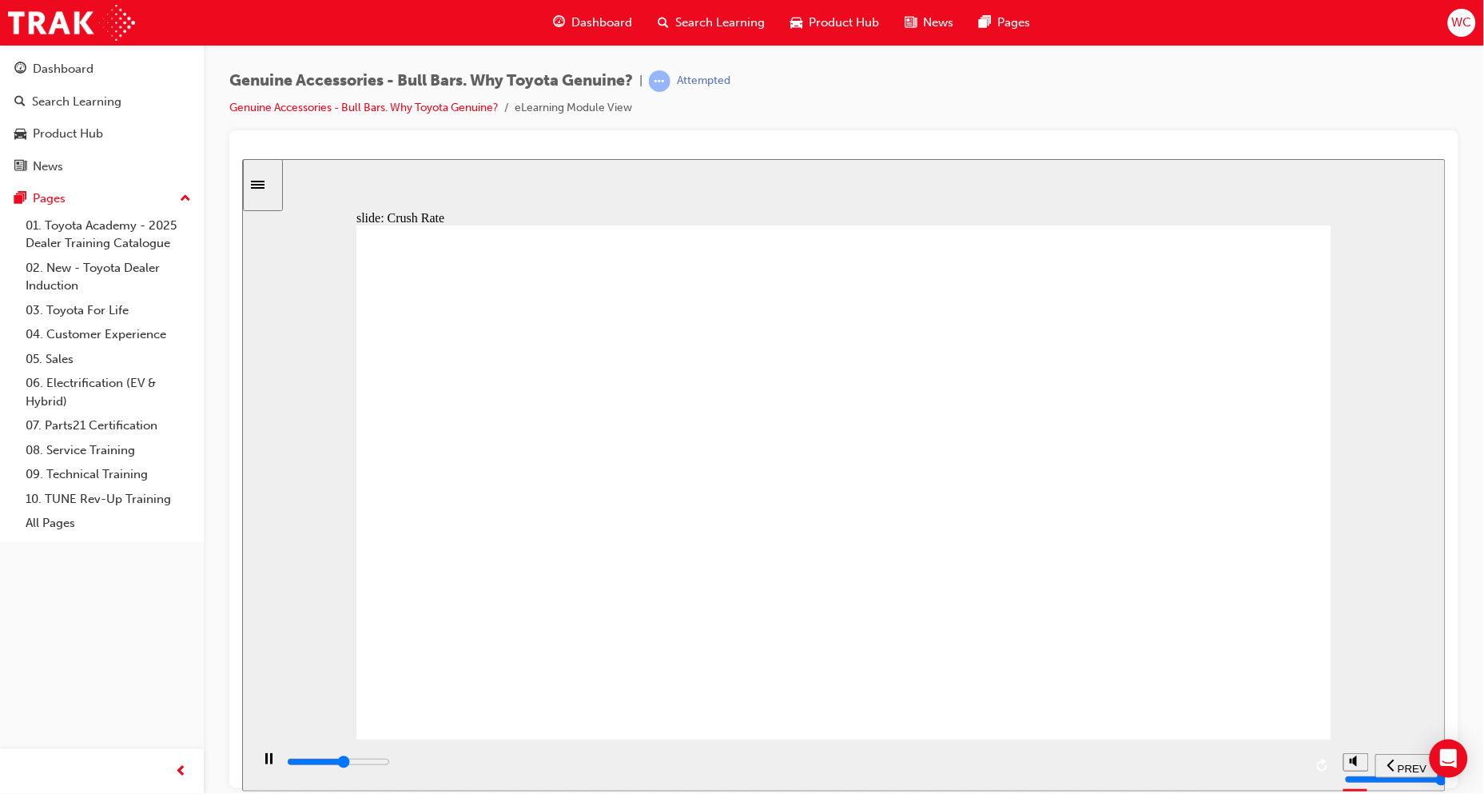
type input "16800"
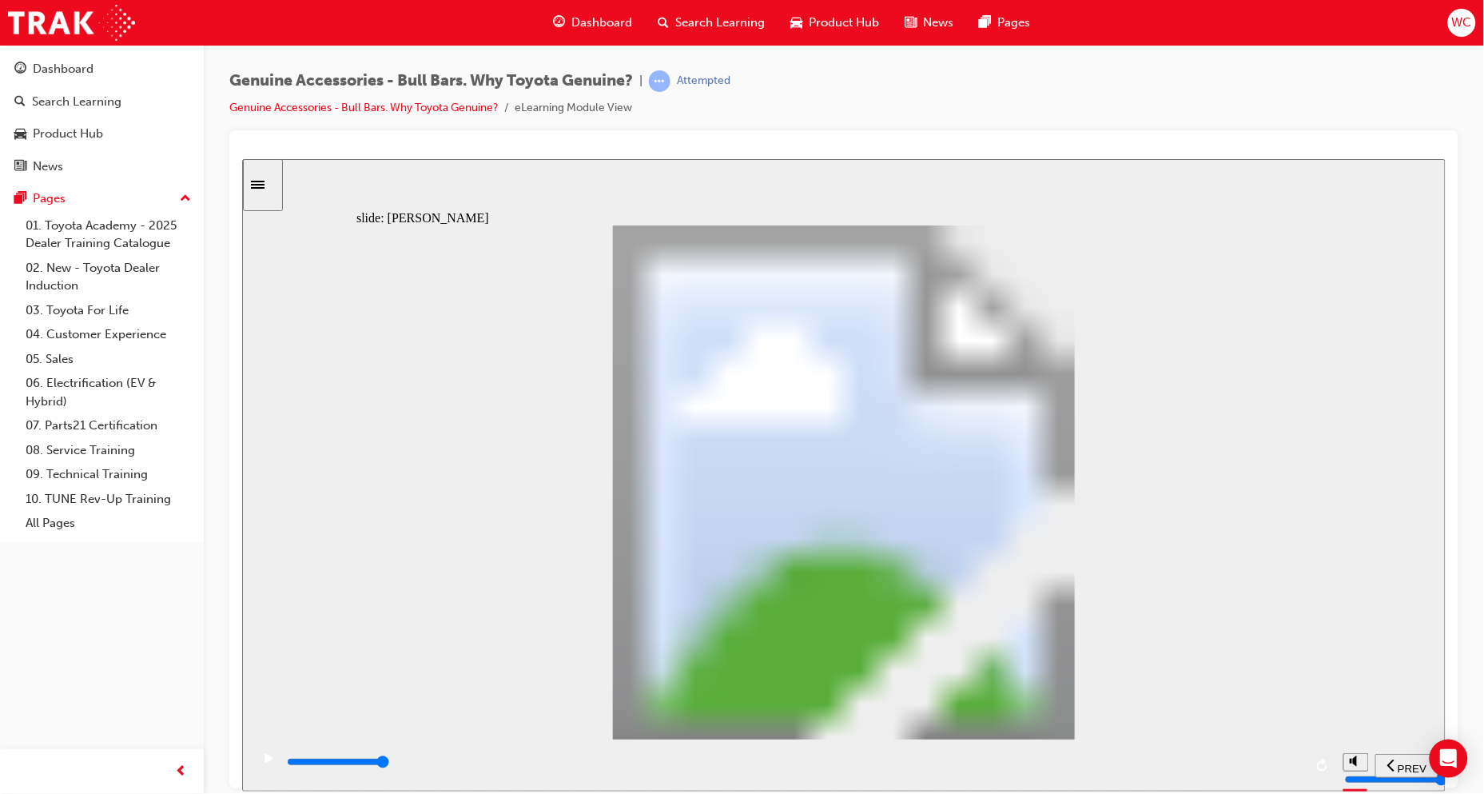
drag, startPoint x: 728, startPoint y: 436, endPoint x: 736, endPoint y: 444, distance: 10.8
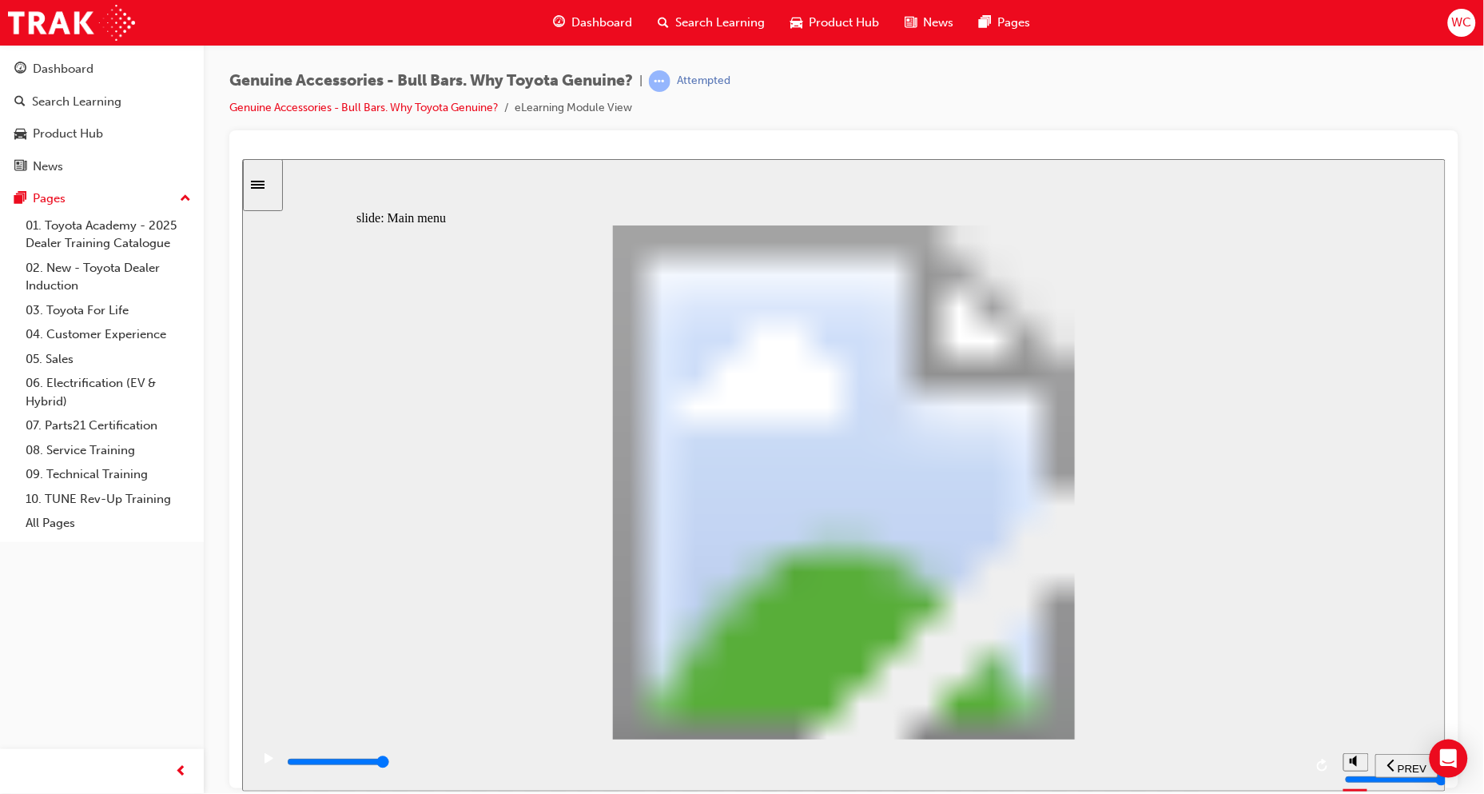
scroll to position [211, 0]
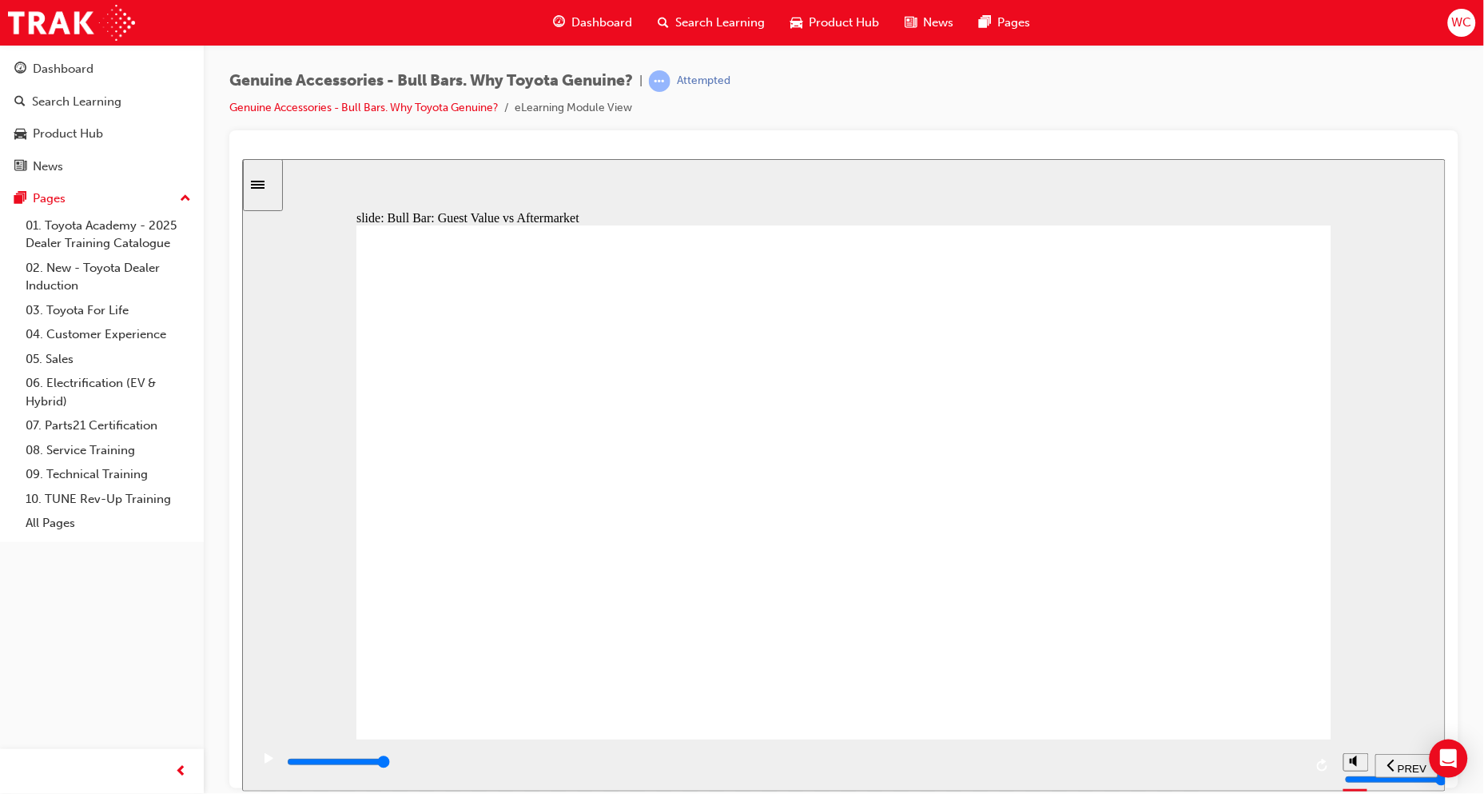
drag, startPoint x: 958, startPoint y: 422, endPoint x: 966, endPoint y: 418, distance: 8.9
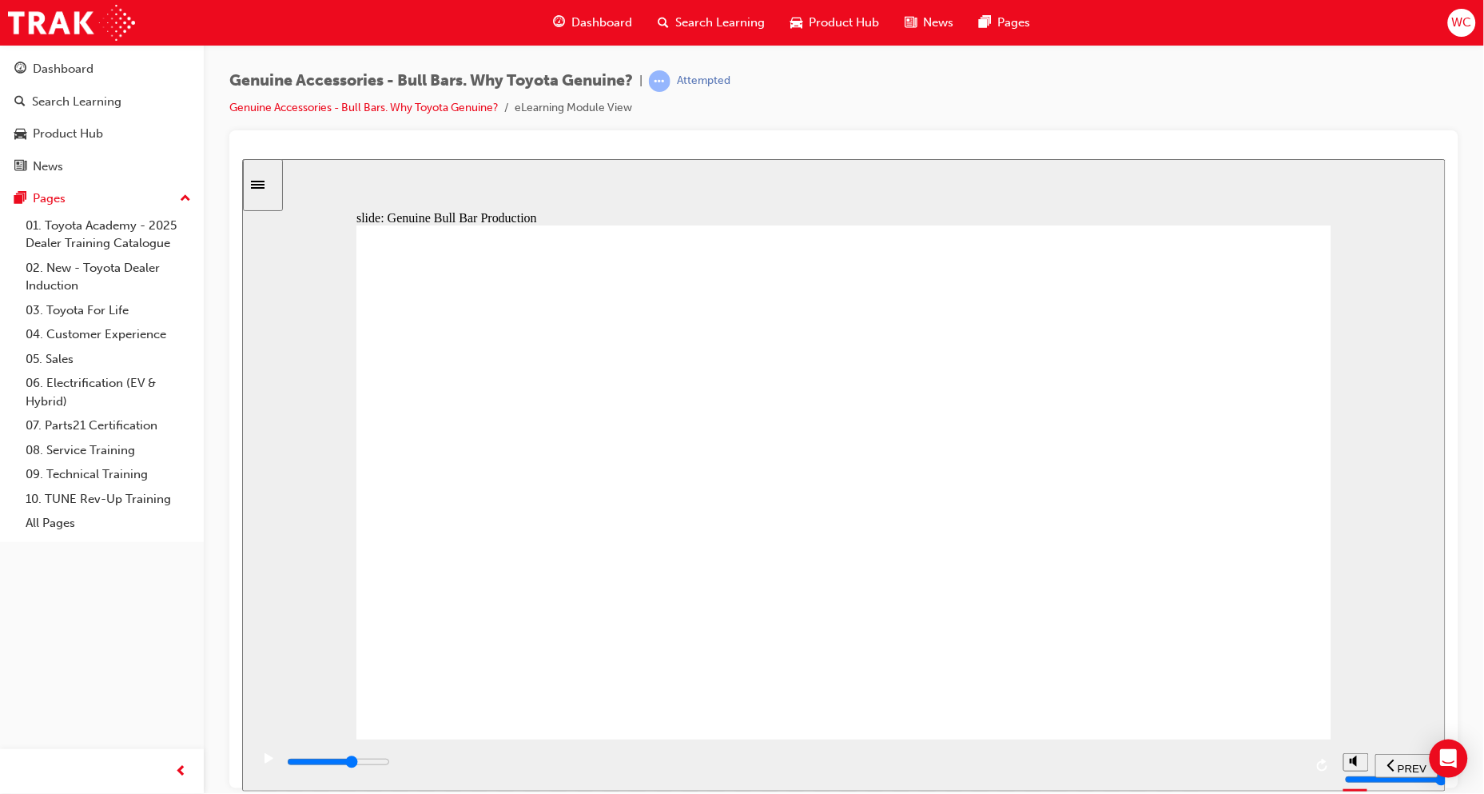
drag, startPoint x: 1200, startPoint y: 540, endPoint x: 1207, endPoint y: 372, distance: 168.8
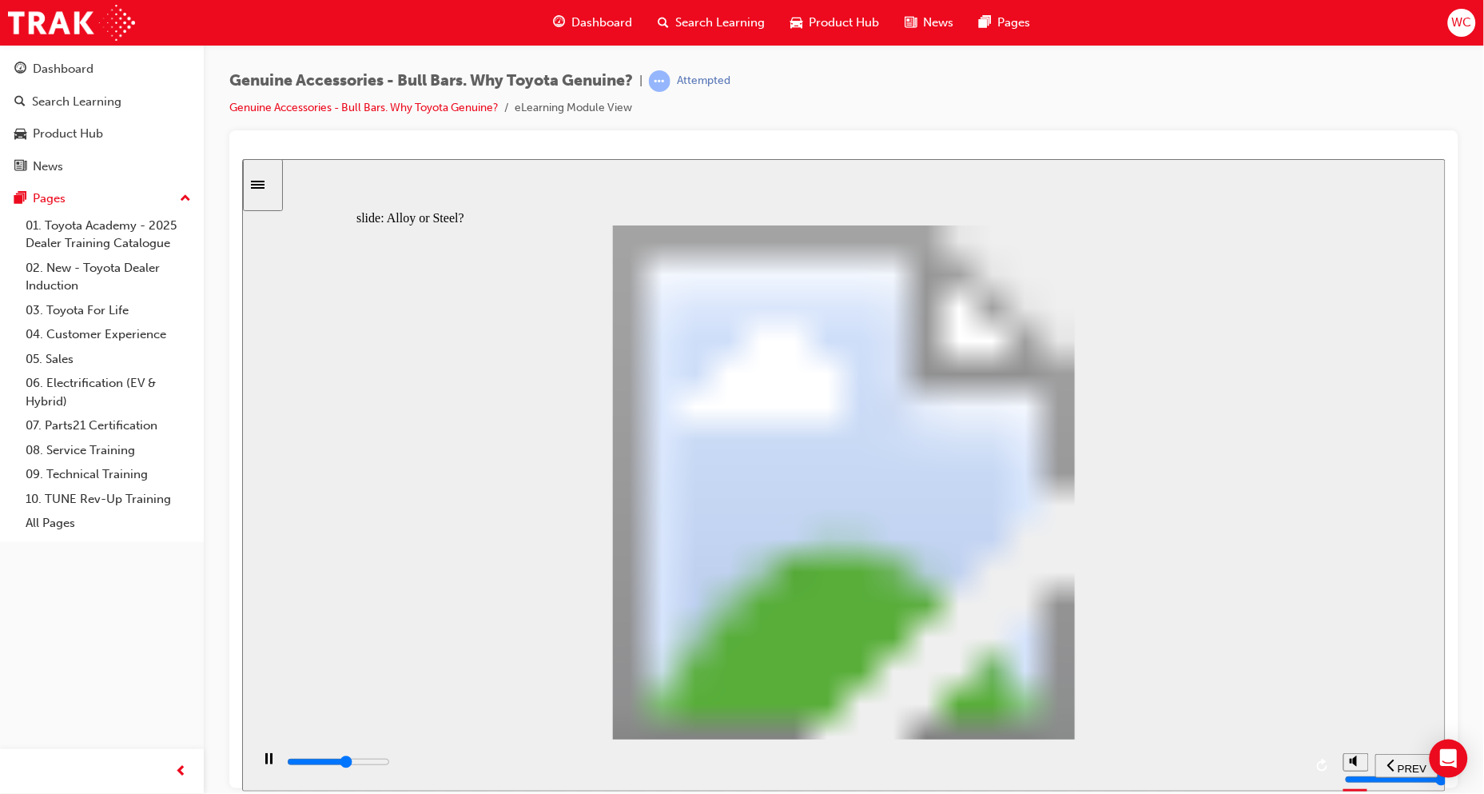
drag, startPoint x: 579, startPoint y: 639, endPoint x: 789, endPoint y: 695, distance: 217.0
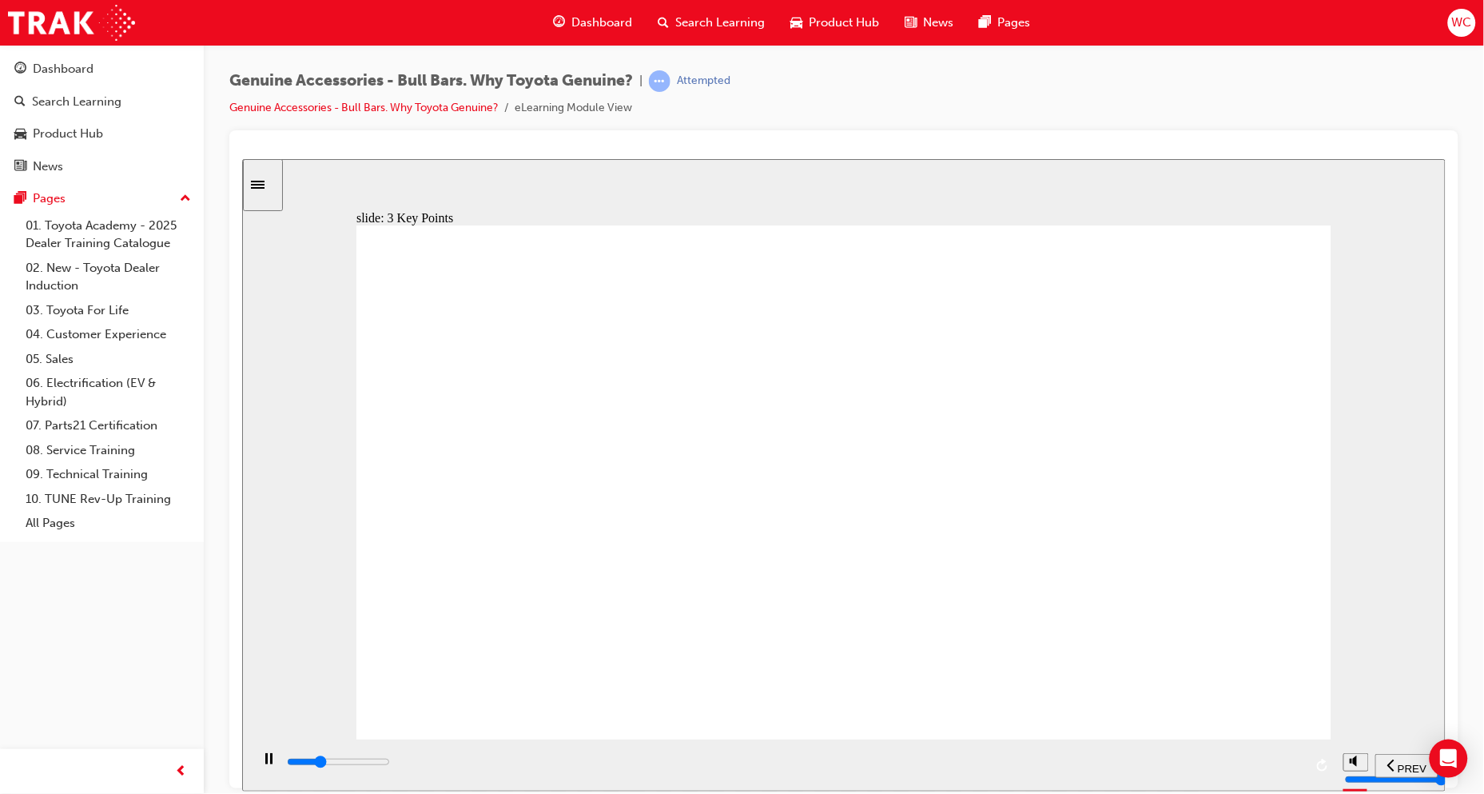
drag, startPoint x: 922, startPoint y: 607, endPoint x: 903, endPoint y: 602, distance: 20.0
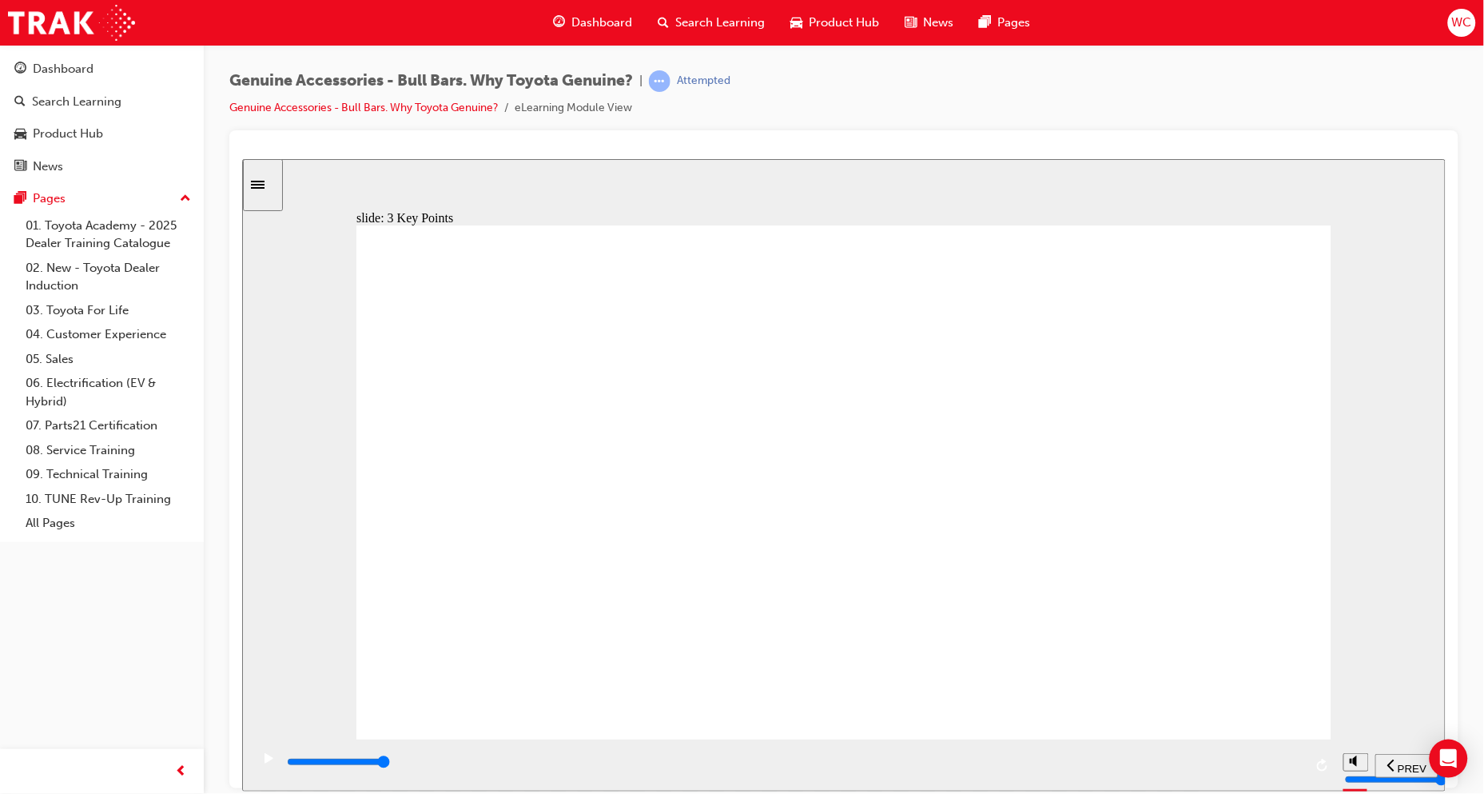
type input "9300"
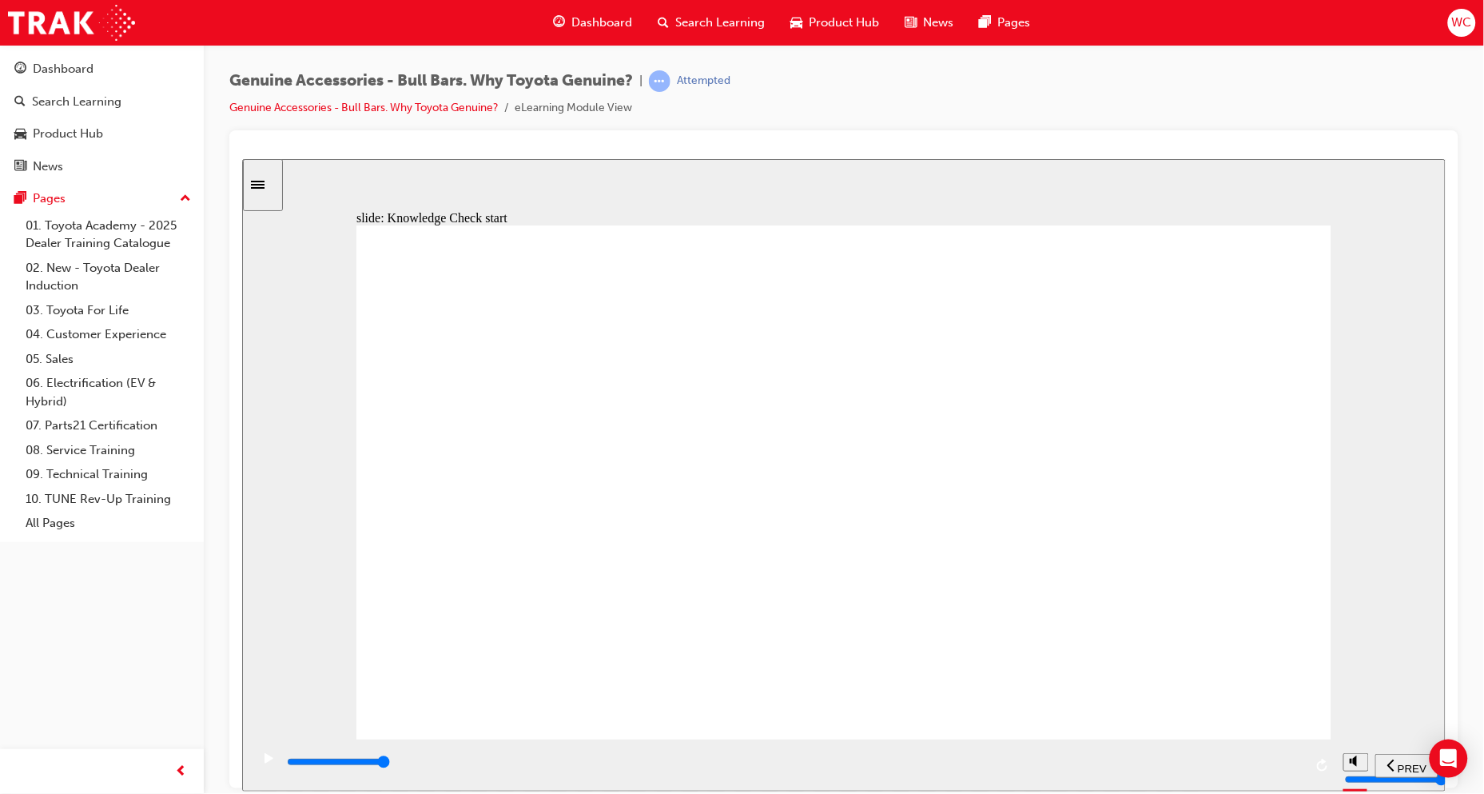
radio input "true"
click at [1400, 766] on span "SUBMIT" at bounding box center [1388, 768] width 40 height 12
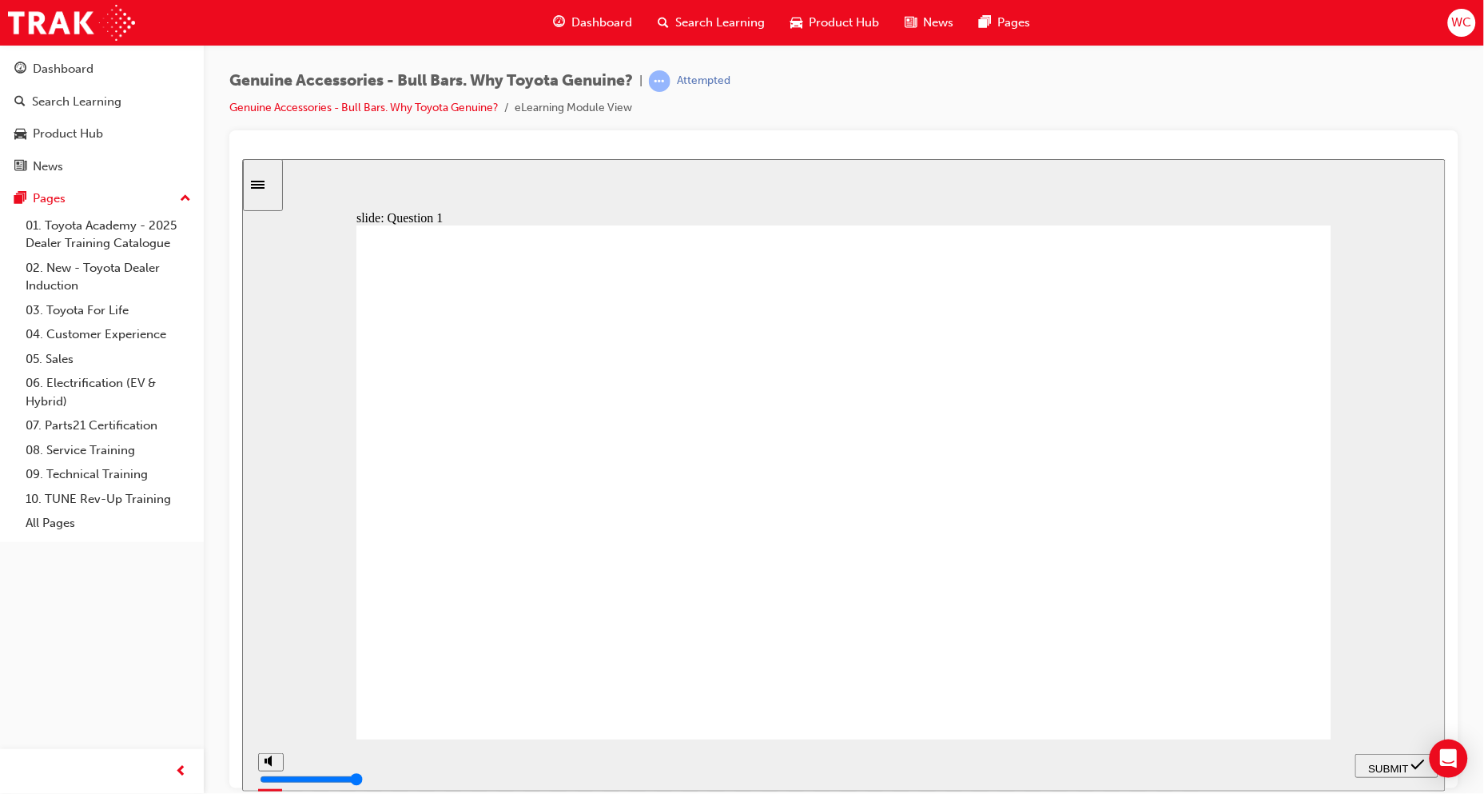
radio input "true"
click at [1411, 768] on div "SUBMIT" at bounding box center [1396, 765] width 70 height 17
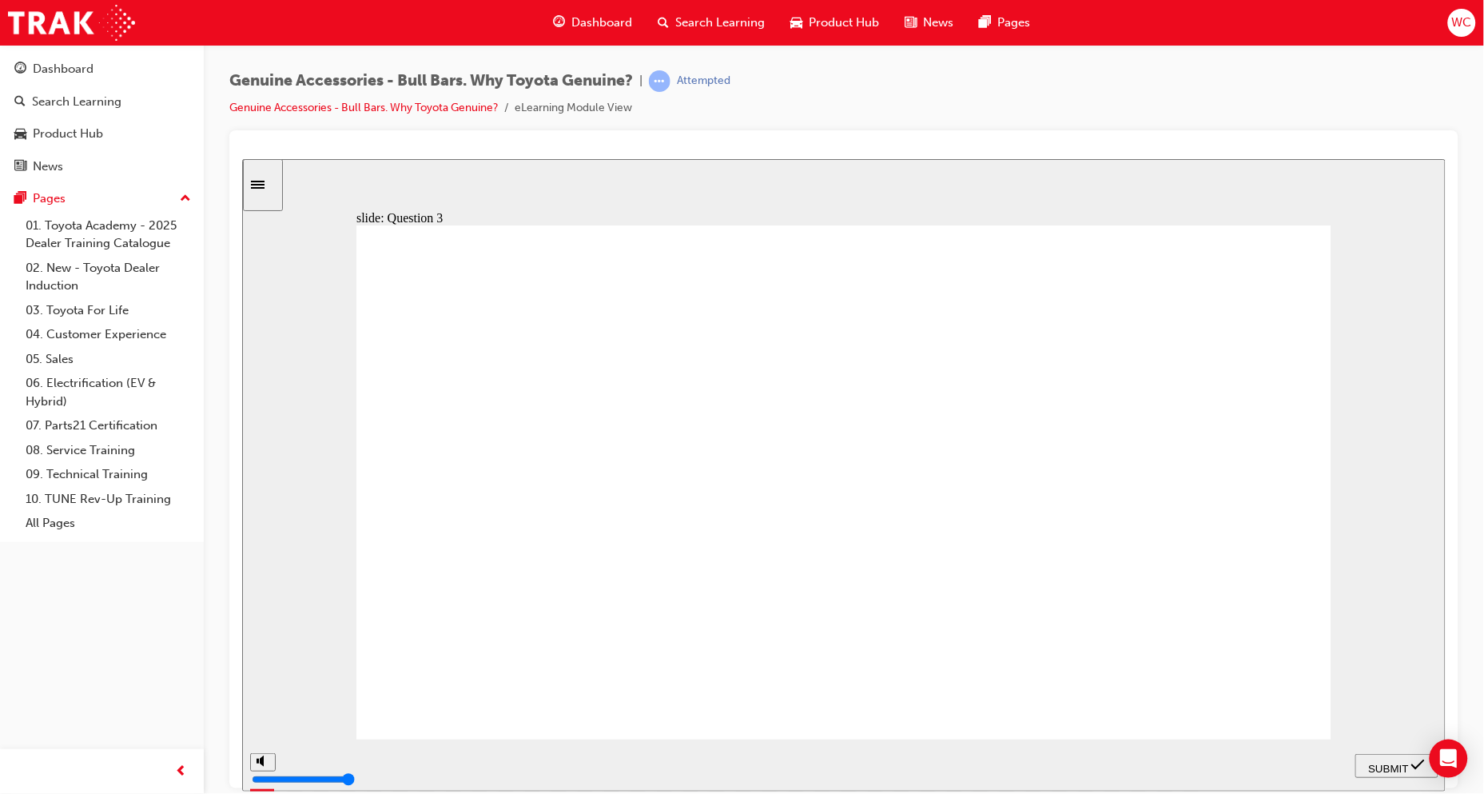
radio input "true"
click at [1383, 762] on span "SUBMIT" at bounding box center [1388, 768] width 40 height 12
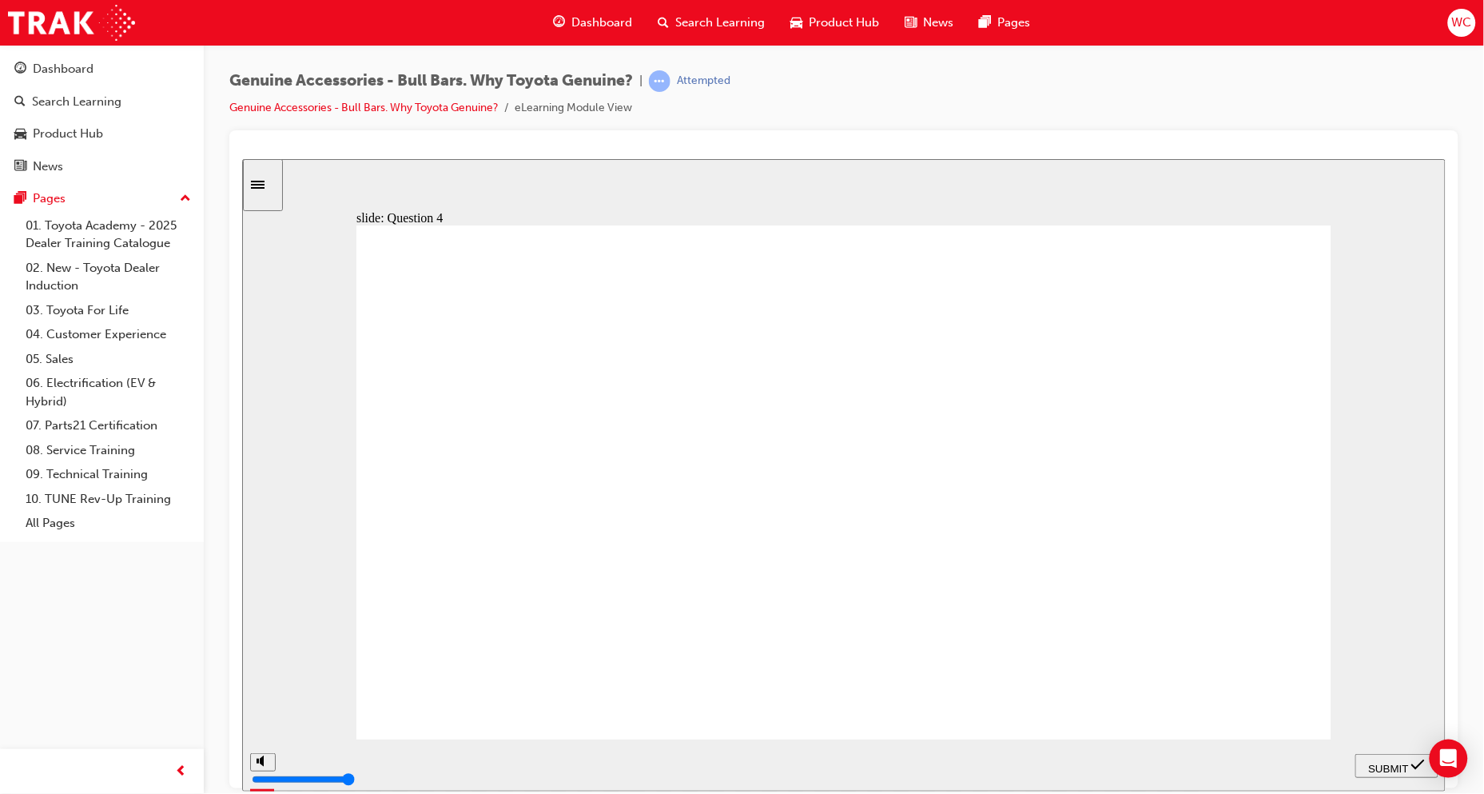
radio input "true"
click at [1387, 766] on div "SUBMIT" at bounding box center [1396, 765] width 70 height 17
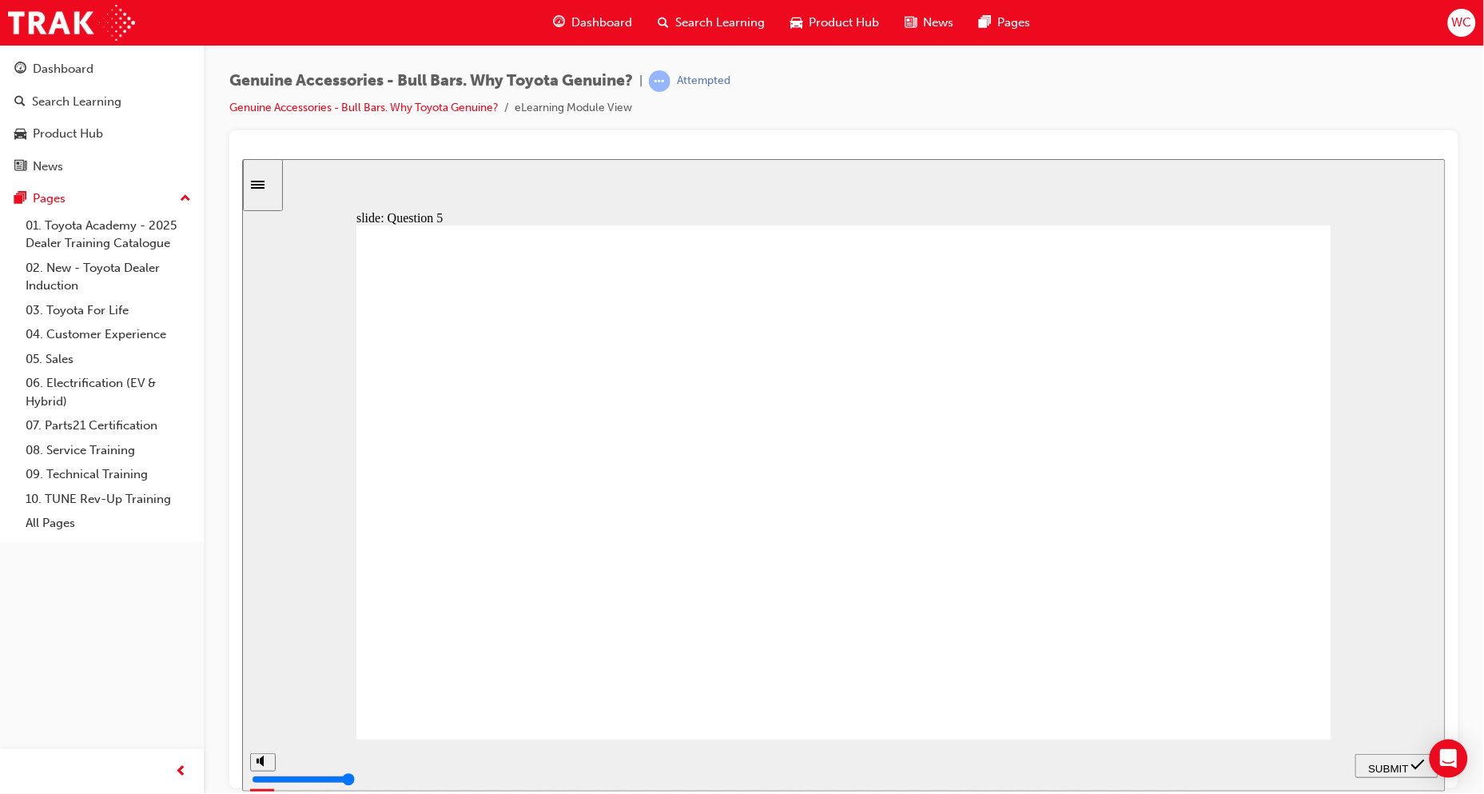
radio input "true"
click at [1395, 774] on div "SUBMIT" at bounding box center [1396, 765] width 70 height 17
radio input "true"
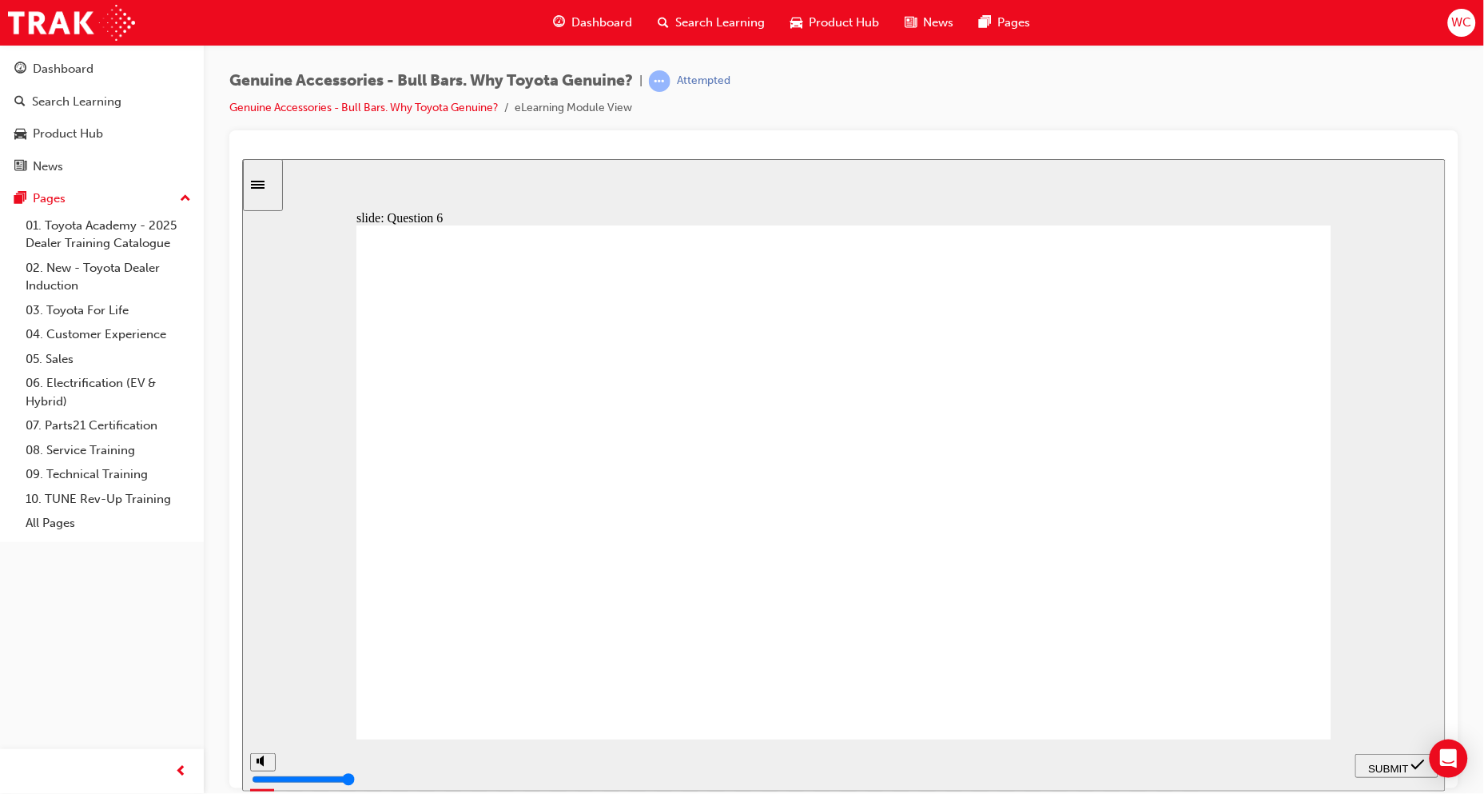
click at [1414, 772] on span "submit" at bounding box center [1418, 768] width 14 height 12
radio input "true"
click at [1387, 762] on span "SUBMIT" at bounding box center [1388, 768] width 40 height 12
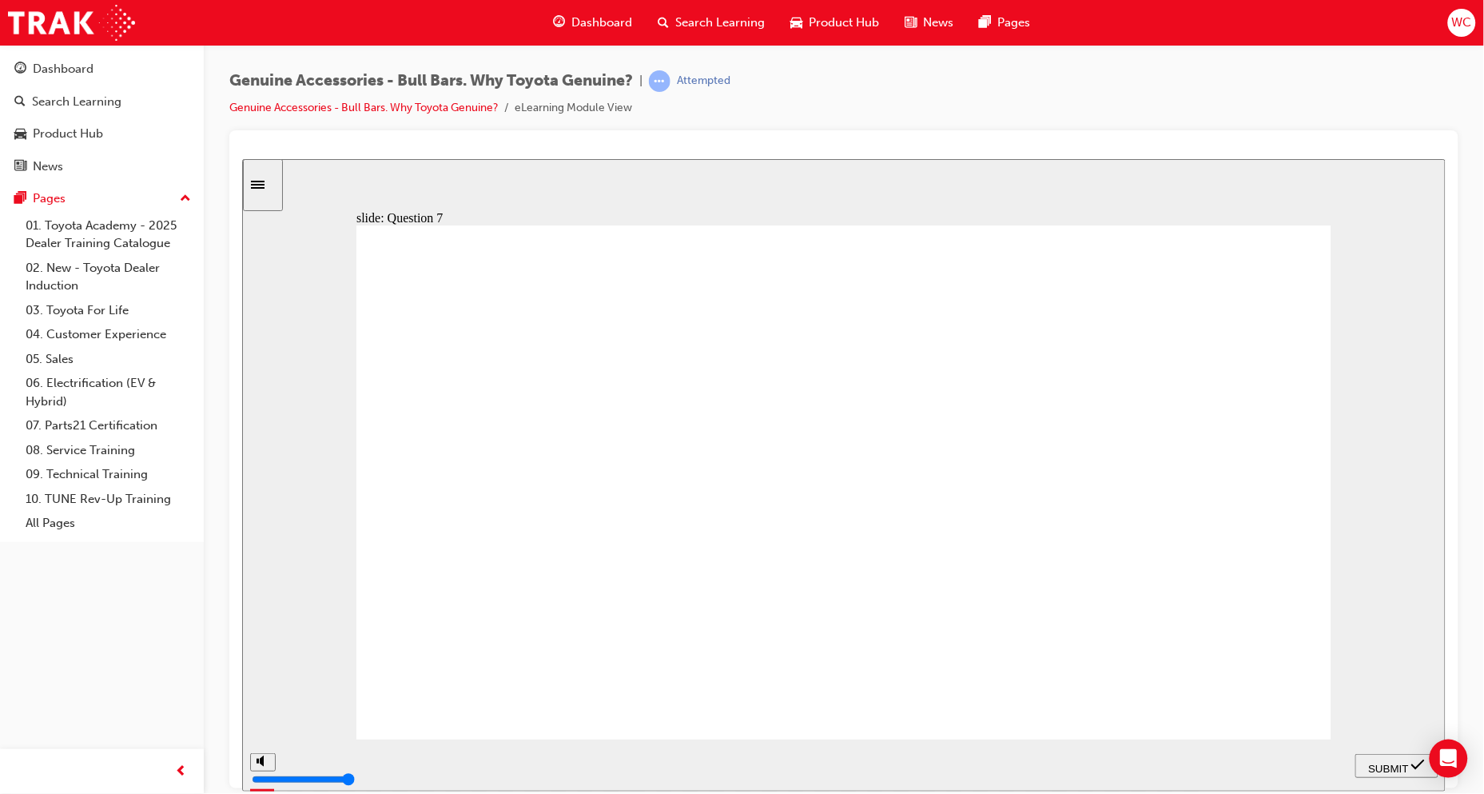
type input "23000"
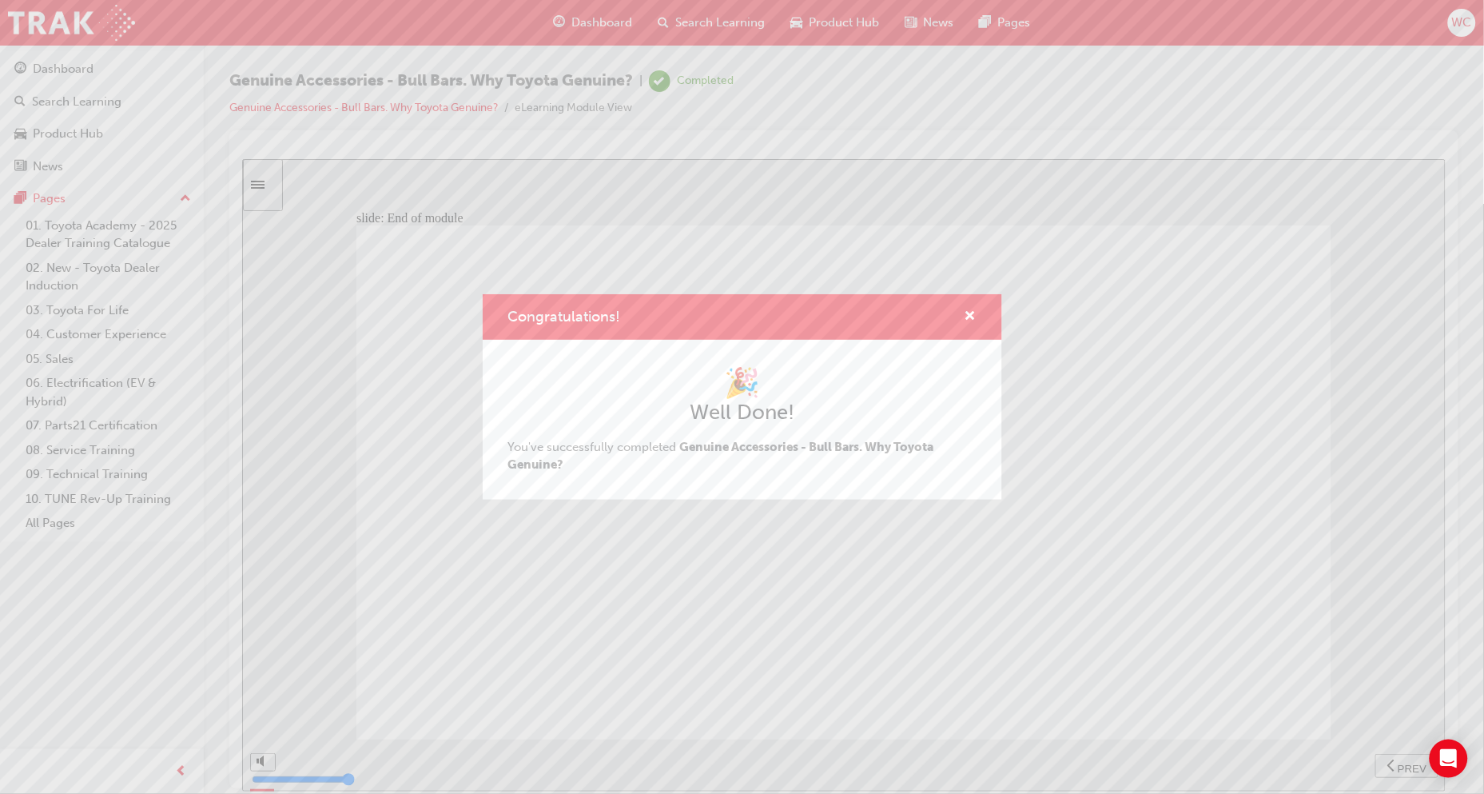
click at [979, 309] on div "Congratulations!" at bounding box center [743, 317] width 520 height 46
click at [970, 314] on span "cross-icon" at bounding box center [971, 317] width 12 height 14
